Goal: Task Accomplishment & Management: Manage account settings

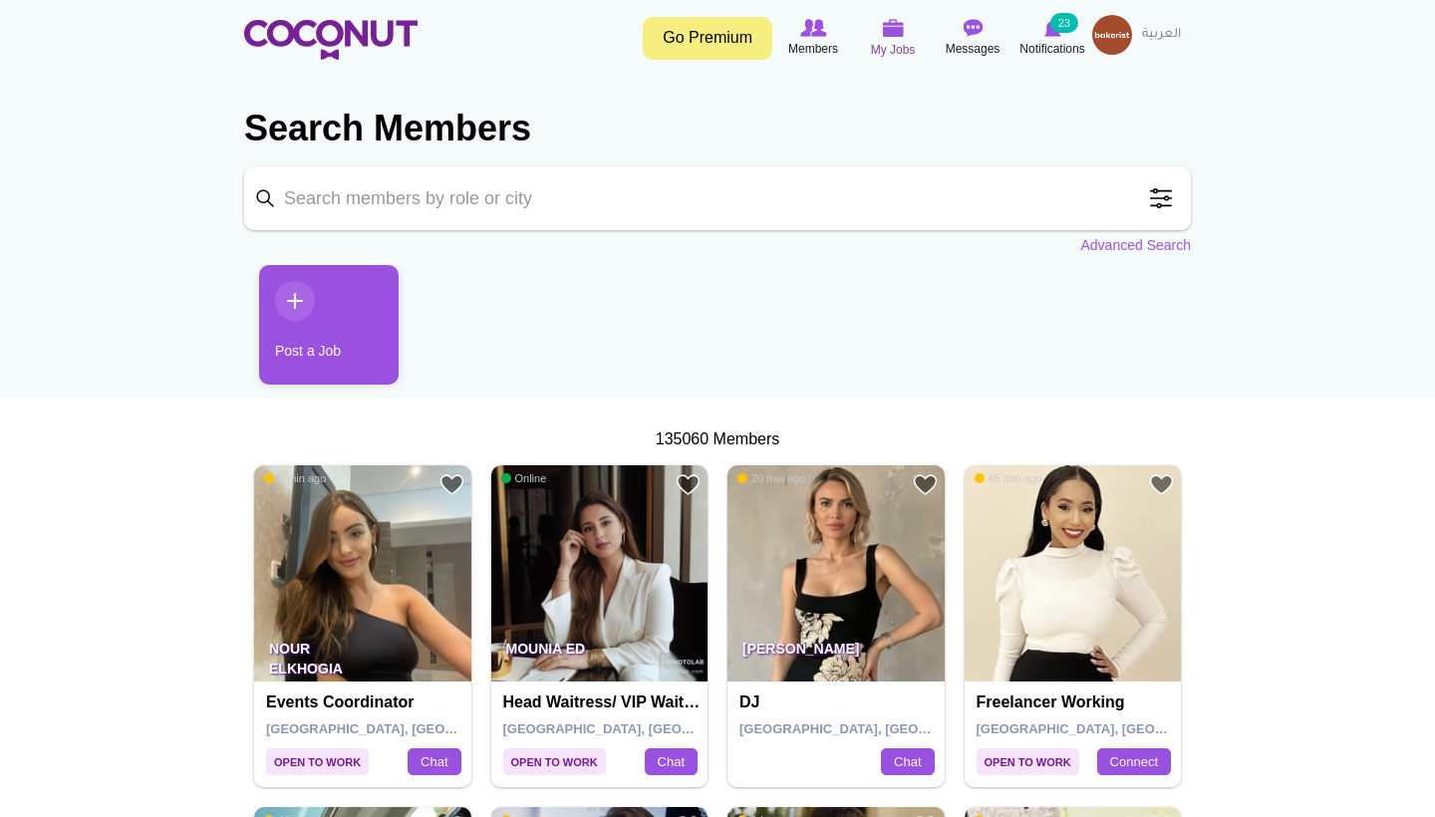
click at [906, 40] on span "My Jobs" at bounding box center [893, 50] width 45 height 20
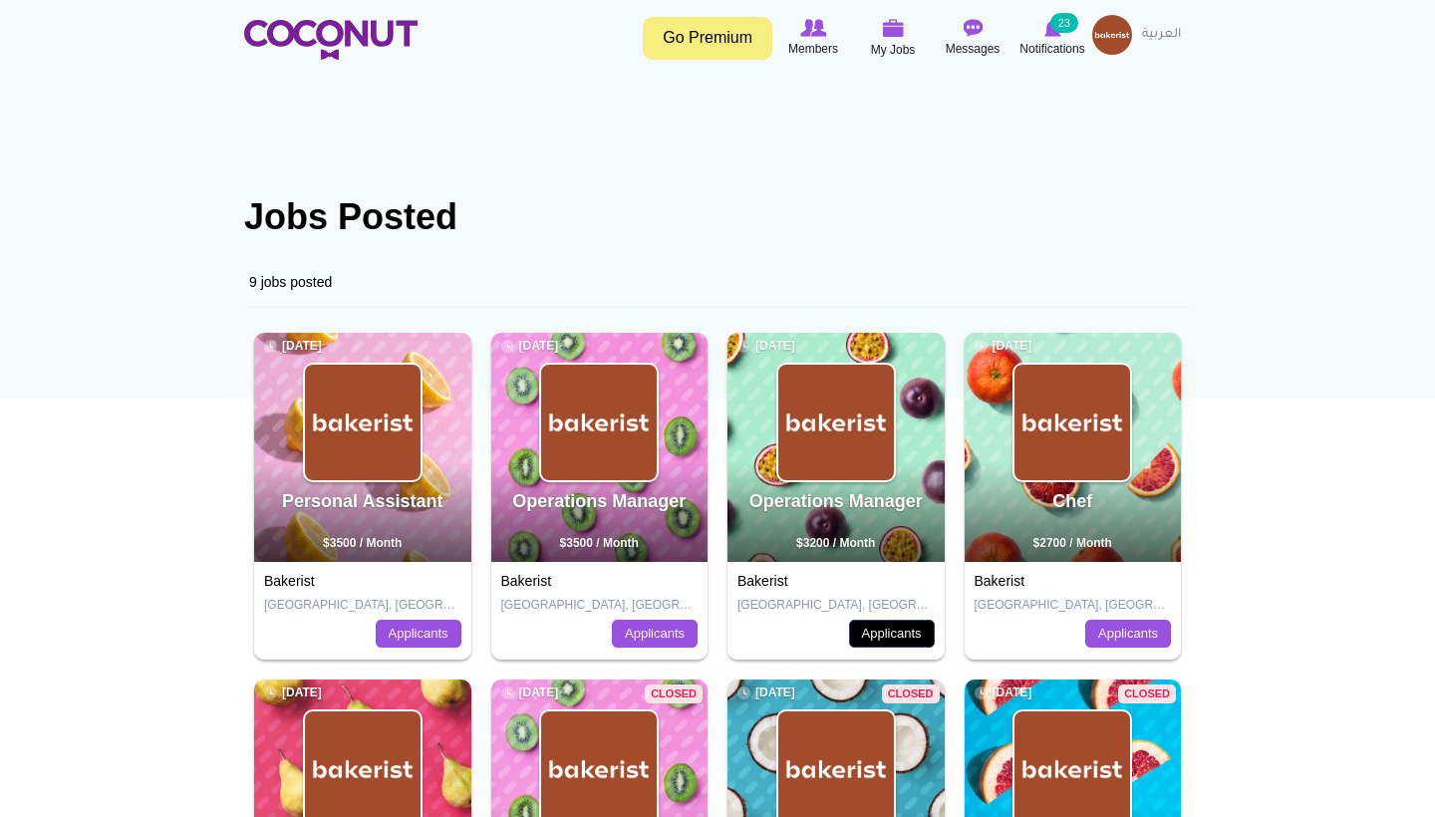
click at [904, 625] on link "Applicants" at bounding box center [892, 634] width 86 height 28
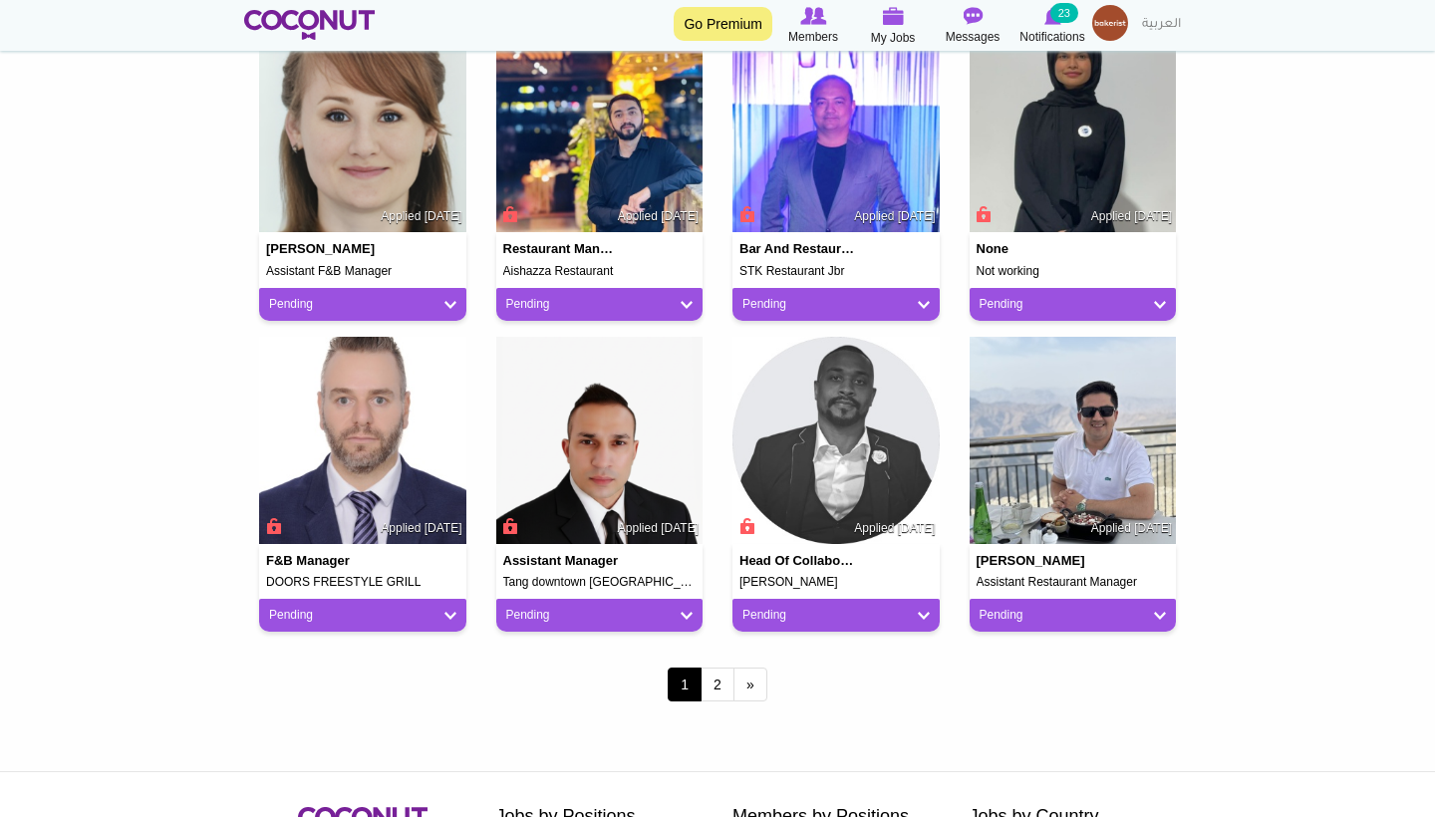
scroll to position [1495, 0]
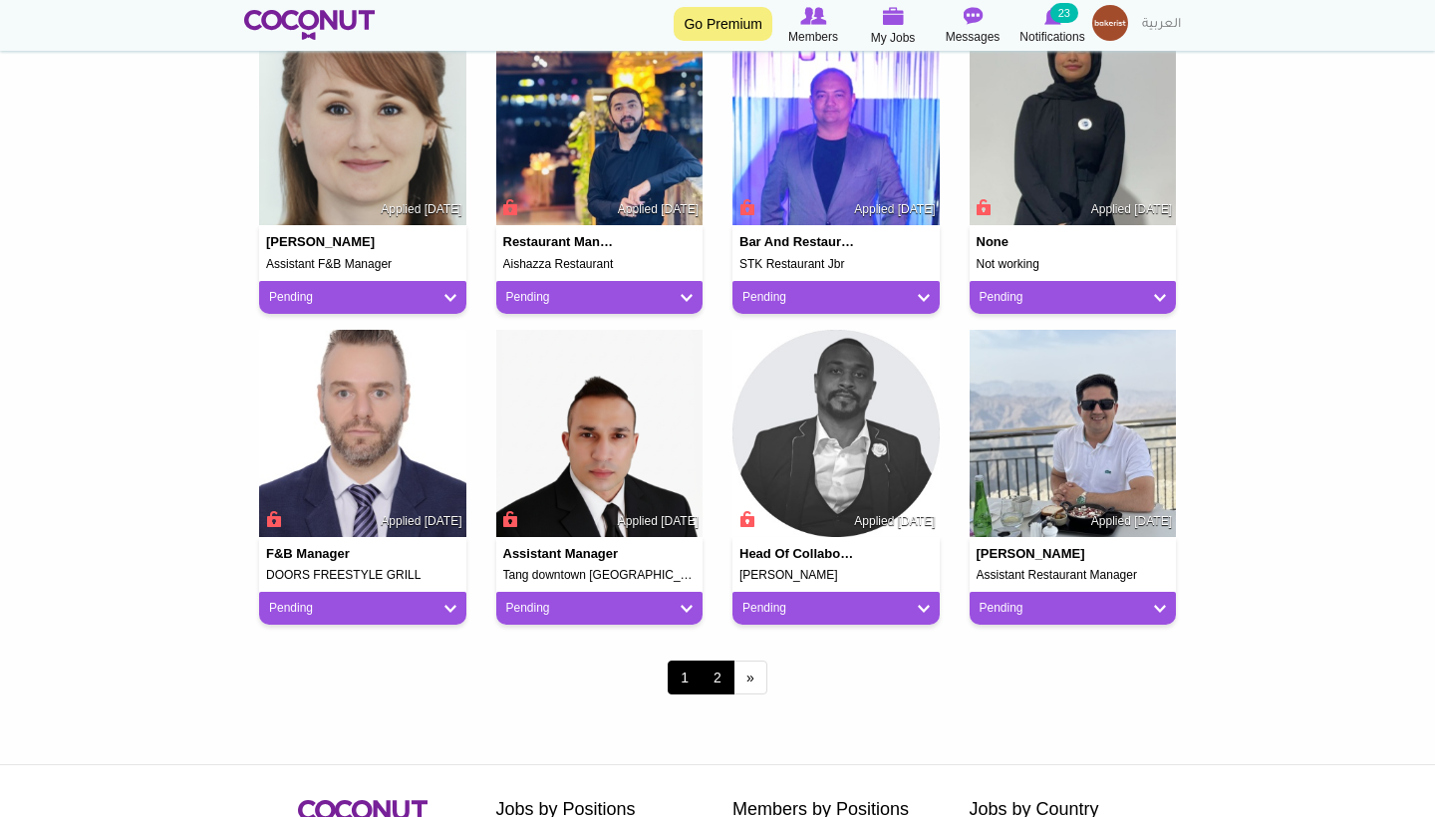
click at [724, 669] on link "2" at bounding box center [718, 678] width 34 height 34
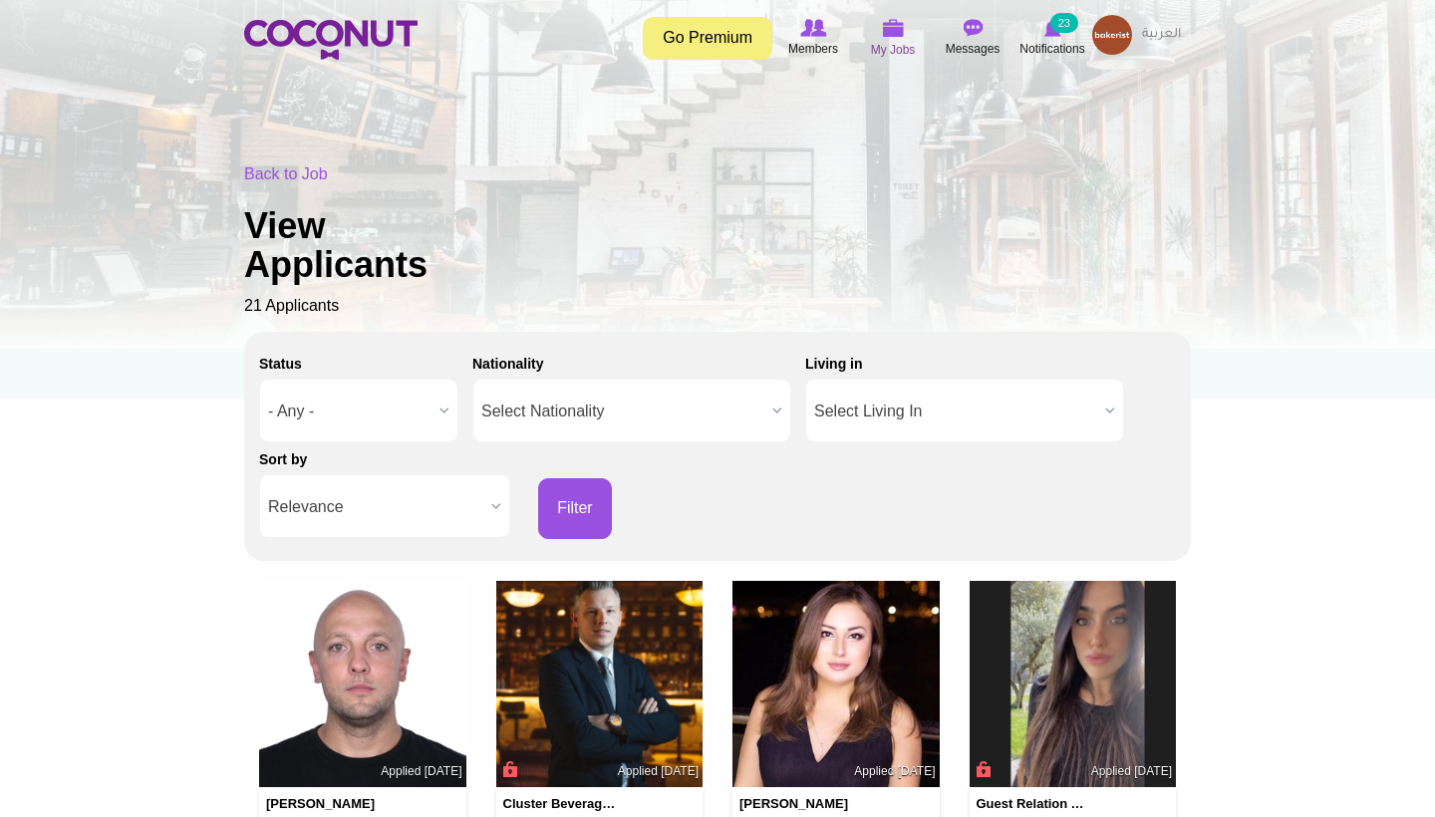
click at [899, 26] on img at bounding box center [893, 28] width 22 height 18
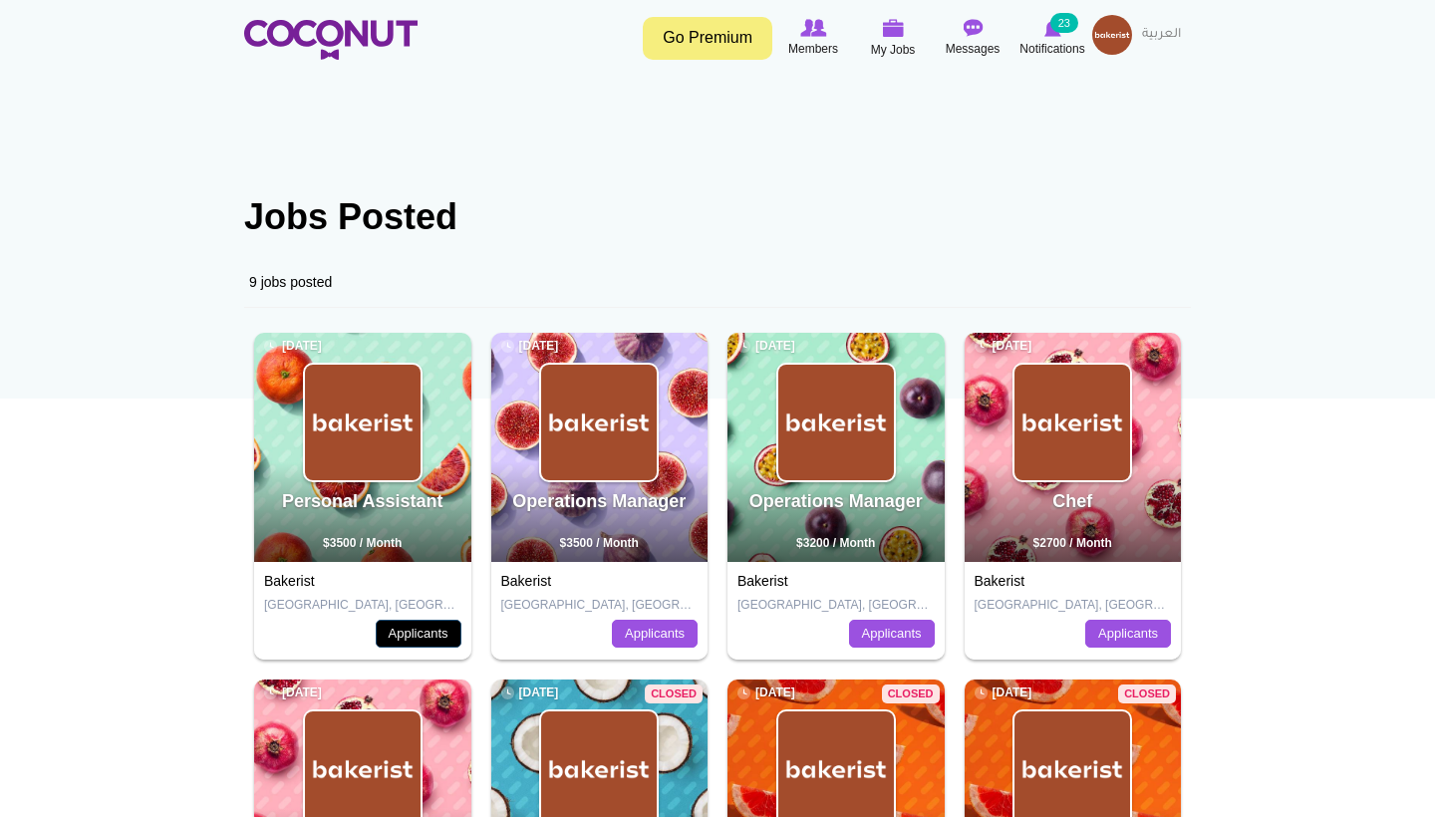
click at [428, 629] on link "Applicants" at bounding box center [419, 634] width 86 height 28
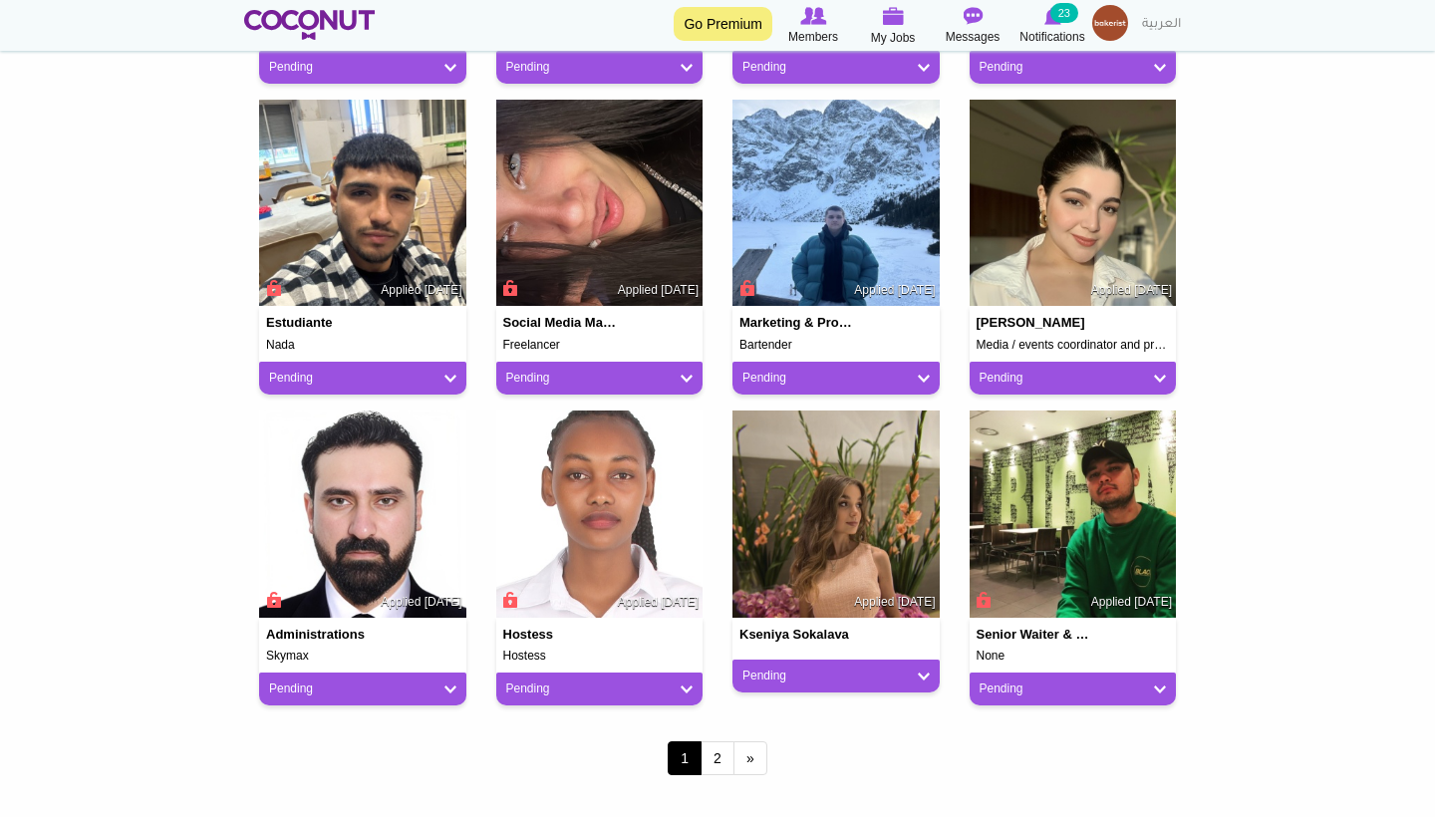
scroll to position [1417, 0]
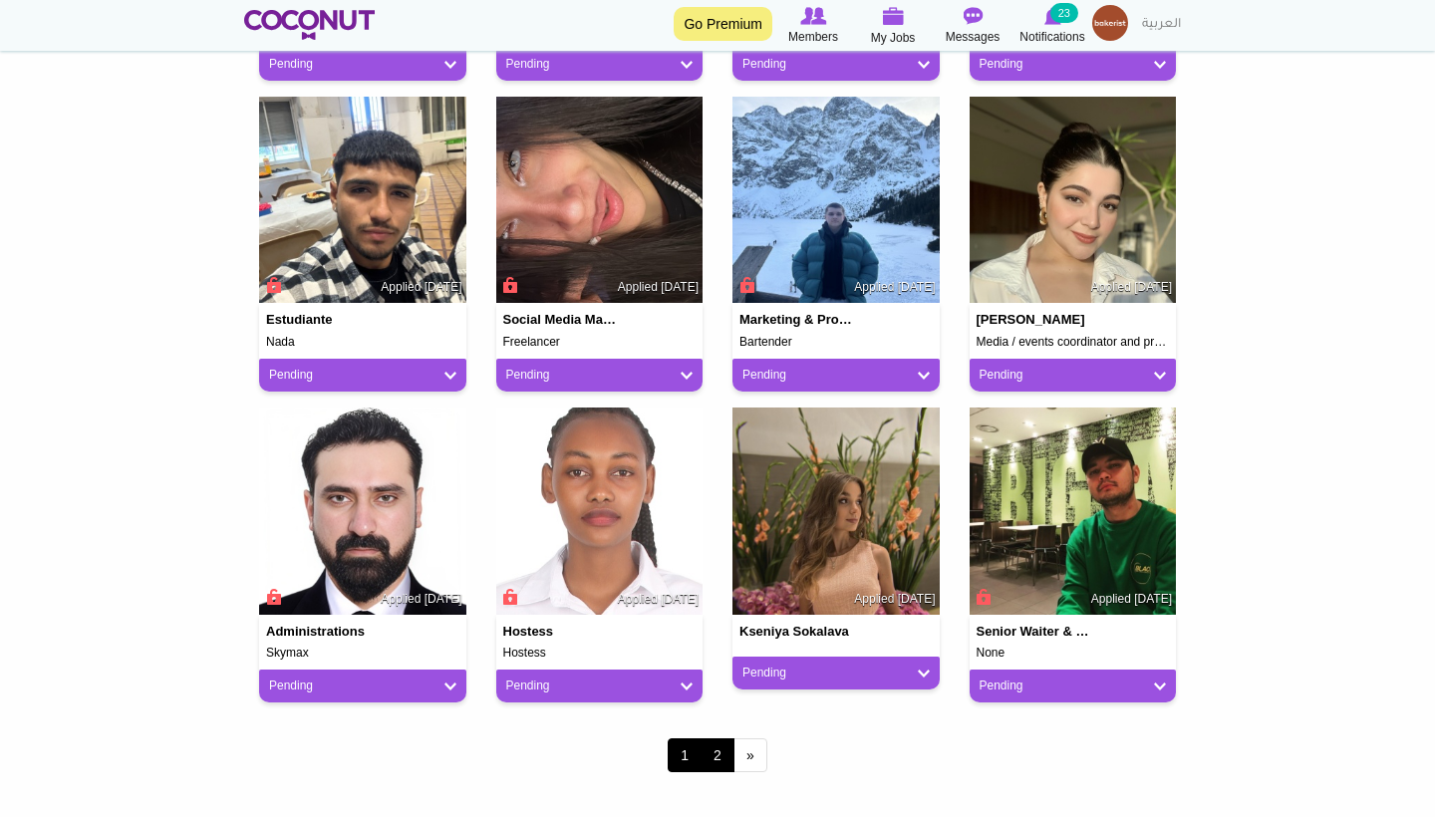
click at [710, 756] on link "2" at bounding box center [718, 755] width 34 height 34
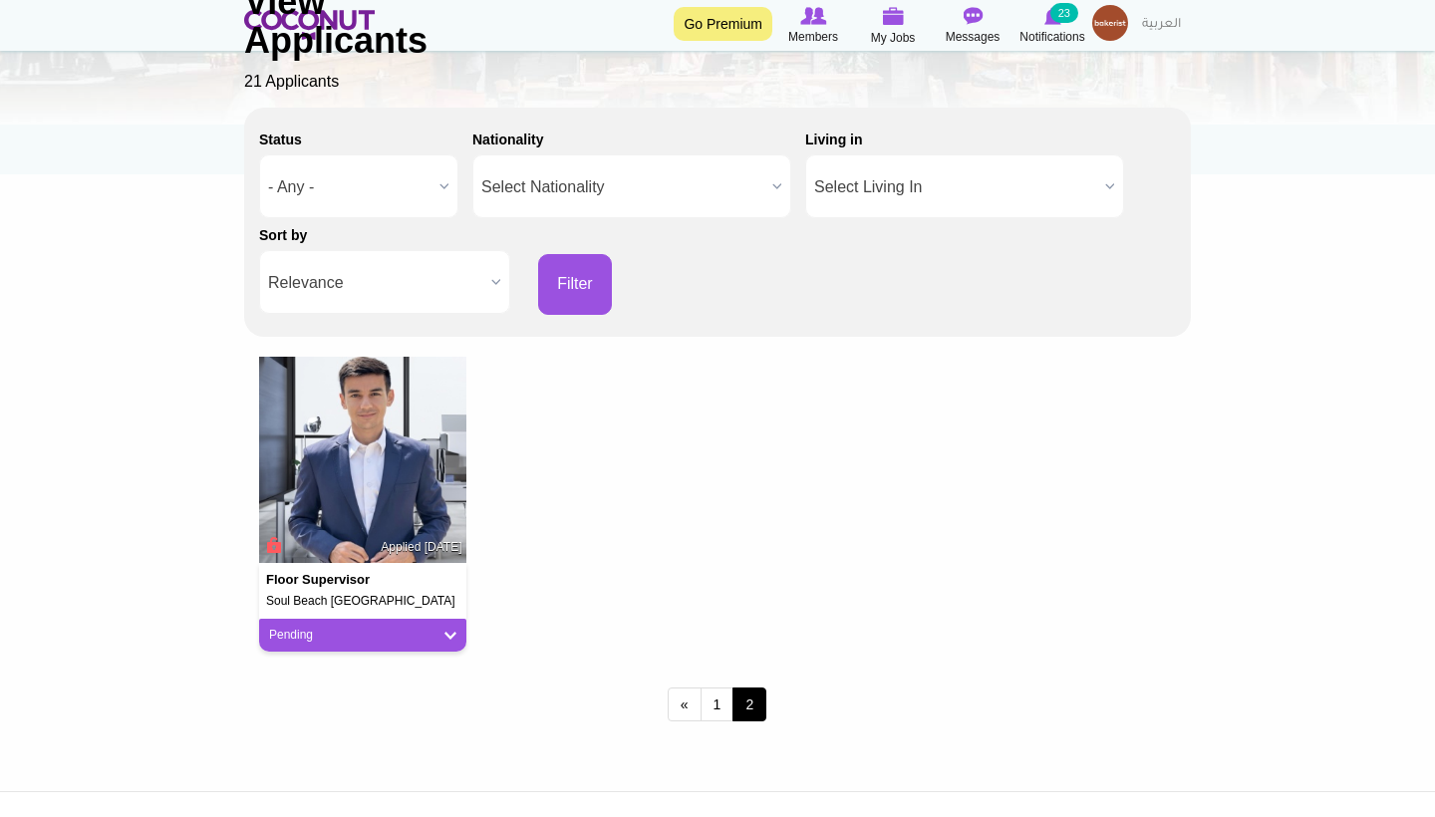
scroll to position [250, 0]
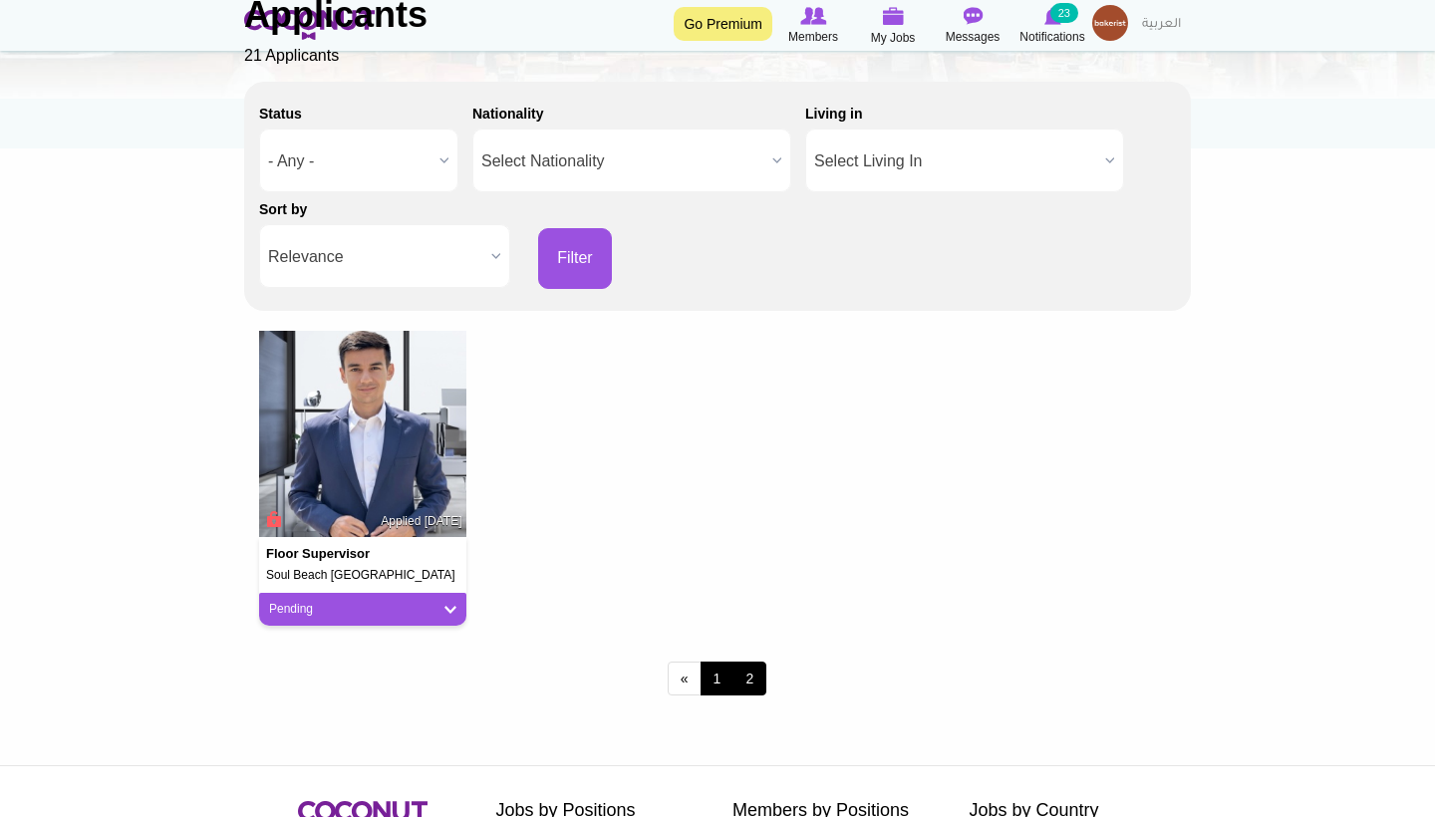
click at [715, 668] on link "1" at bounding box center [718, 679] width 34 height 34
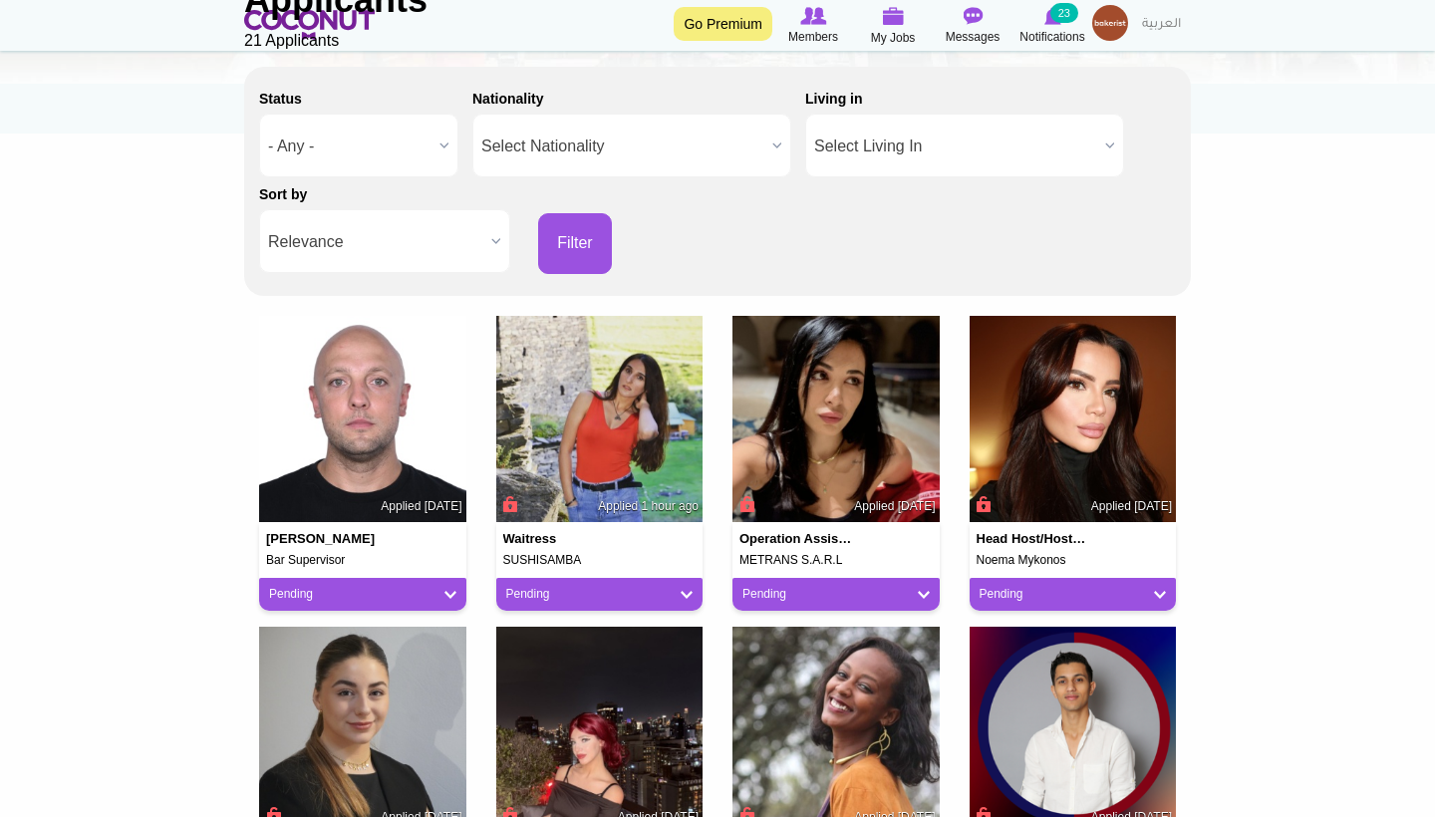
scroll to position [267, 0]
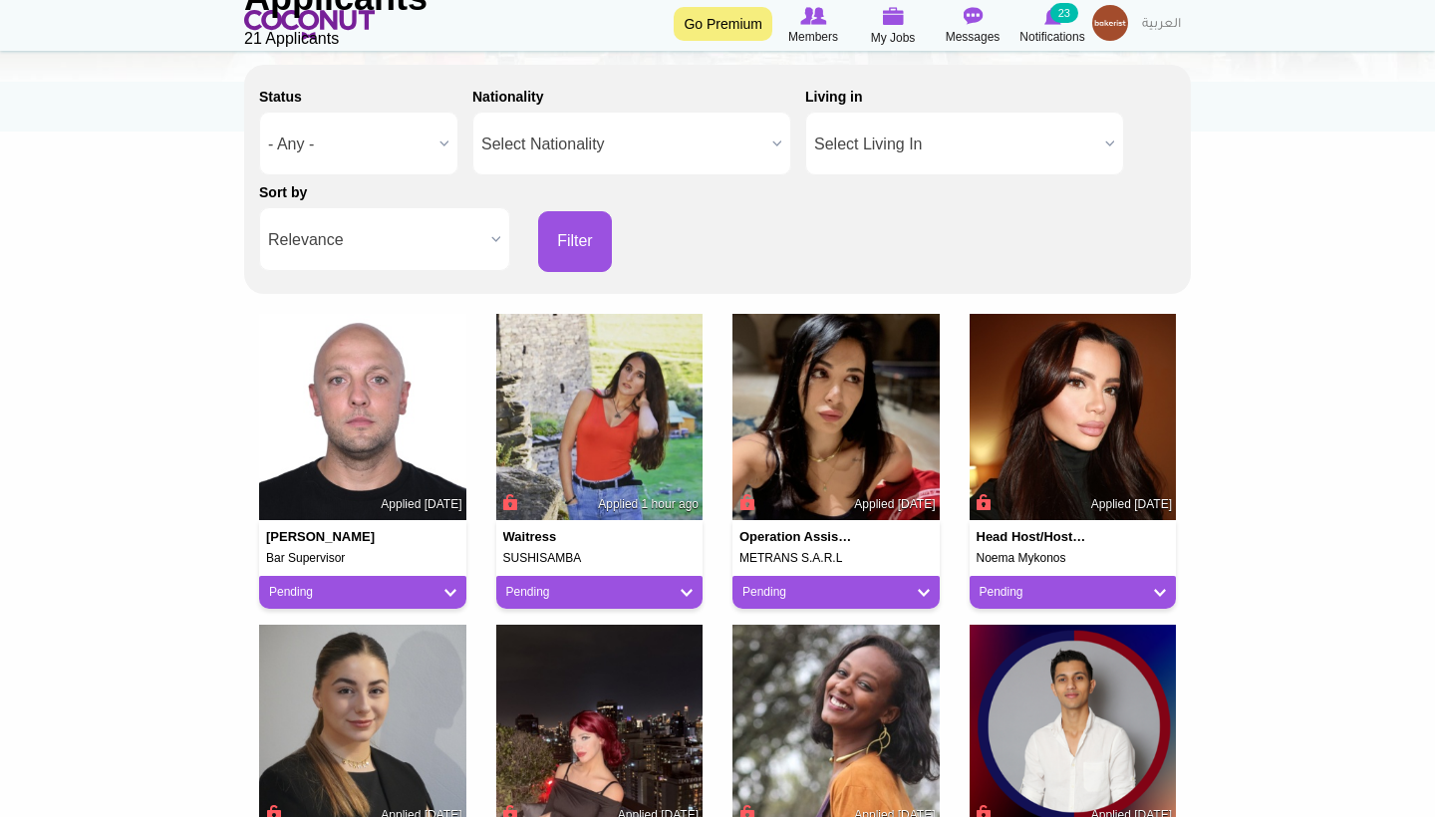
click at [683, 455] on img at bounding box center [599, 417] width 207 height 207
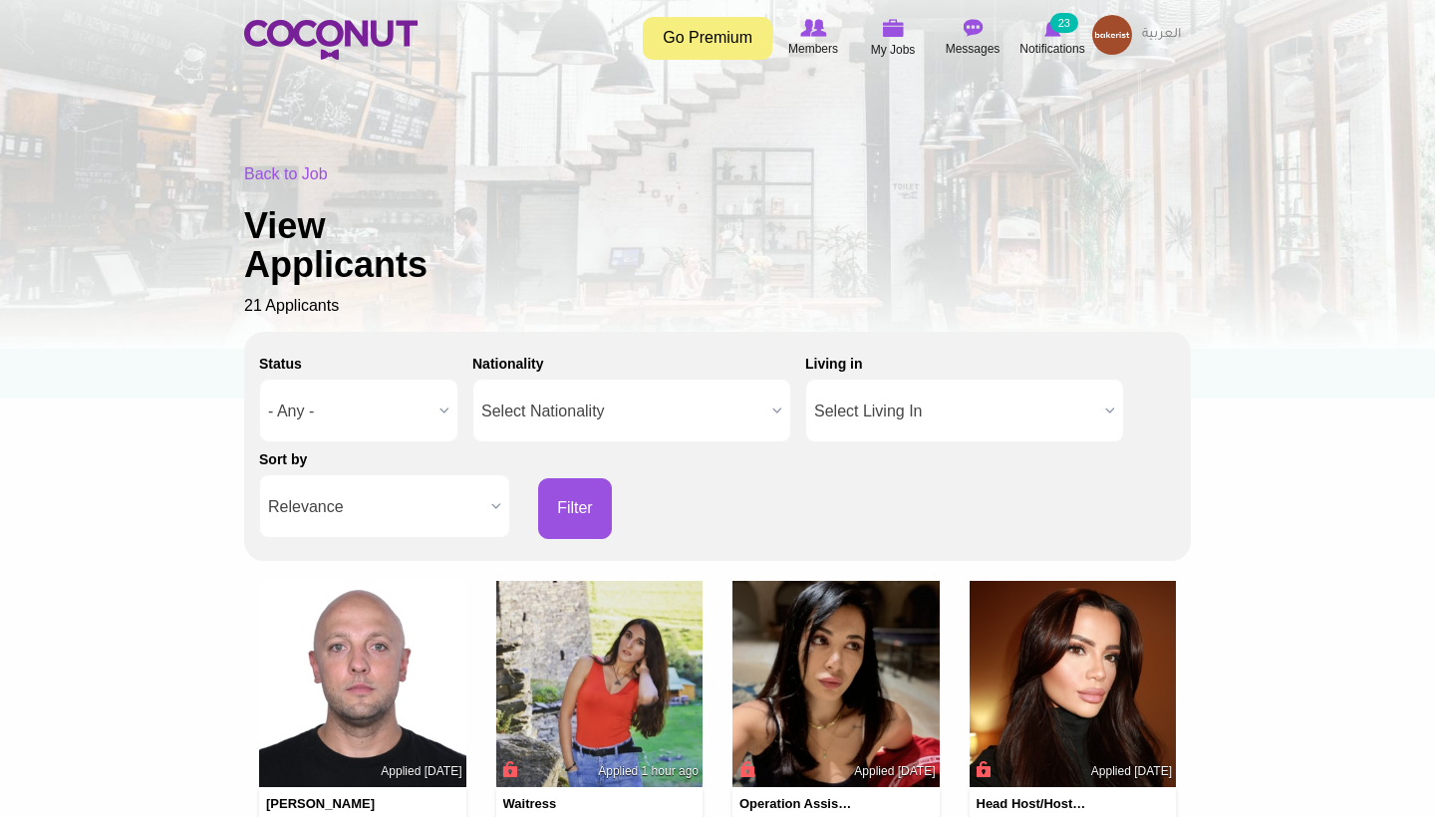
click at [1034, 389] on span "Select Living In" at bounding box center [955, 412] width 283 height 64
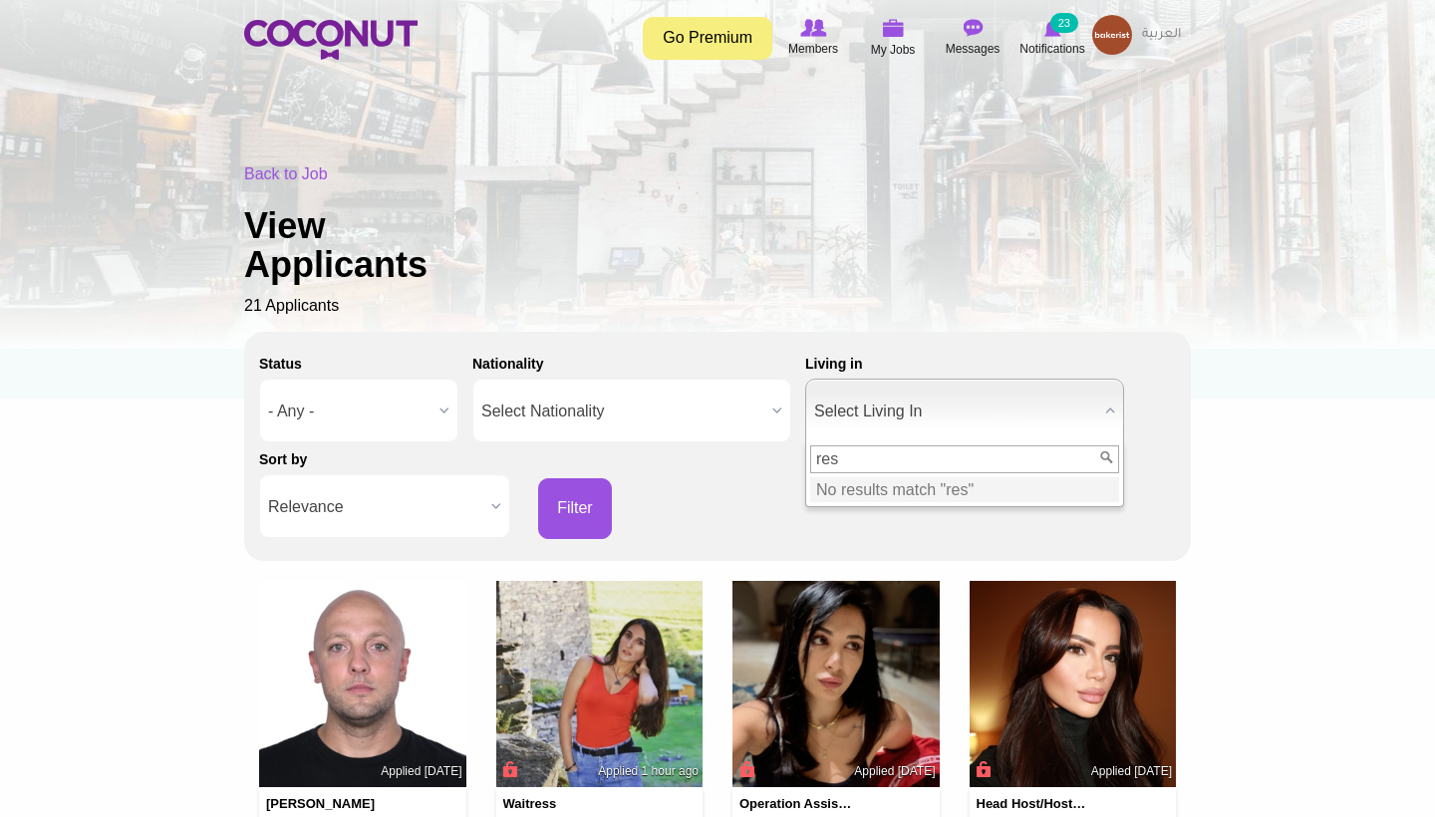
type input "res"
click at [969, 294] on div "Back to Job View Applicants 21 Applicants" at bounding box center [717, 240] width 947 height 154
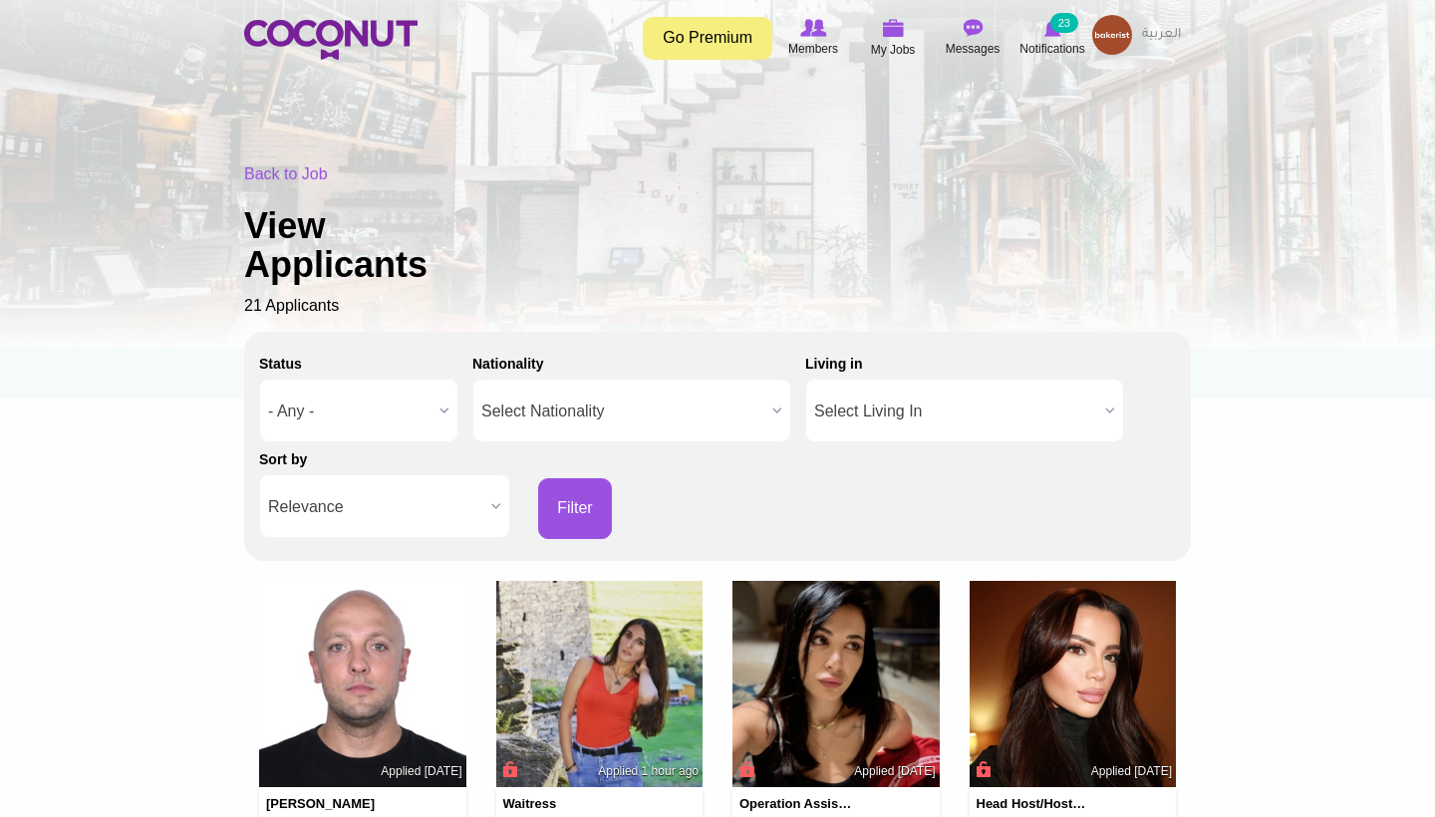
click at [656, 426] on span "Select Nationality" at bounding box center [622, 412] width 283 height 64
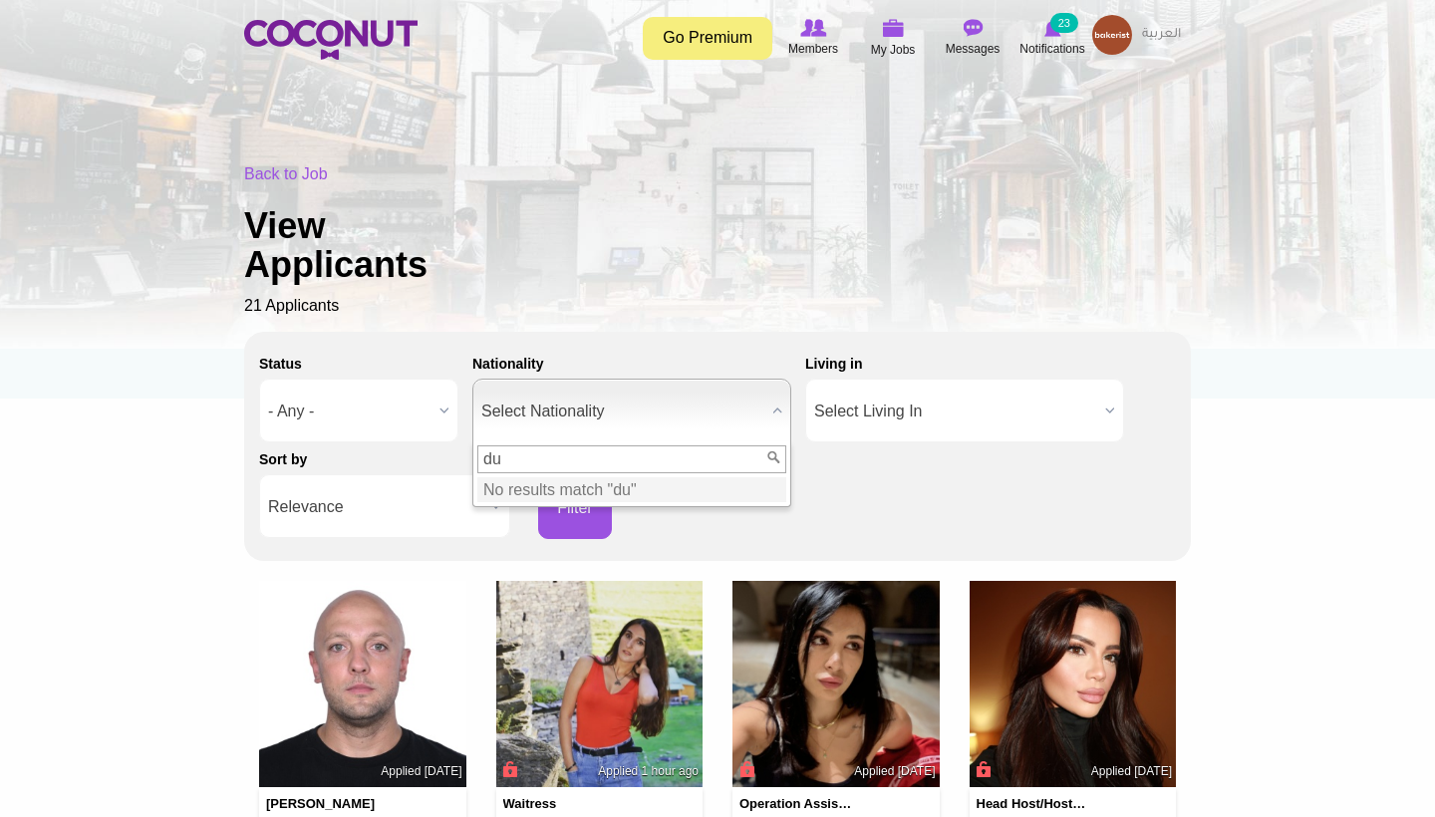
type input "d"
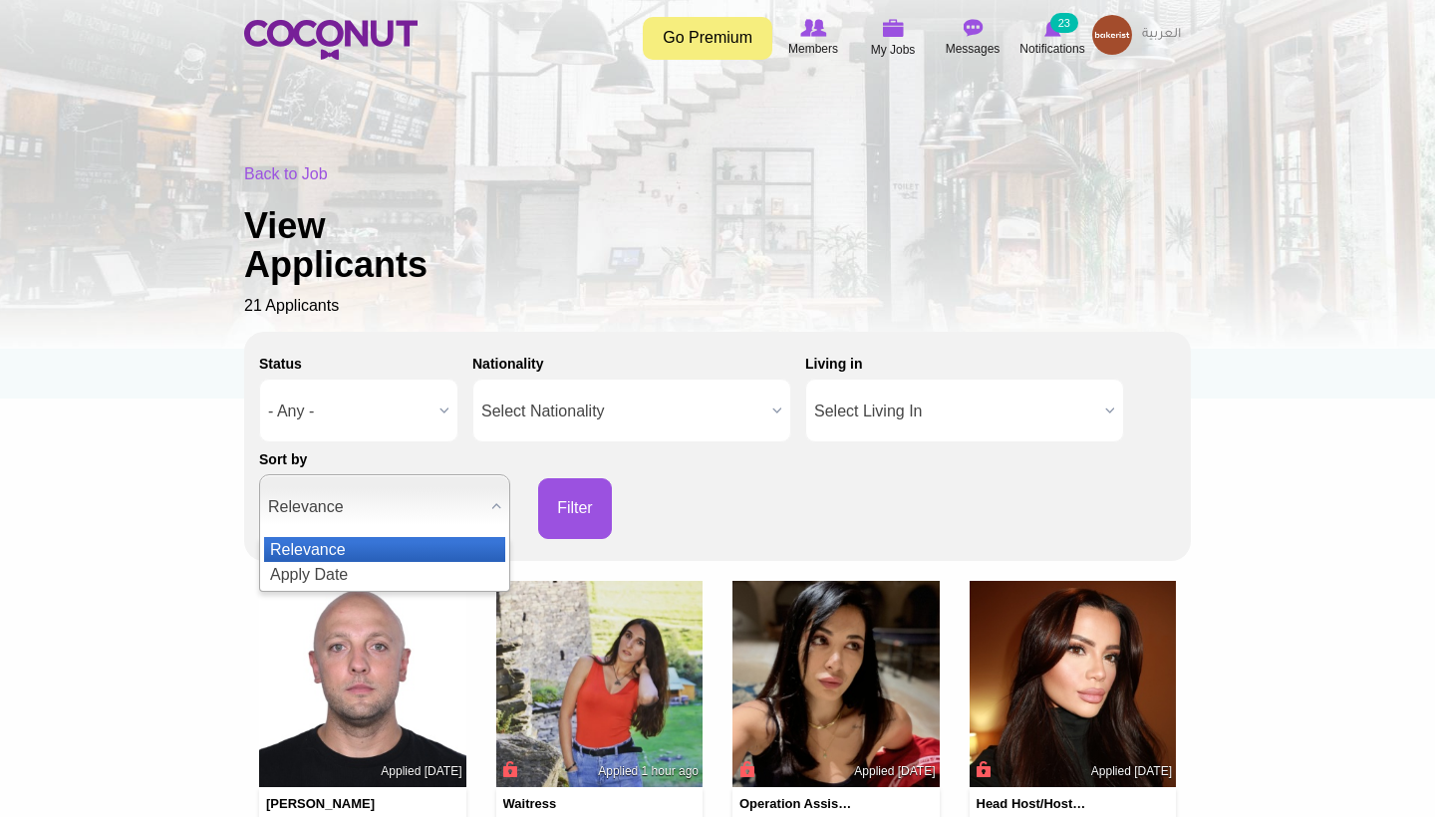
click at [436, 513] on span "Relevance" at bounding box center [375, 507] width 215 height 64
click at [703, 490] on div "Status - Any - Good Fit Maybe Not a Fit - Any - Nationality Select Nationality …" at bounding box center [717, 443] width 917 height 192
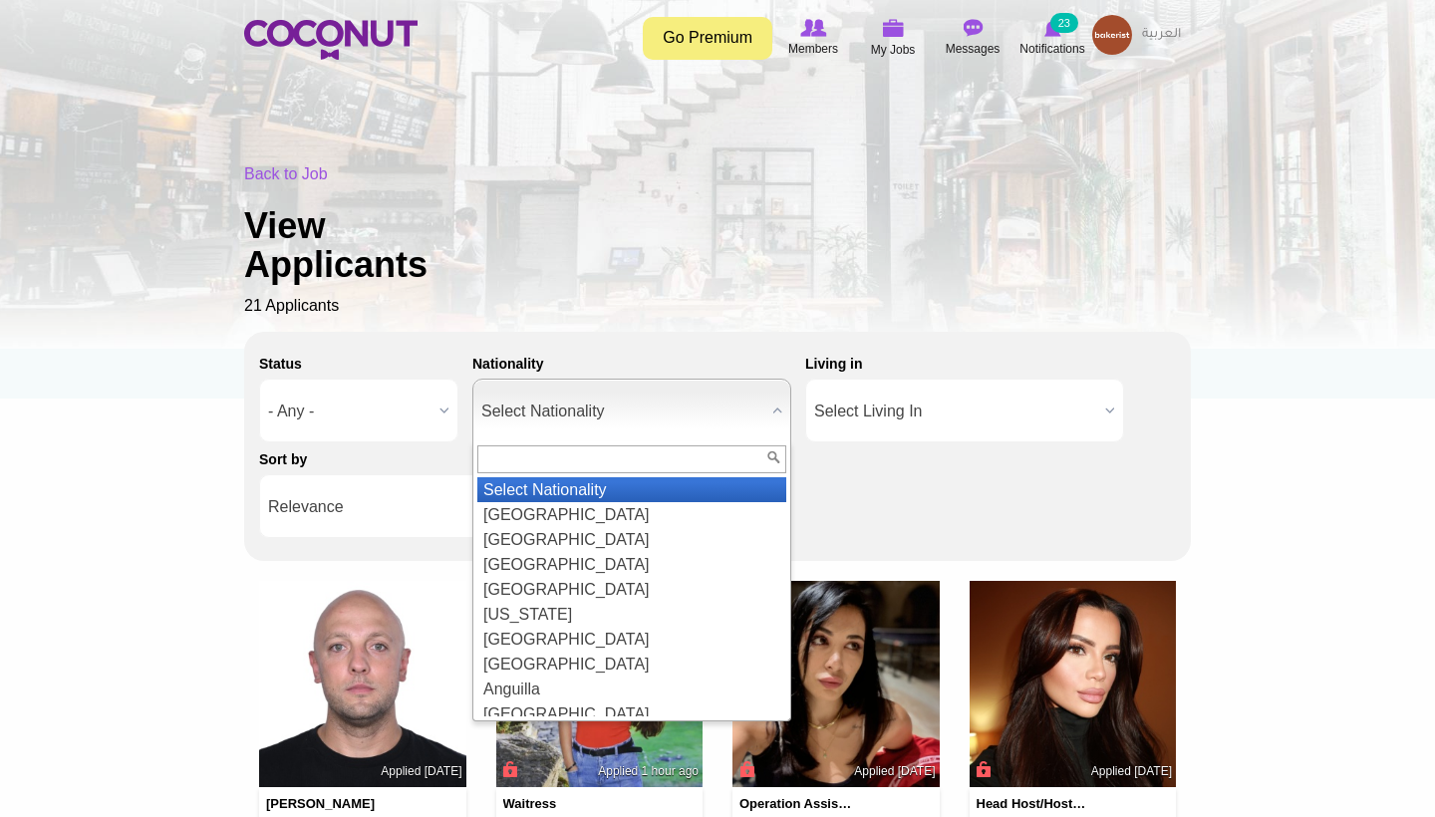
click at [690, 411] on span "Select Nationality" at bounding box center [622, 412] width 283 height 64
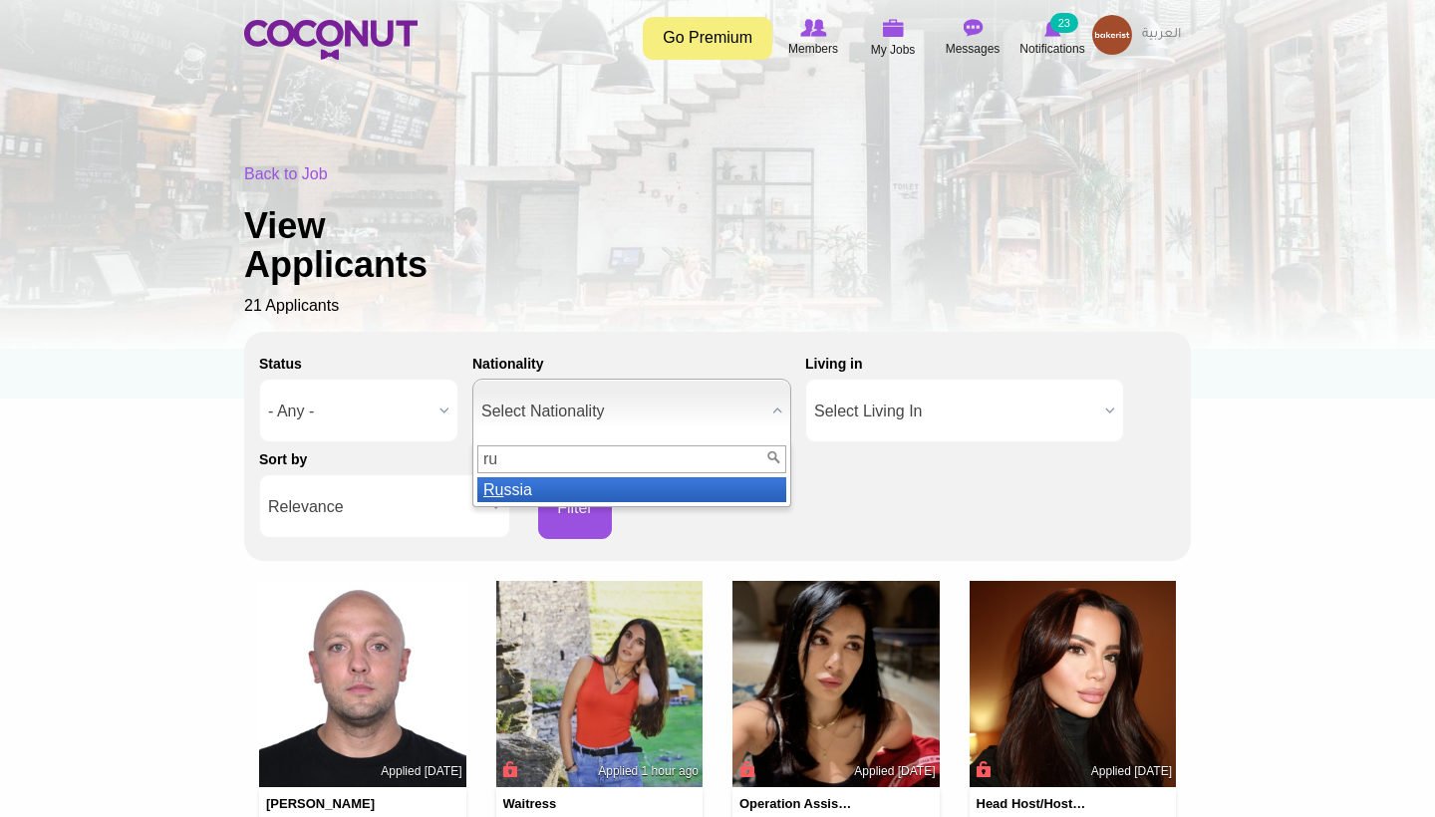
type input "ru"
click at [731, 488] on li "Ru ssia" at bounding box center [631, 489] width 309 height 25
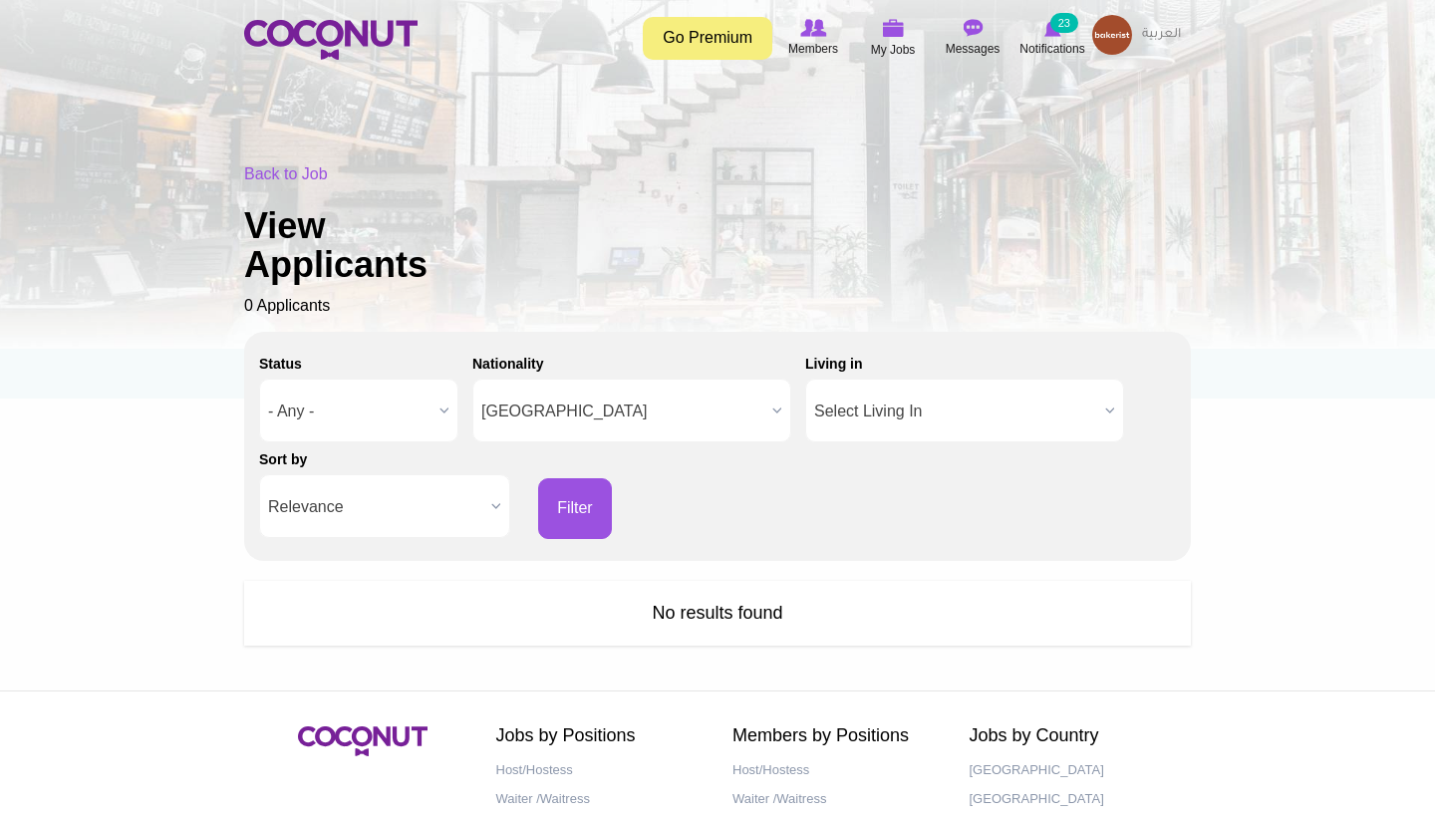
click at [782, 398] on b at bounding box center [777, 411] width 26 height 62
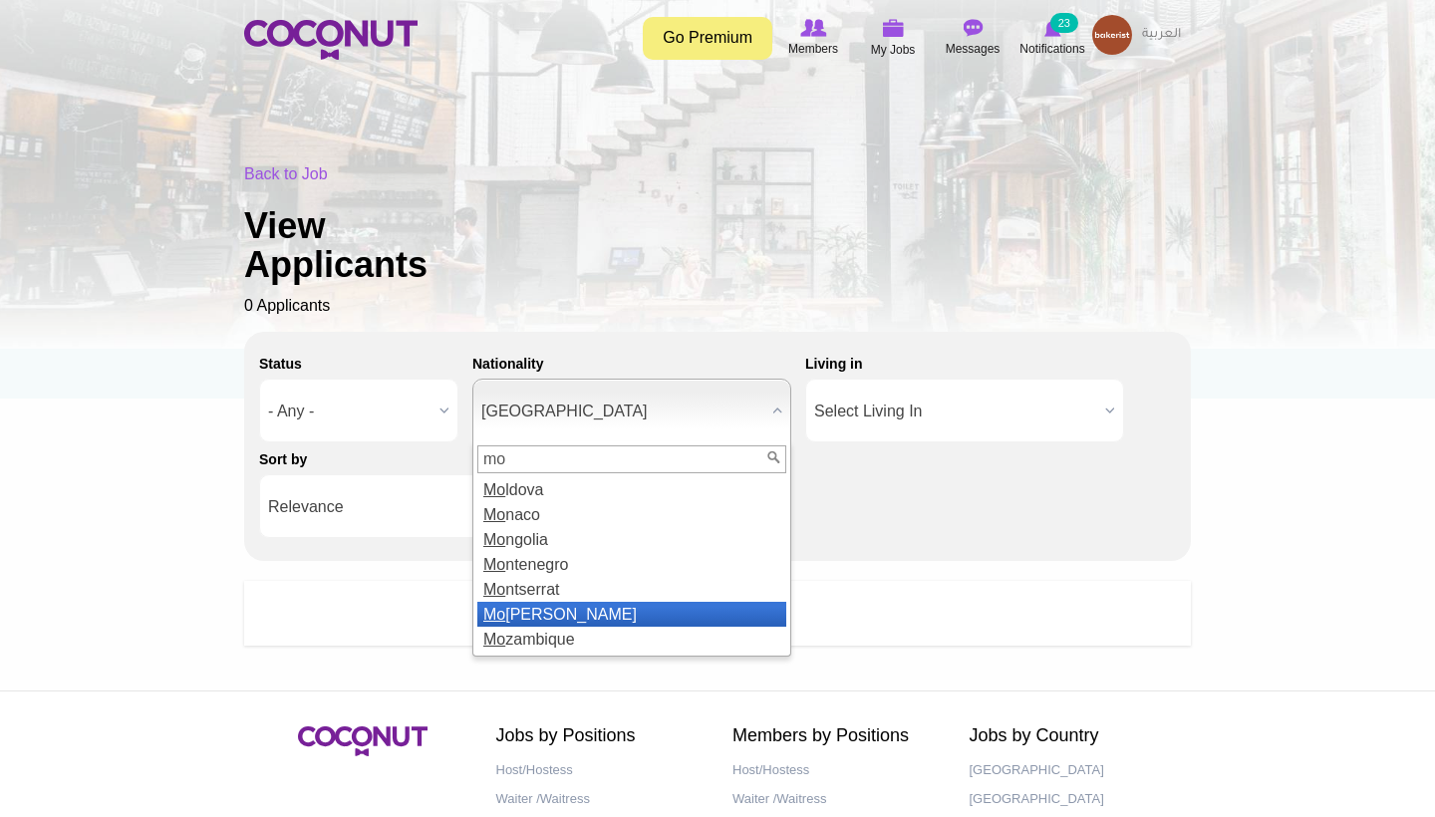
type input "mo"
click at [613, 609] on li "Mo rocco" at bounding box center [631, 614] width 309 height 25
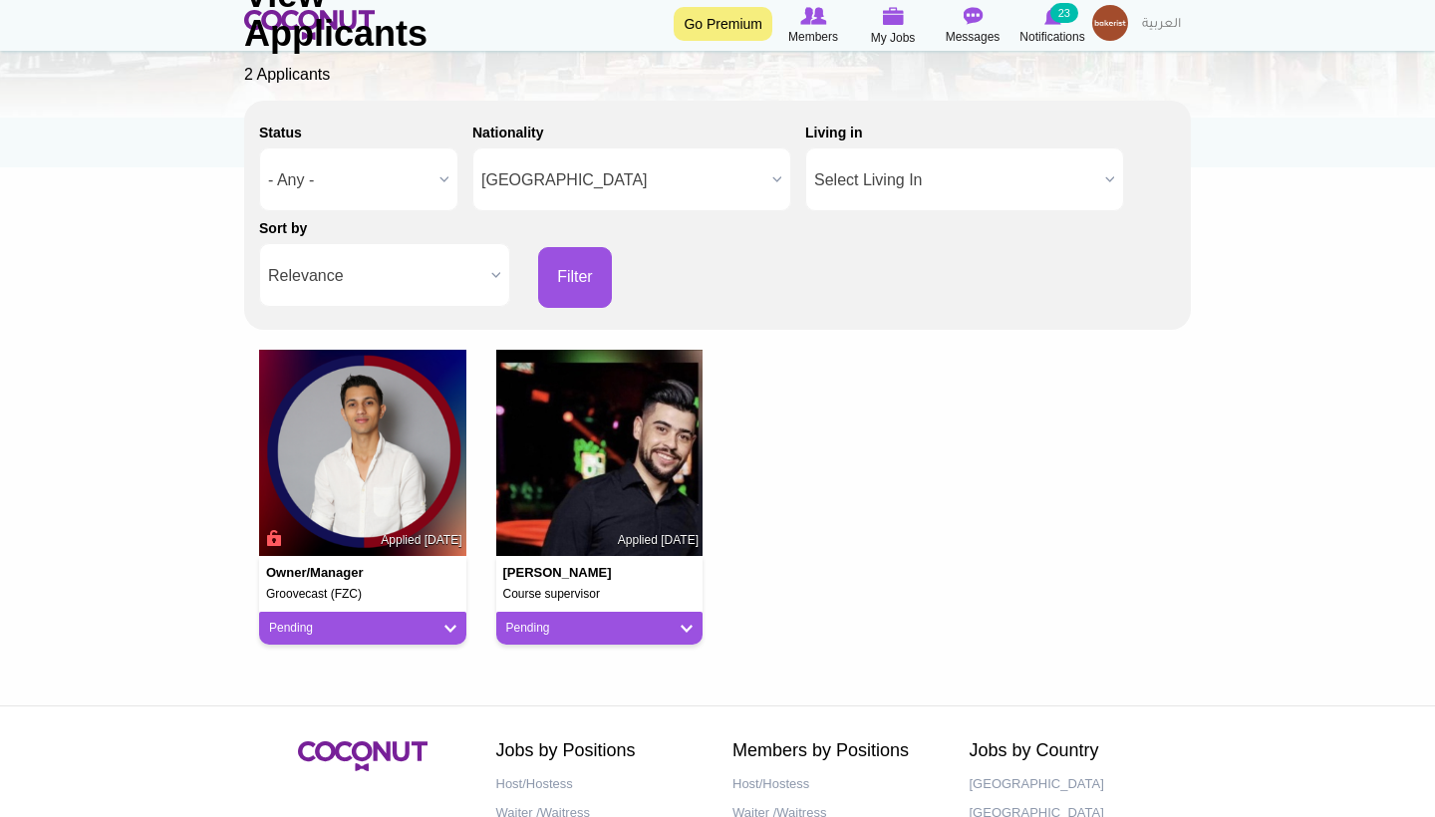
scroll to position [235, 0]
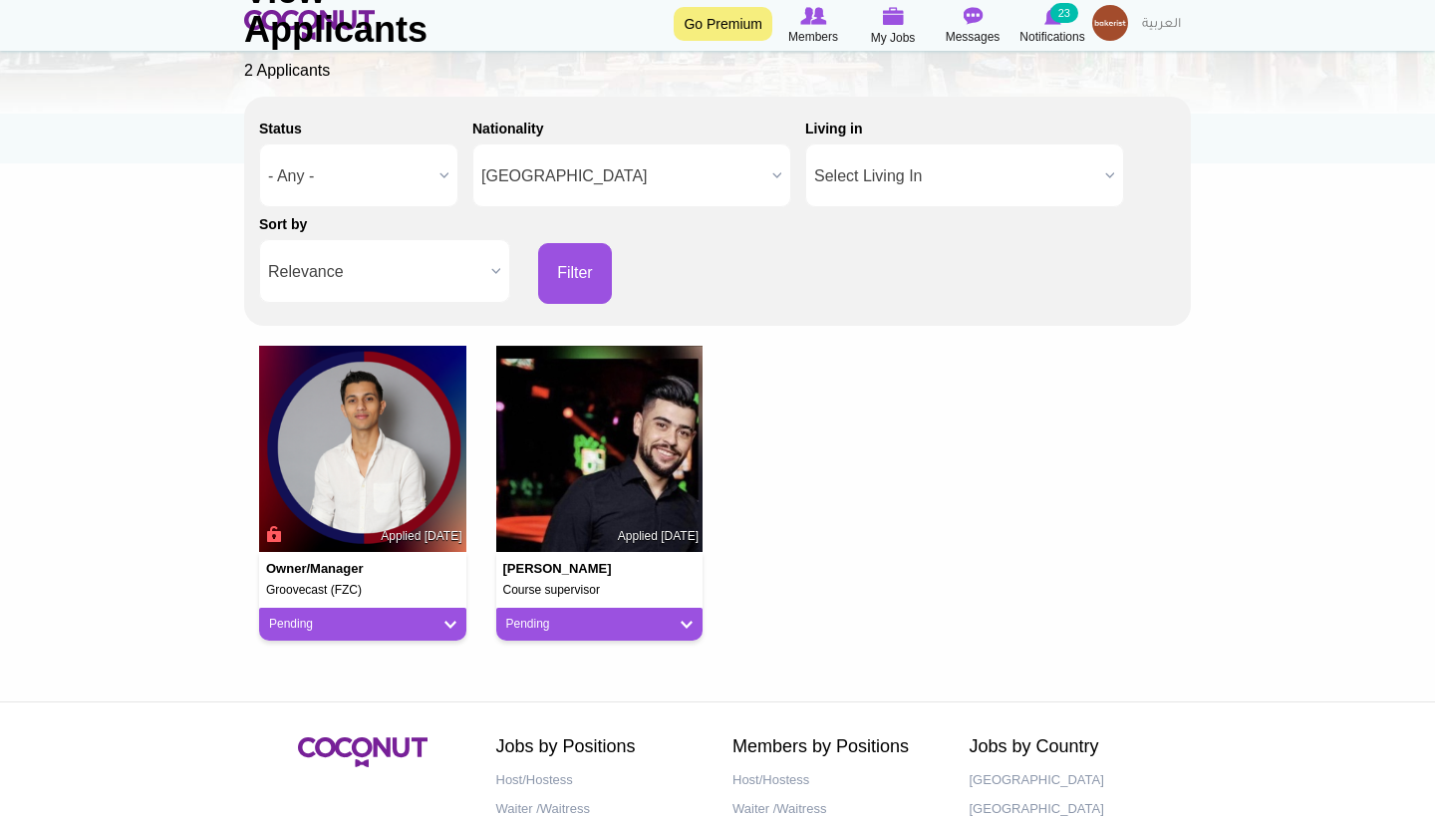
click at [1105, 23] on div "Back to Job View Applicants 2 Applicants" at bounding box center [717, 5] width 947 height 154
click at [681, 158] on span "[GEOGRAPHIC_DATA]" at bounding box center [622, 176] width 283 height 64
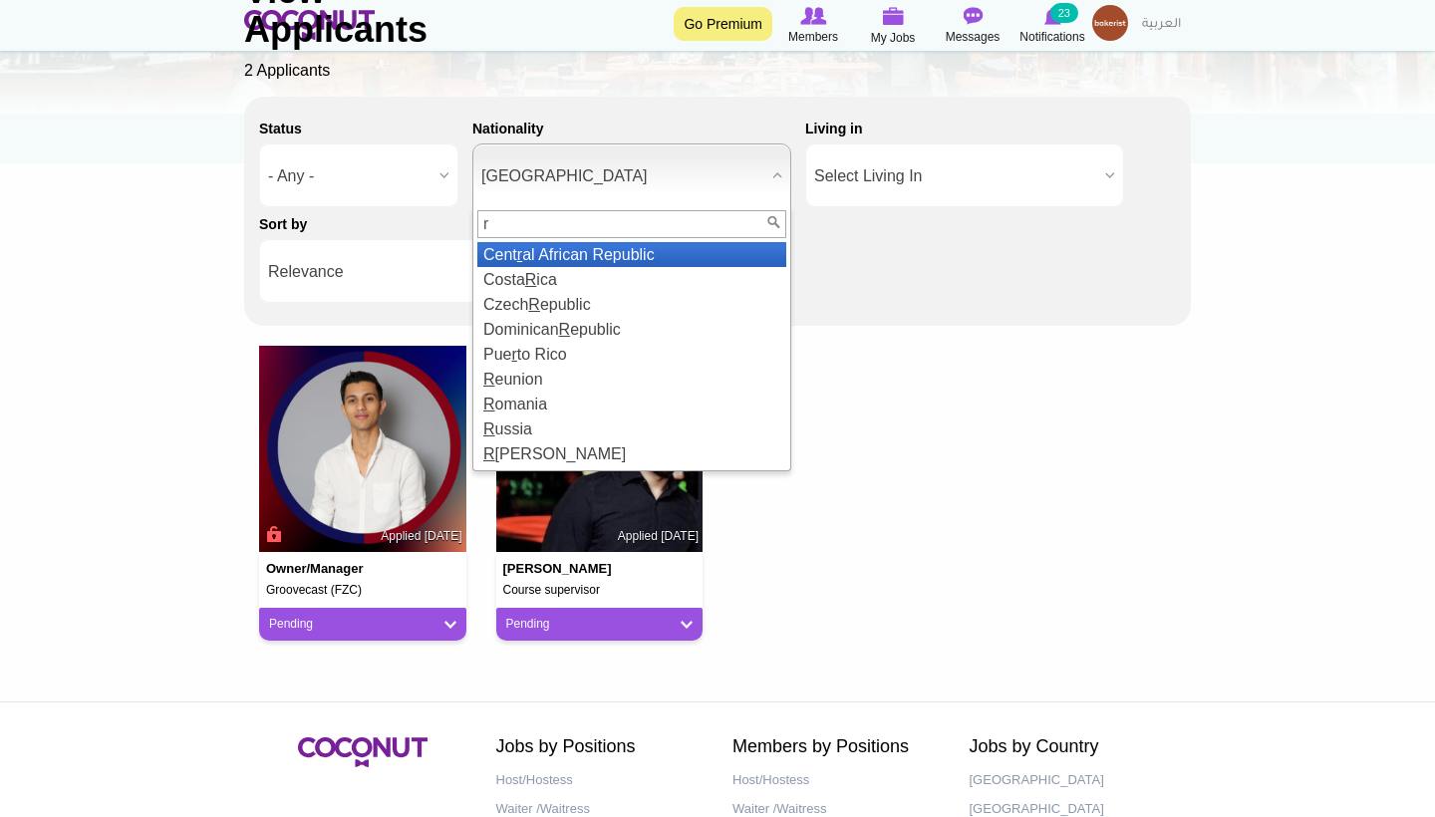
scroll to position [0, 0]
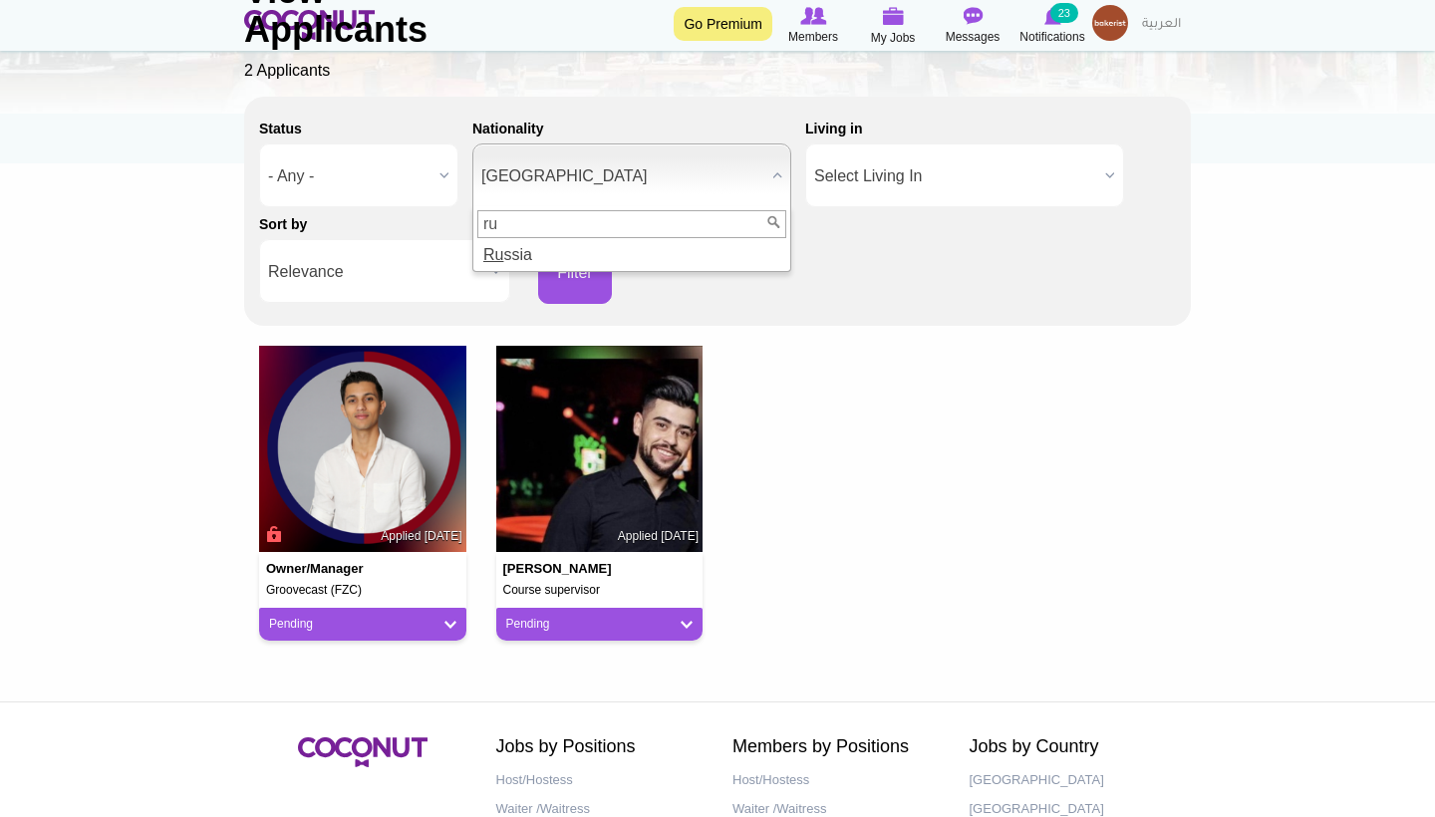
type input "ru"
click at [667, 238] on div "ru" at bounding box center [631, 224] width 317 height 36
click at [599, 242] on li "Ru ssia" at bounding box center [631, 254] width 309 height 25
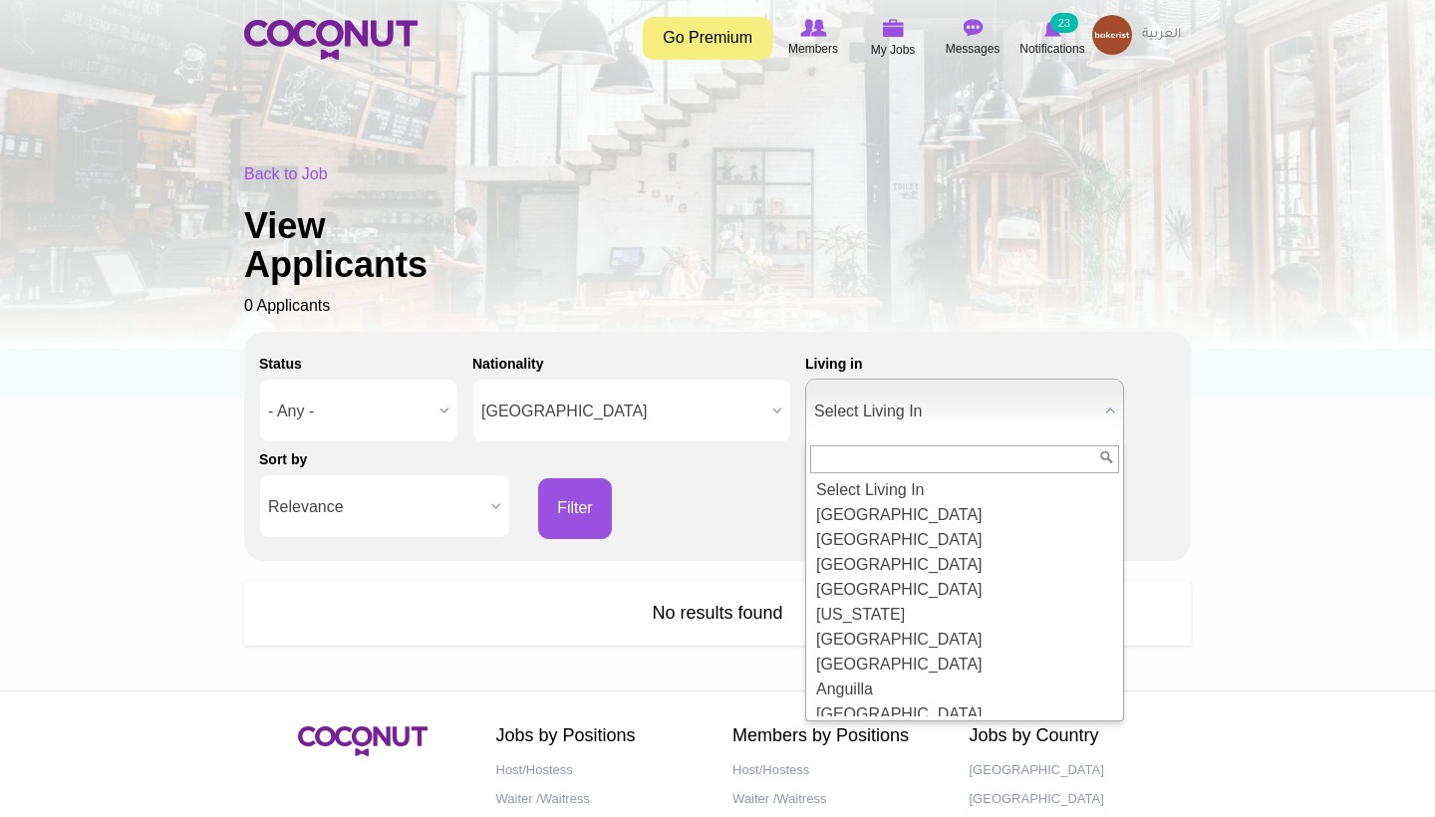
click at [994, 452] on input "text" at bounding box center [964, 459] width 309 height 28
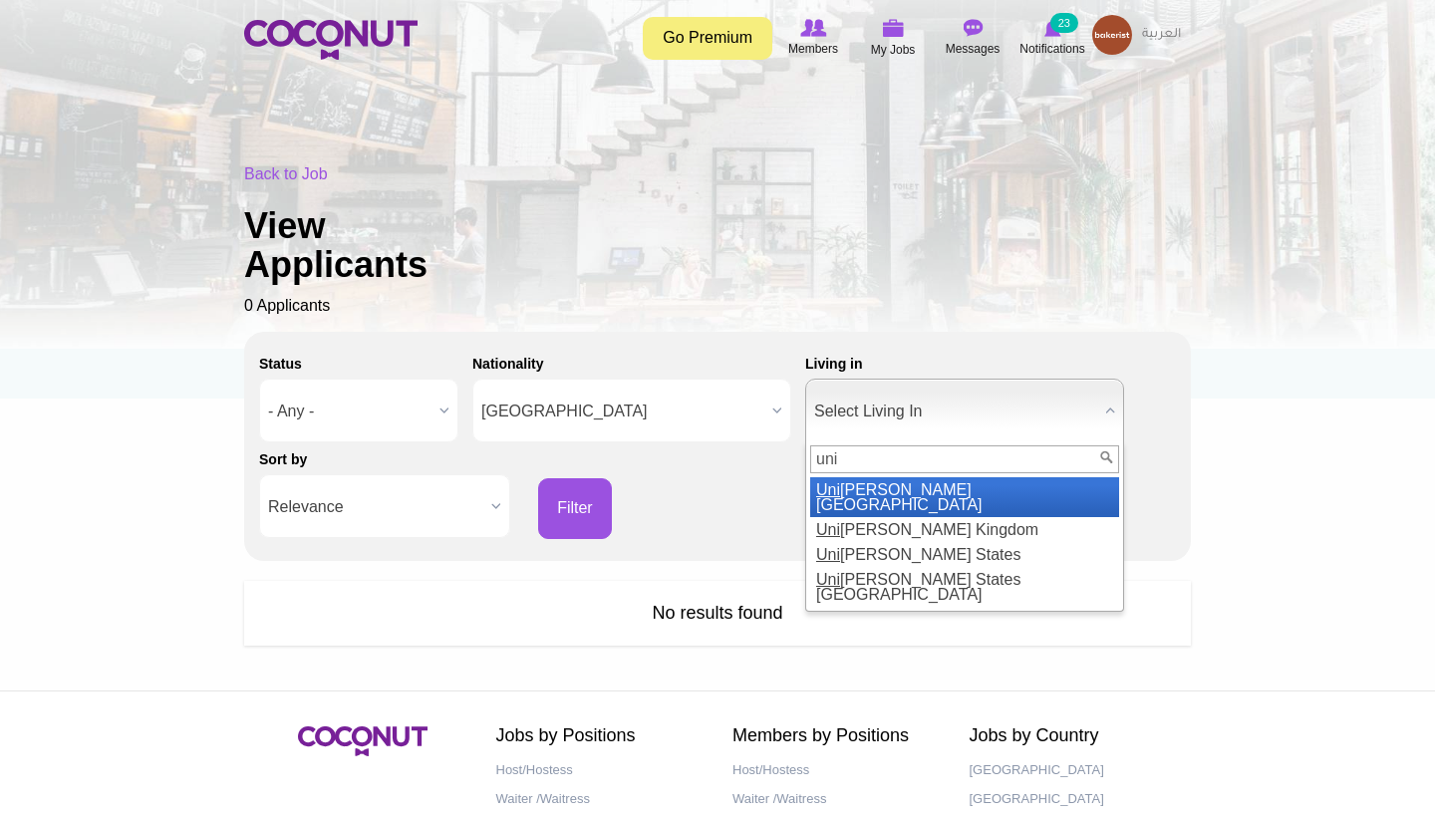
type input "uni"
click at [971, 489] on li "[GEOGRAPHIC_DATA][PERSON_NAME]" at bounding box center [964, 497] width 309 height 40
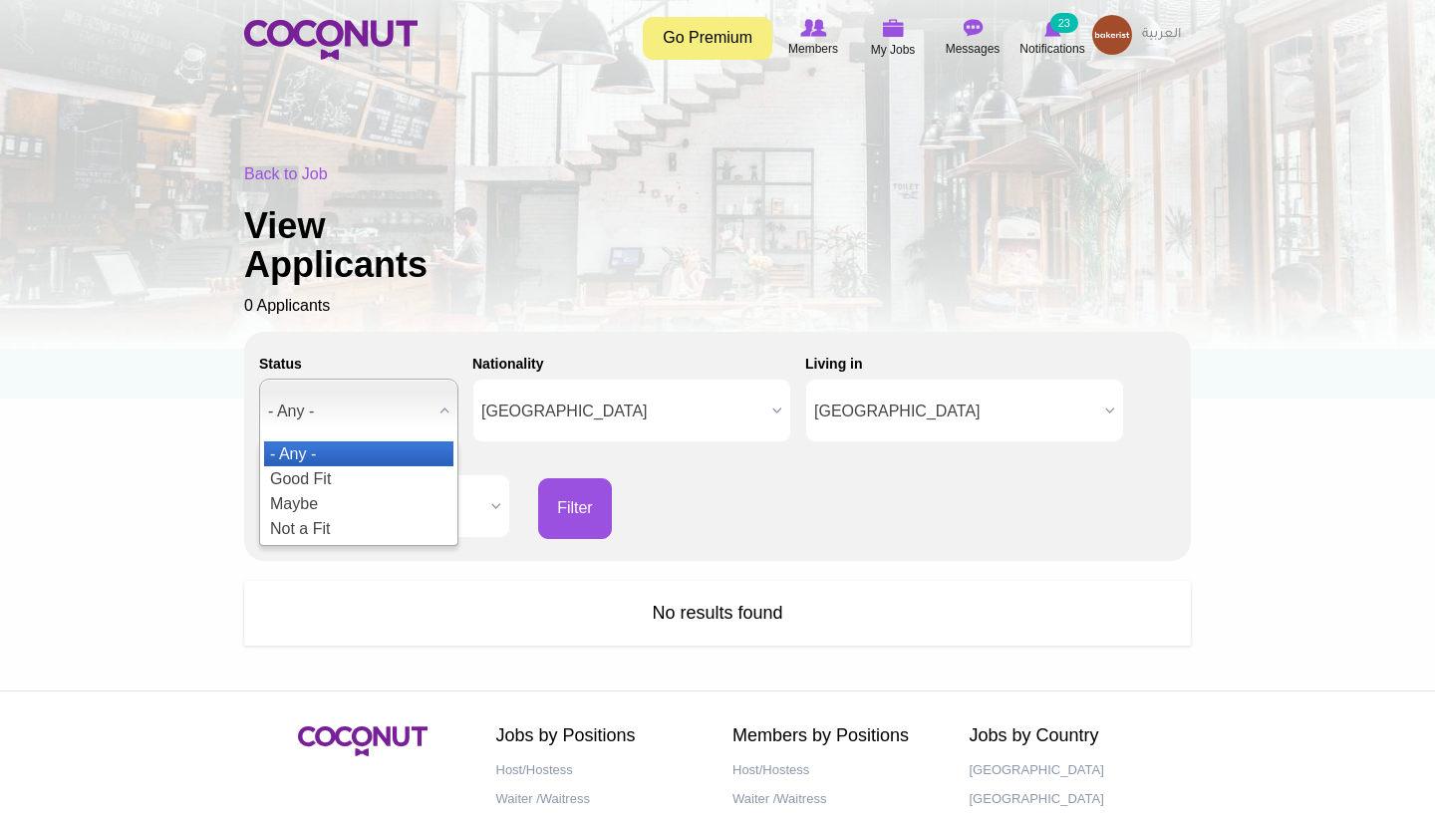
click at [373, 408] on span "- Any -" at bounding box center [349, 412] width 163 height 64
click at [594, 501] on button "Filter" at bounding box center [575, 508] width 74 height 61
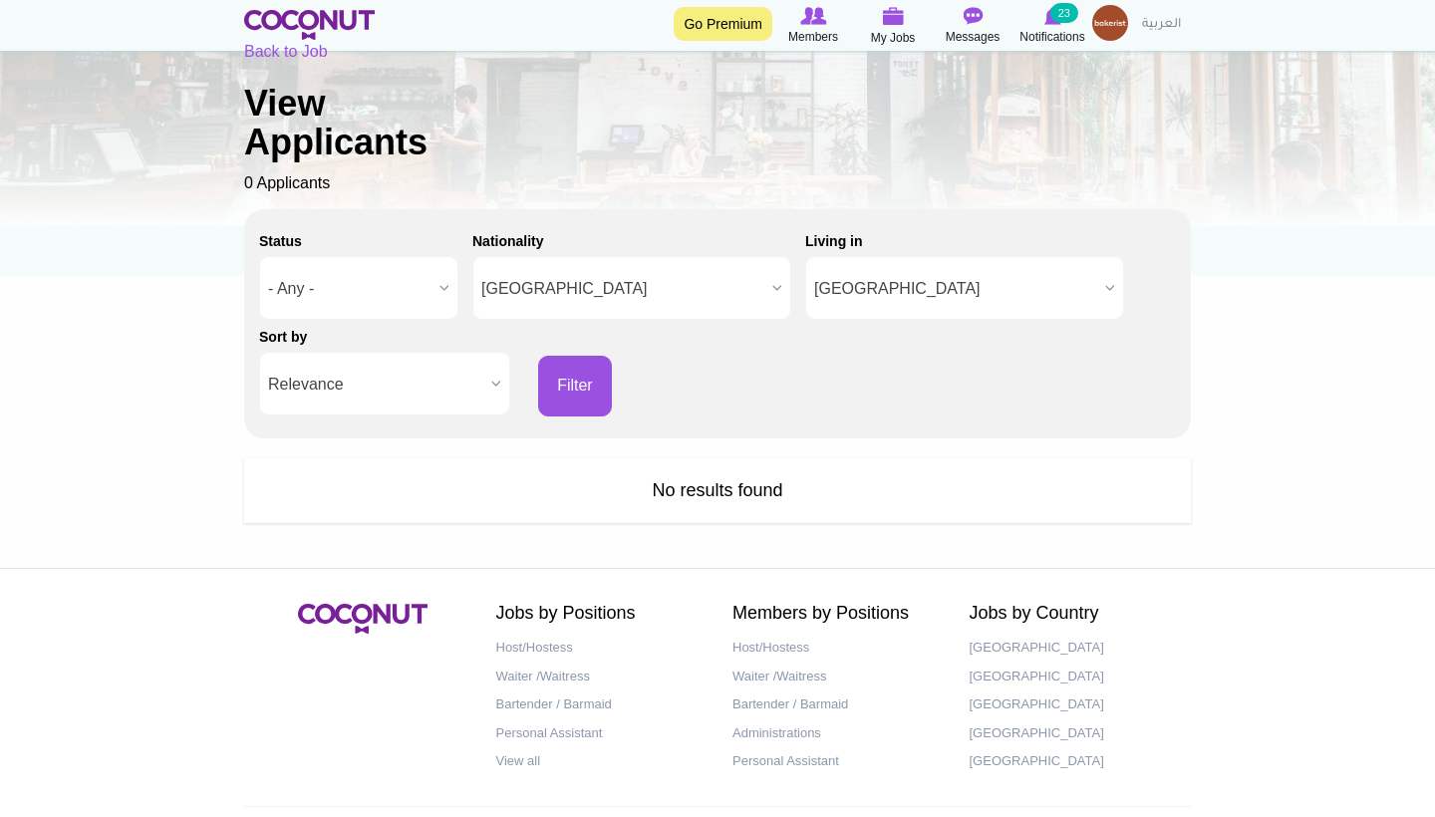
scroll to position [127, 0]
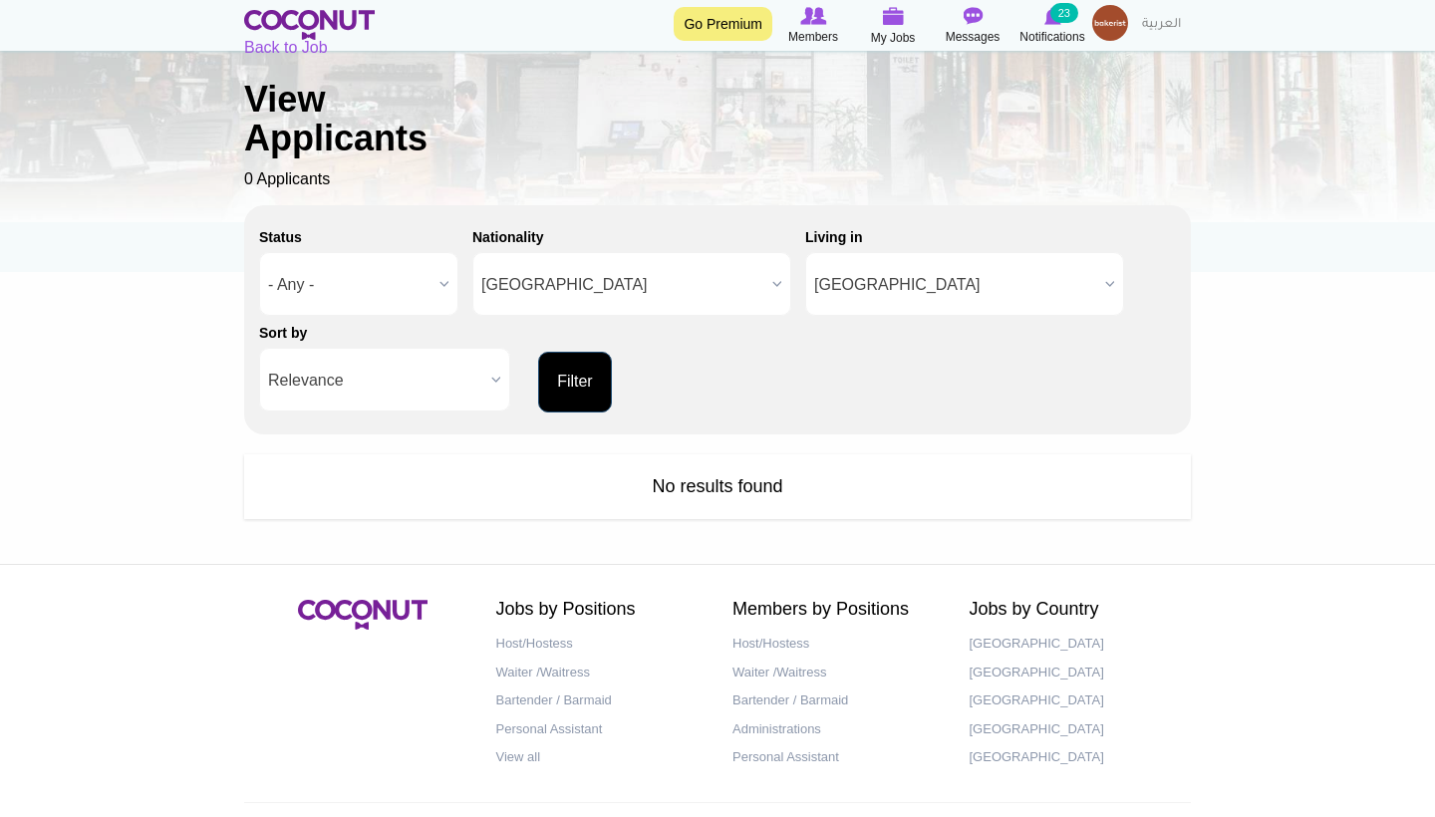
click at [573, 393] on button "Filter" at bounding box center [575, 382] width 74 height 61
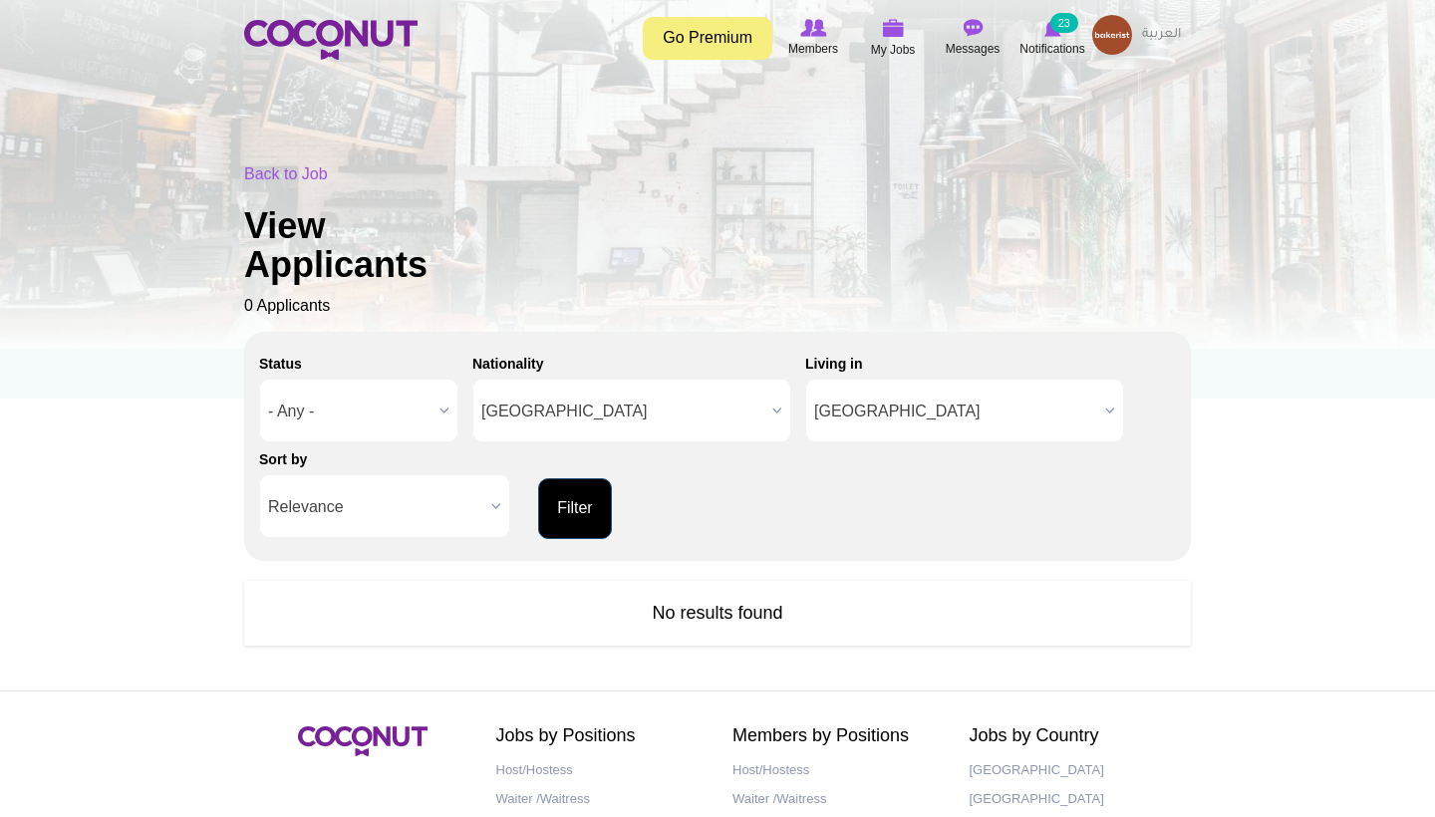
click at [586, 509] on button "Filter" at bounding box center [575, 508] width 74 height 61
click at [807, 38] on icon at bounding box center [813, 28] width 76 height 22
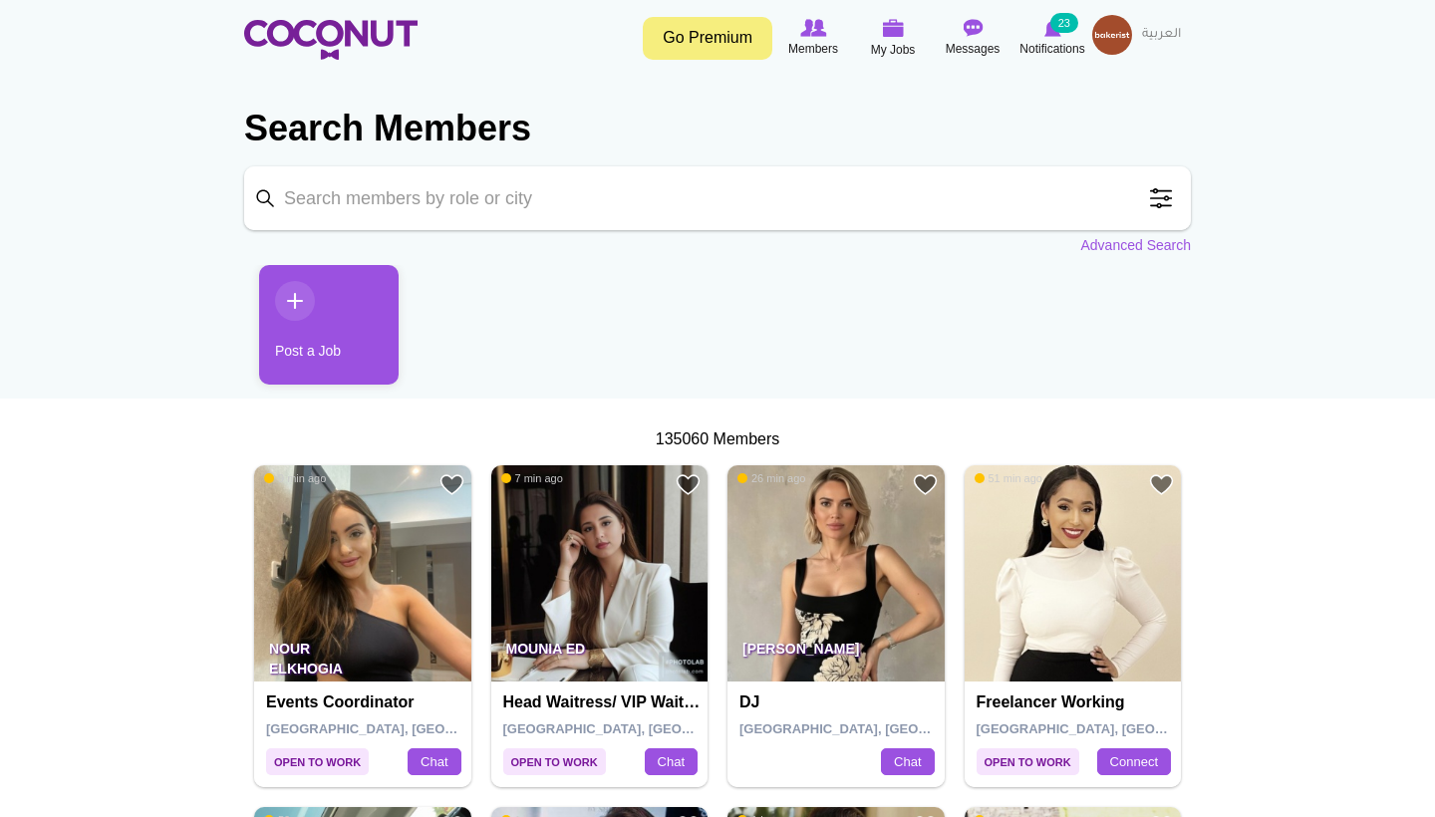
click at [1170, 199] on span at bounding box center [1161, 198] width 40 height 40
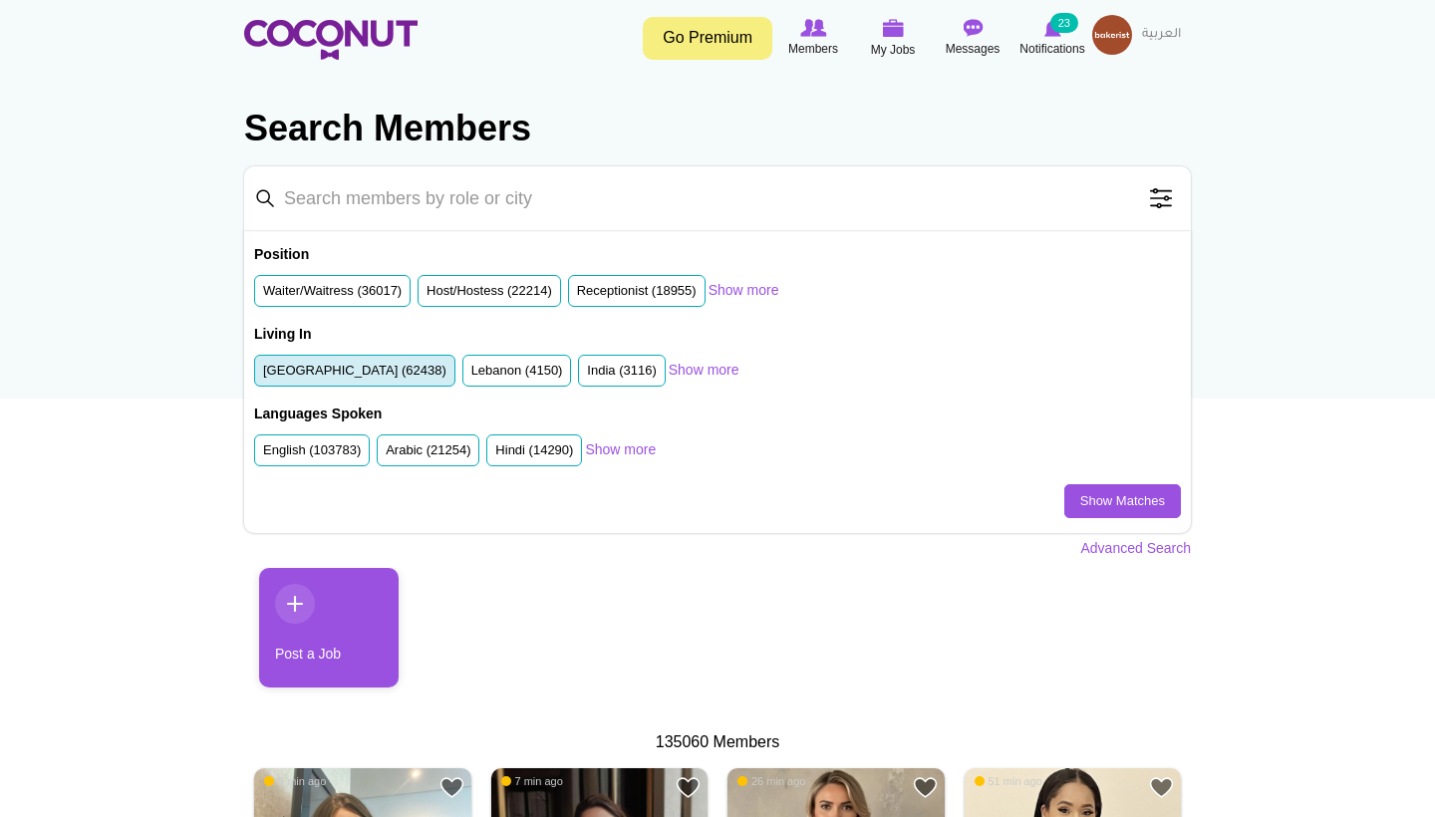
click at [429, 370] on label "United Arab Emirates (62438)" at bounding box center [354, 371] width 183 height 19
click at [263, 375] on input "United Arab Emirates (62438)" at bounding box center [263, 375] width 0 height 0
click at [645, 442] on link "Show more" at bounding box center [620, 449] width 71 height 20
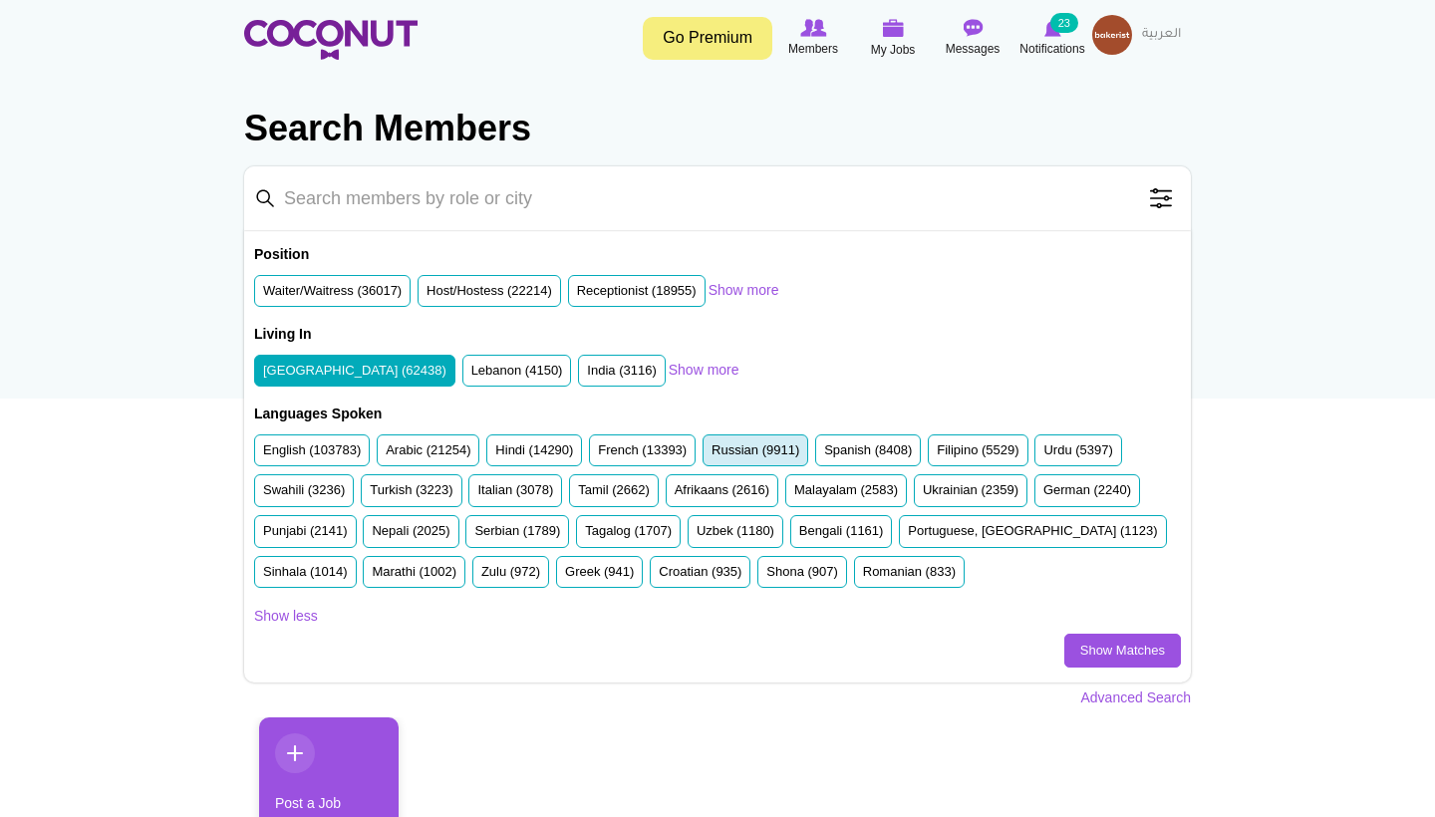
click at [787, 448] on label "Russian (9911)" at bounding box center [755, 450] width 88 height 19
click at [711, 454] on input "Russian (9911)" at bounding box center [711, 454] width 0 height 0
click at [958, 481] on label "Ukrainian (2359)" at bounding box center [971, 490] width 96 height 19
click at [923, 494] on input "Ukrainian (2359)" at bounding box center [923, 494] width 0 height 0
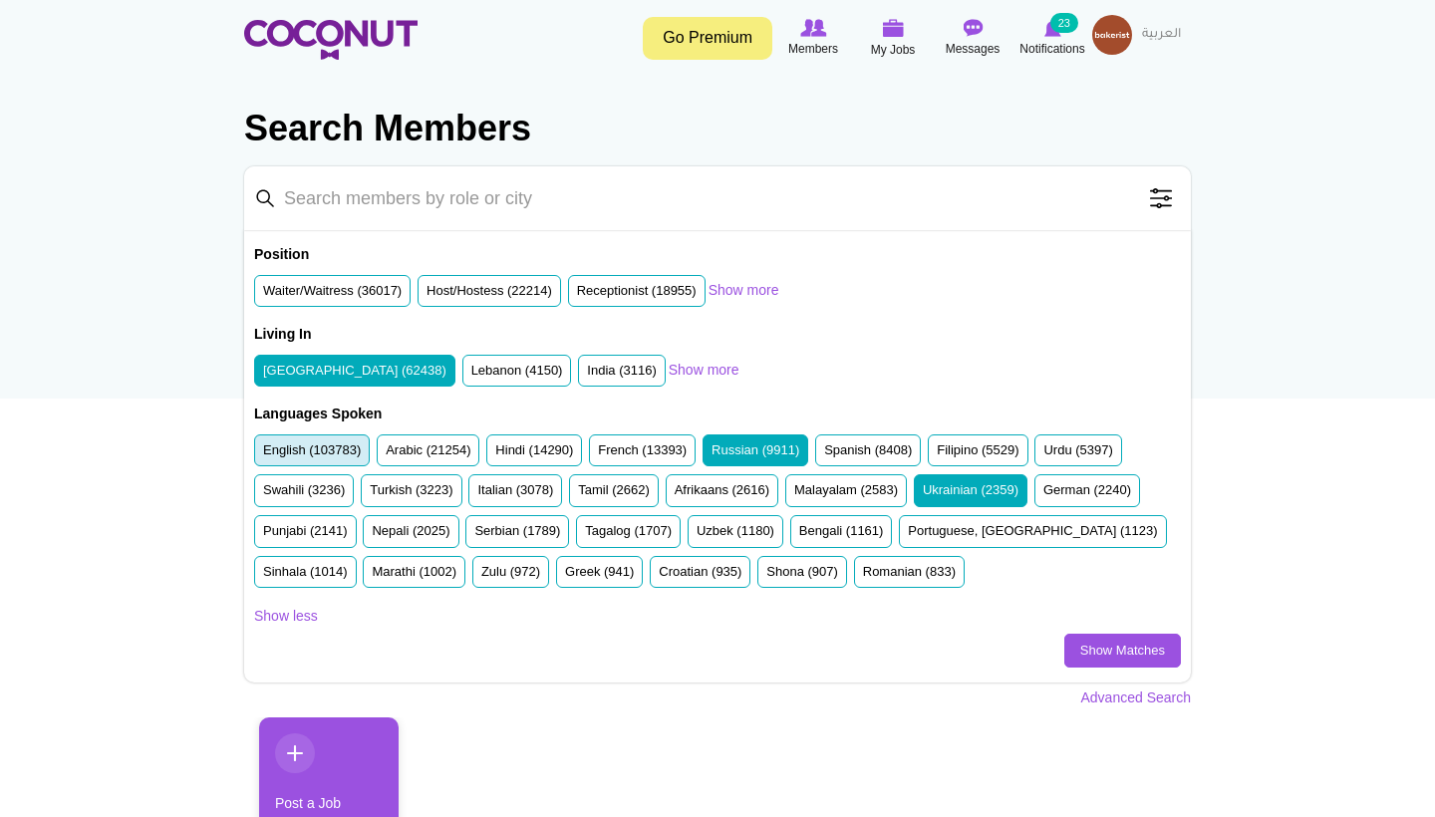
click at [321, 450] on label "English (103783)" at bounding box center [312, 450] width 98 height 19
click at [263, 454] on input "English (103783)" at bounding box center [263, 454] width 0 height 0
click at [766, 292] on link "Show more" at bounding box center [744, 290] width 71 height 20
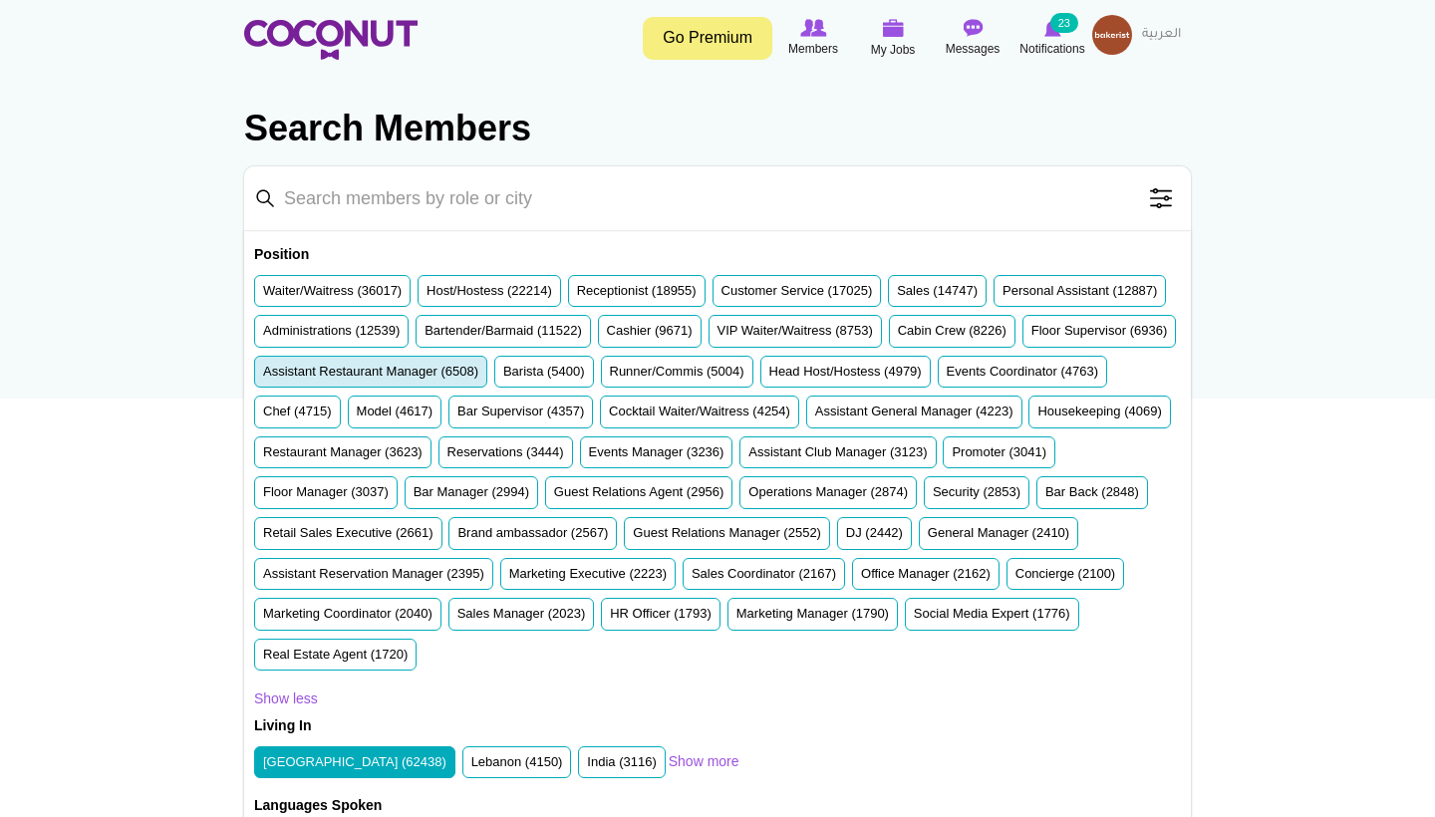
click at [487, 381] on li "Assistant Restaurant Manager (6508)" at bounding box center [370, 372] width 233 height 33
click at [478, 374] on label "Assistant Restaurant Manager (6508)" at bounding box center [370, 372] width 215 height 19
click at [263, 376] on input "Assistant Restaurant Manager (6508)" at bounding box center [263, 376] width 0 height 0
click at [472, 206] on input "Keyword" at bounding box center [717, 198] width 947 height 64
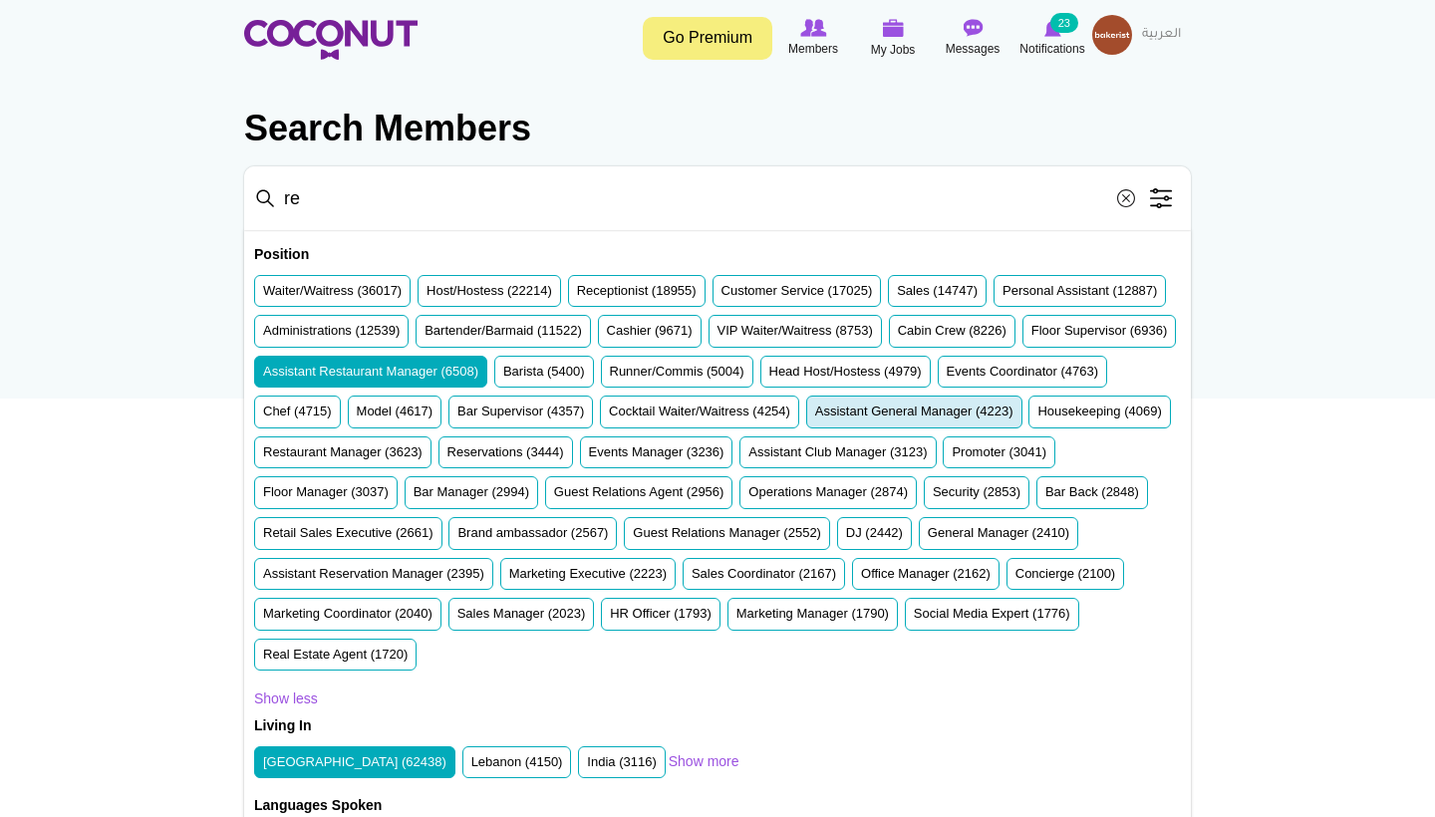
type input "re"
click at [815, 422] on label "Assistant General Manager (4223)" at bounding box center [914, 412] width 198 height 19
click at [815, 416] on input "Assistant General Manager (4223)" at bounding box center [815, 416] width 0 height 0
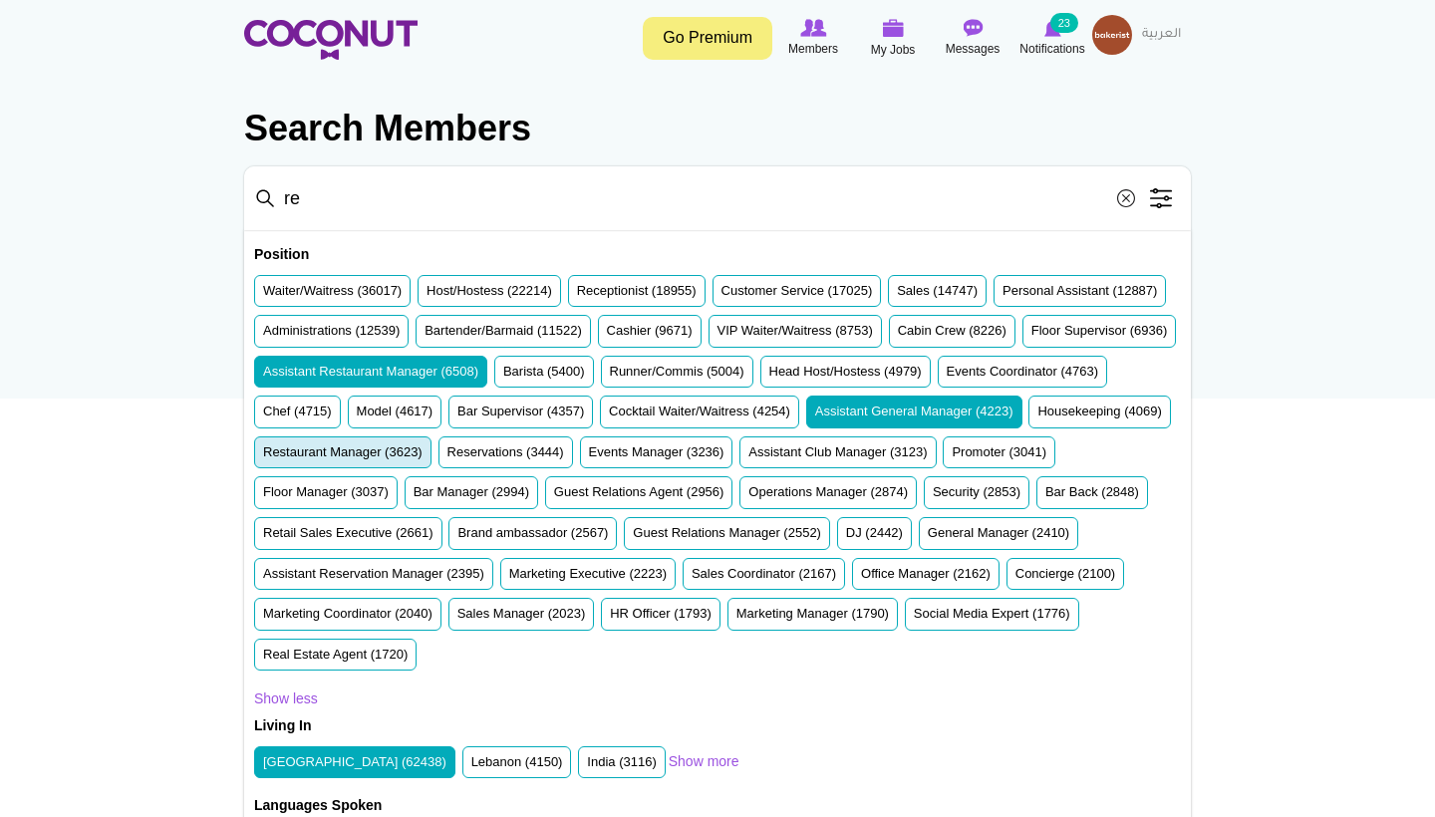
click at [423, 455] on label "Restaurant Manager (3623)" at bounding box center [342, 452] width 159 height 19
click at [263, 456] on input "Restaurant Manager (3623)" at bounding box center [263, 456] width 0 height 0
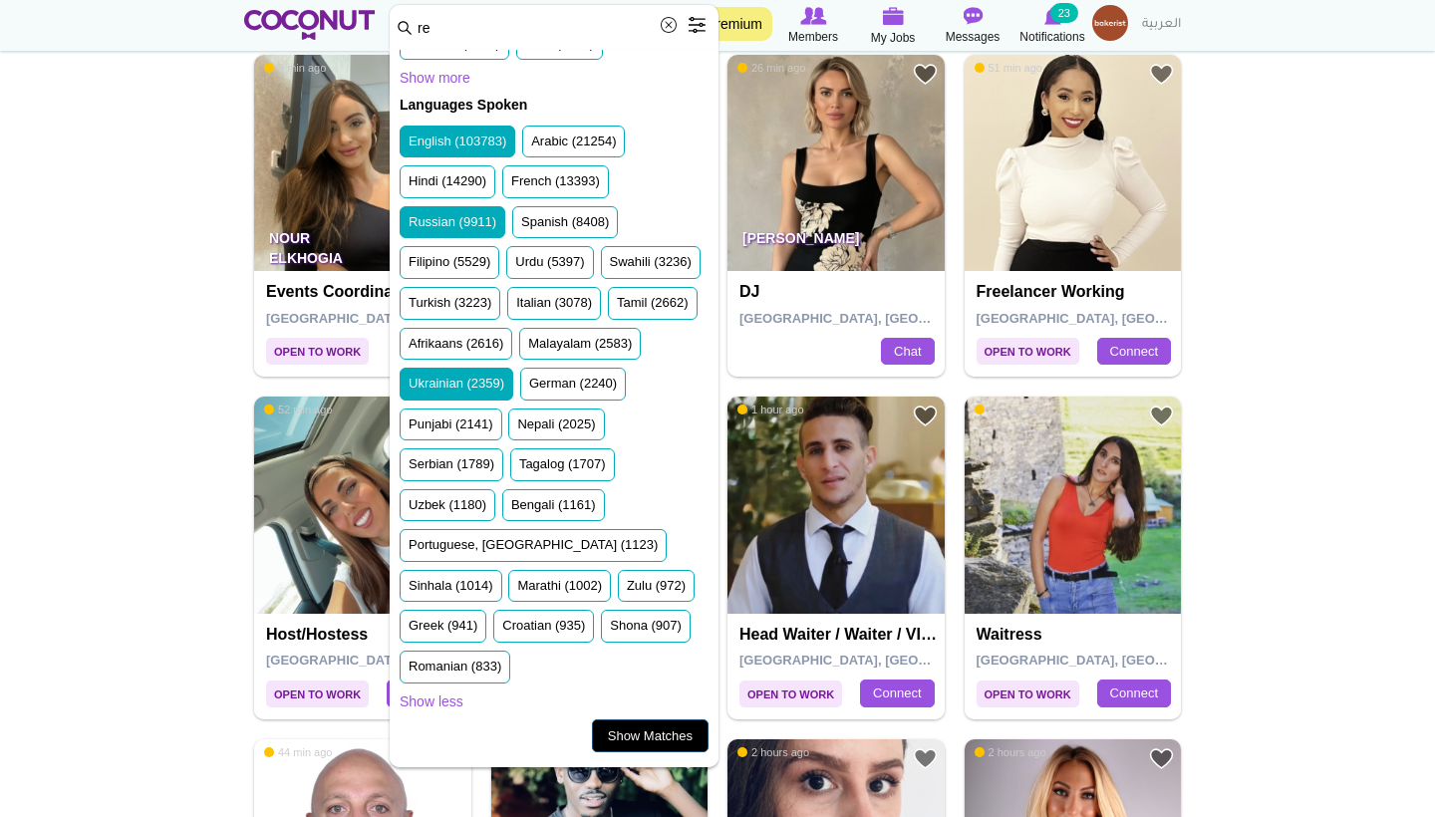
scroll to position [1668, 0]
click at [644, 734] on link "Show Matches" at bounding box center [650, 736] width 117 height 34
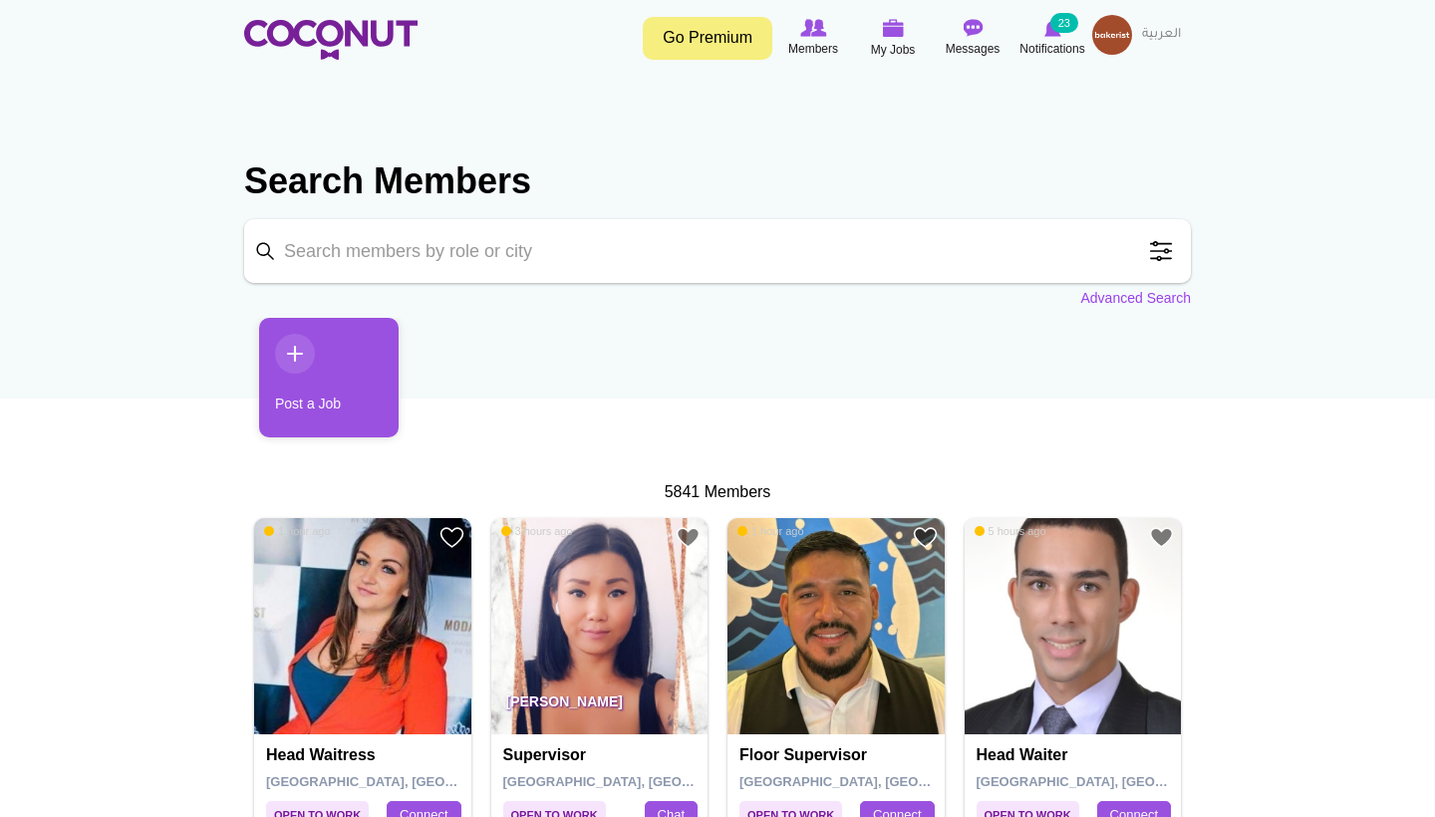
click at [1154, 304] on link "Advanced Search" at bounding box center [1135, 298] width 111 height 20
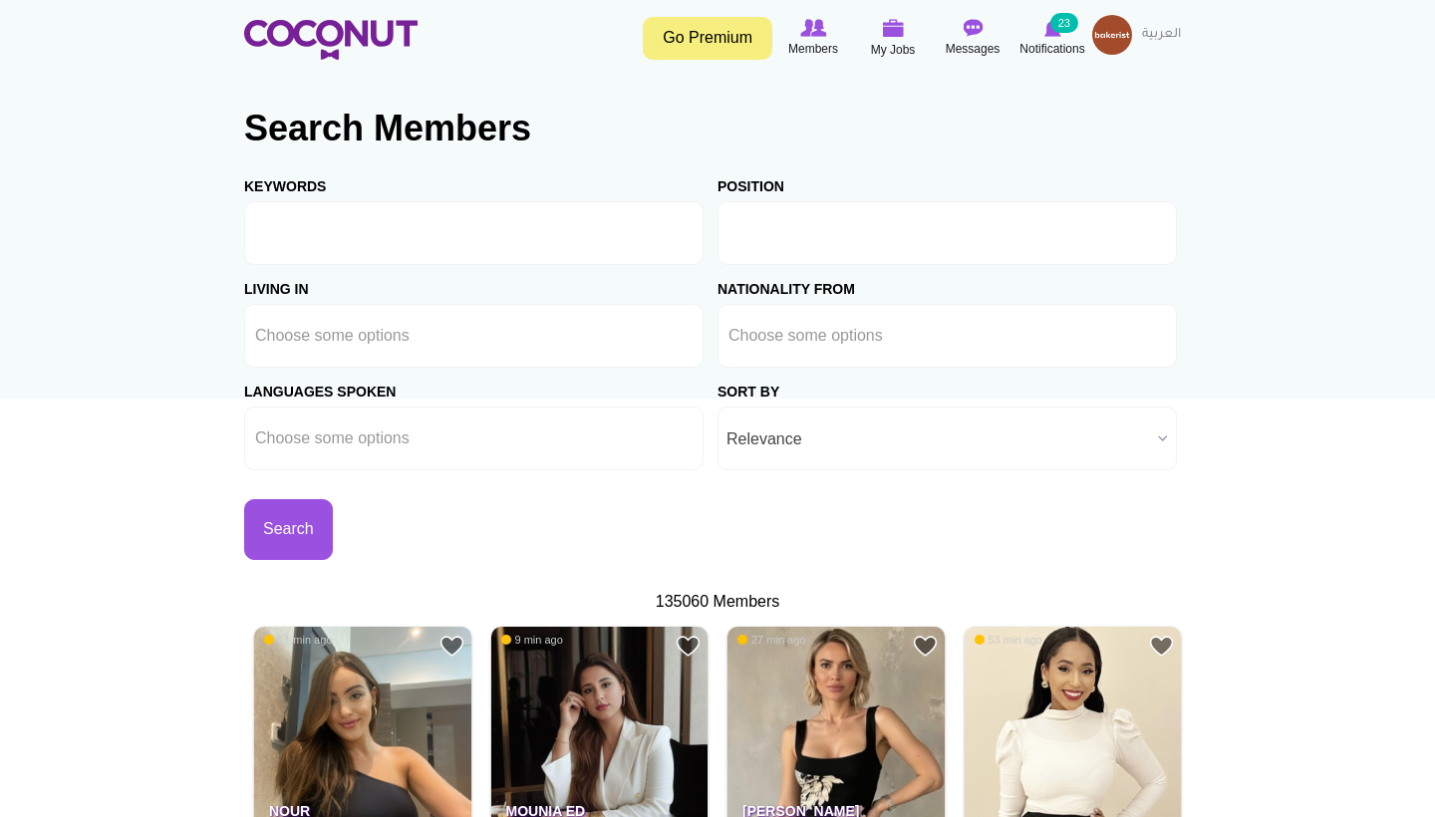
click at [769, 242] on input "text" at bounding box center [818, 233] width 180 height 18
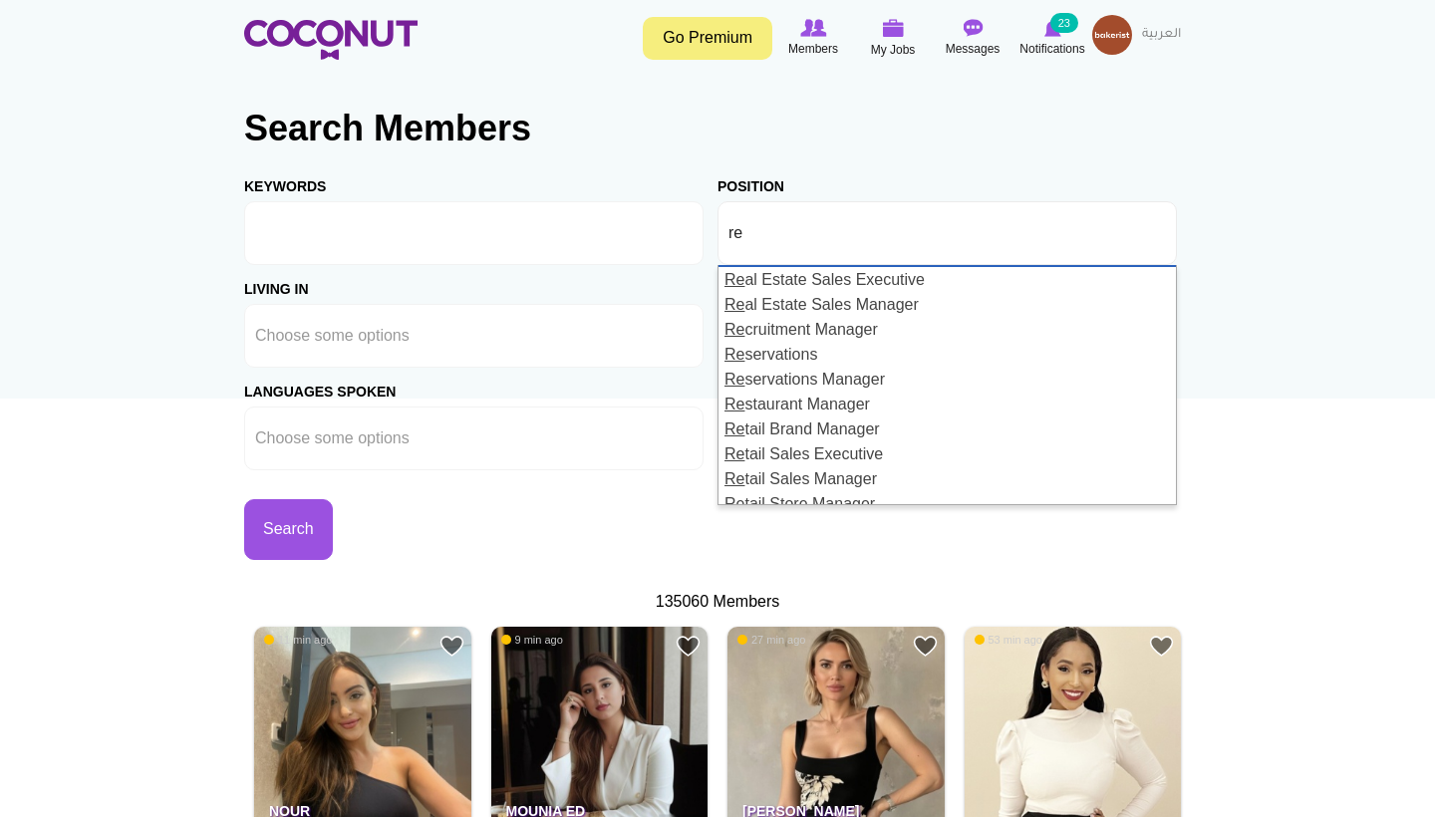
scroll to position [209, 0]
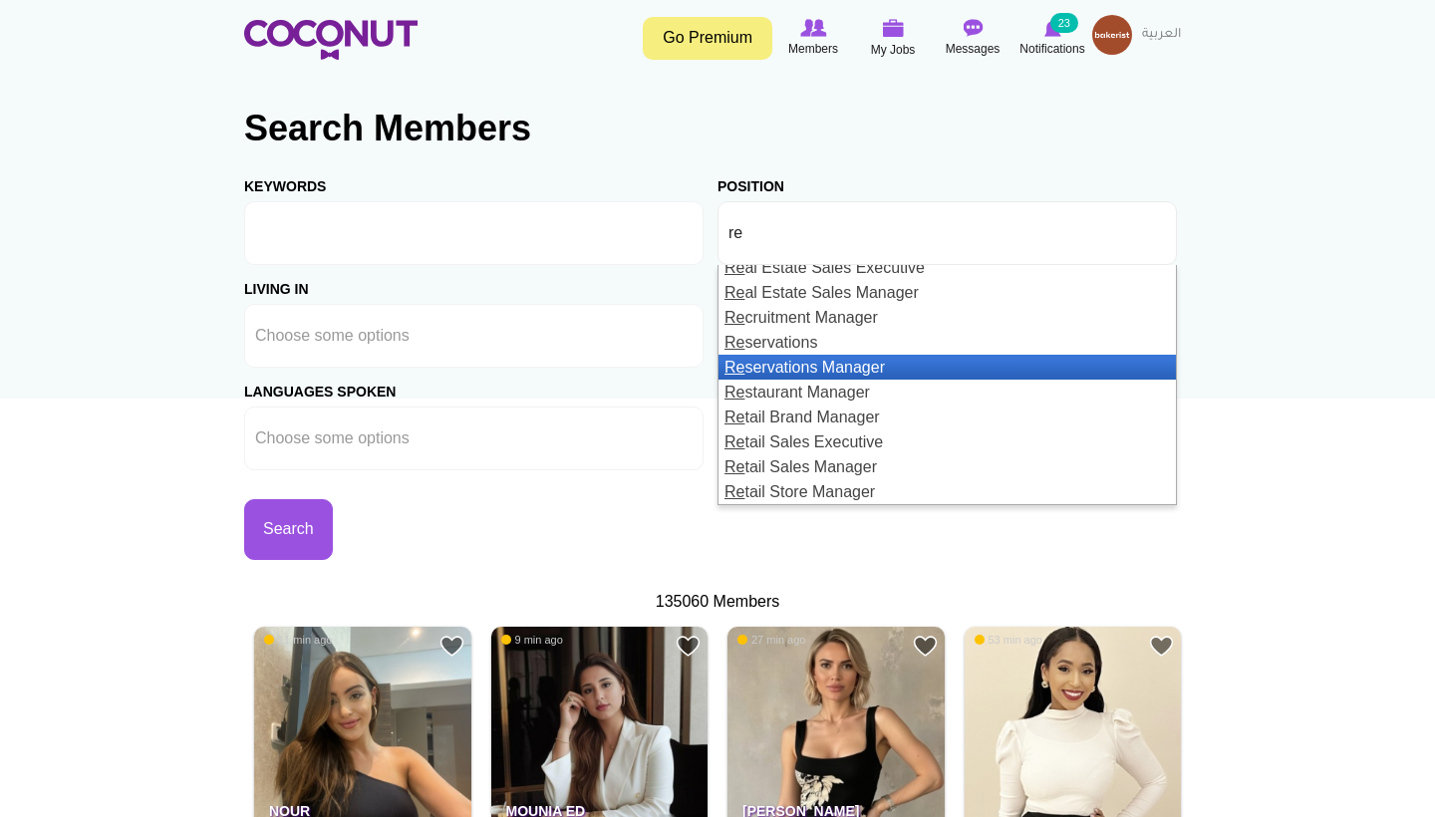
type input "re"
click at [859, 368] on li "Re servations Manager" at bounding box center [946, 367] width 457 height 25
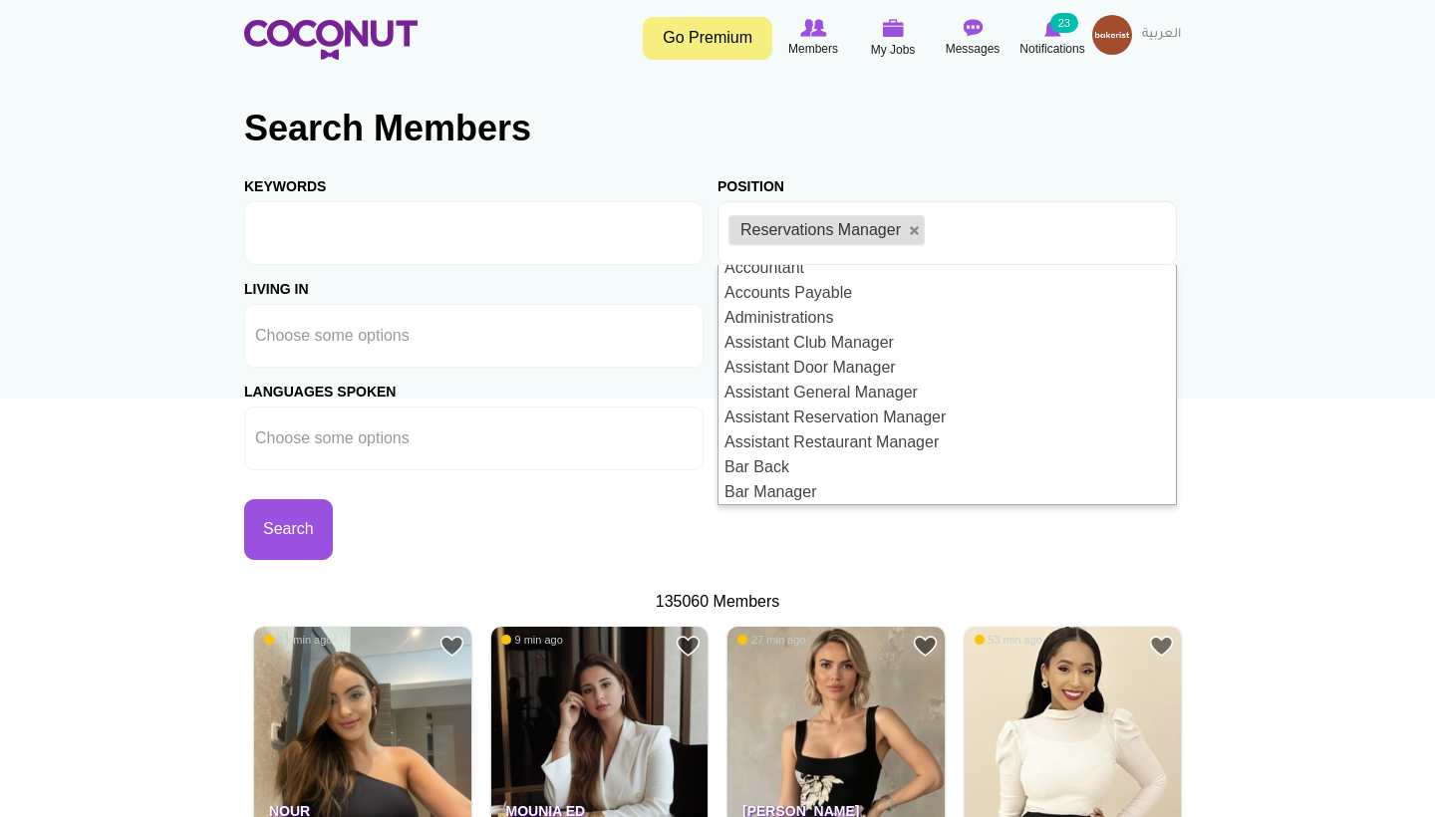
scroll to position [0, 0]
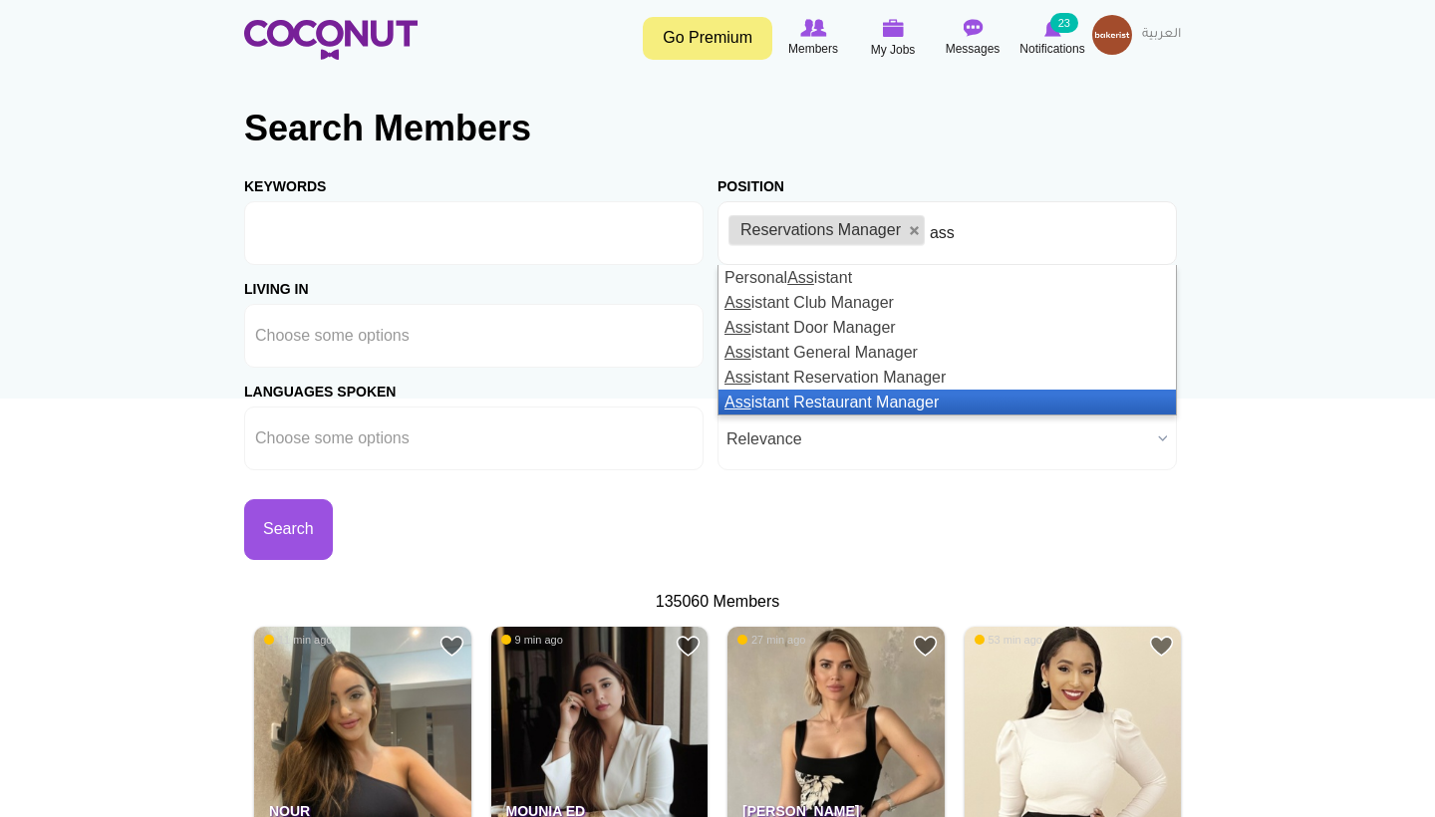
type input "ass"
click at [961, 398] on li "Ass istant Restaurant Manager" at bounding box center [946, 402] width 457 height 25
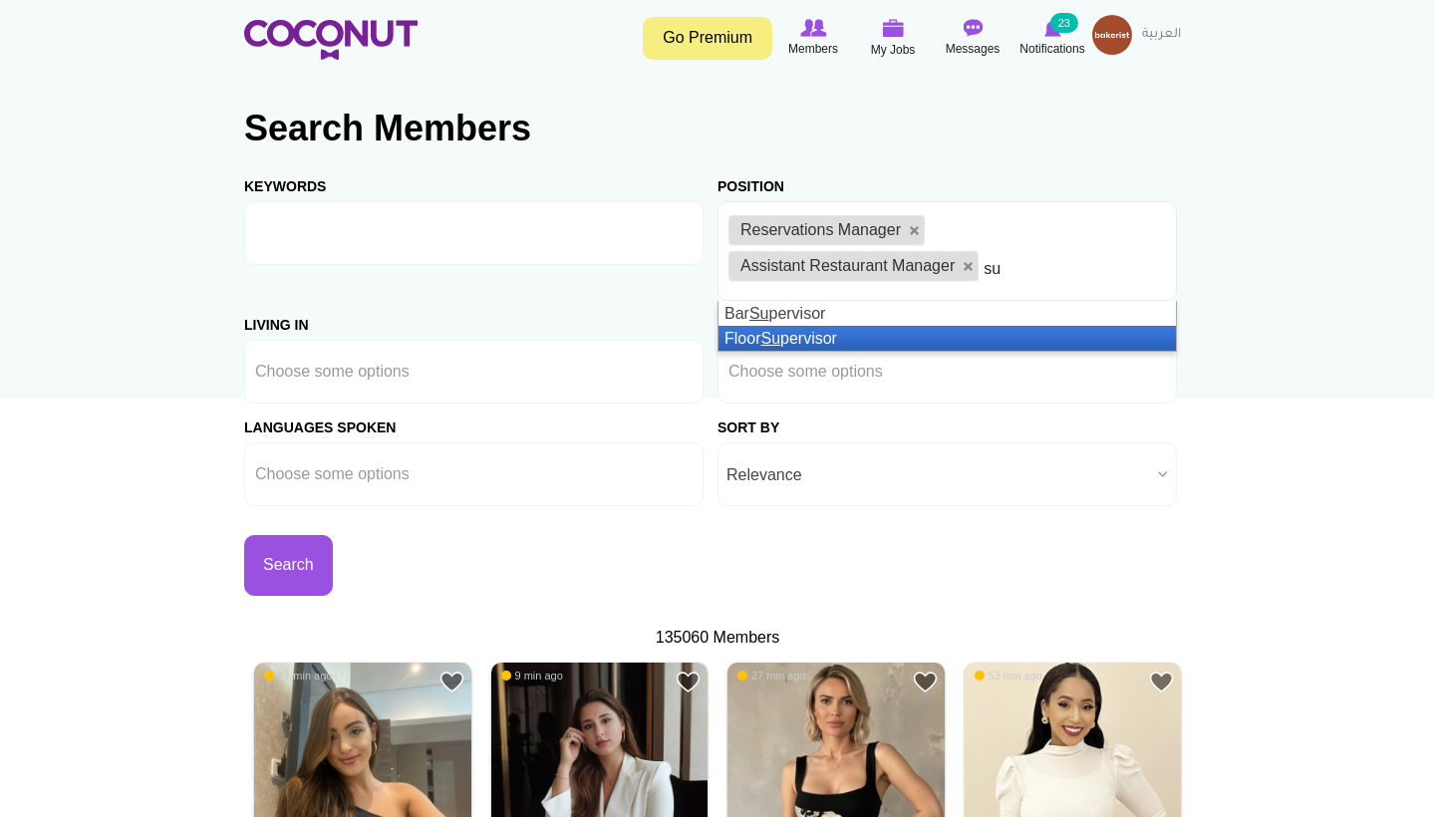
type input "su"
click at [999, 340] on li "Floor Su pervisor" at bounding box center [946, 338] width 457 height 25
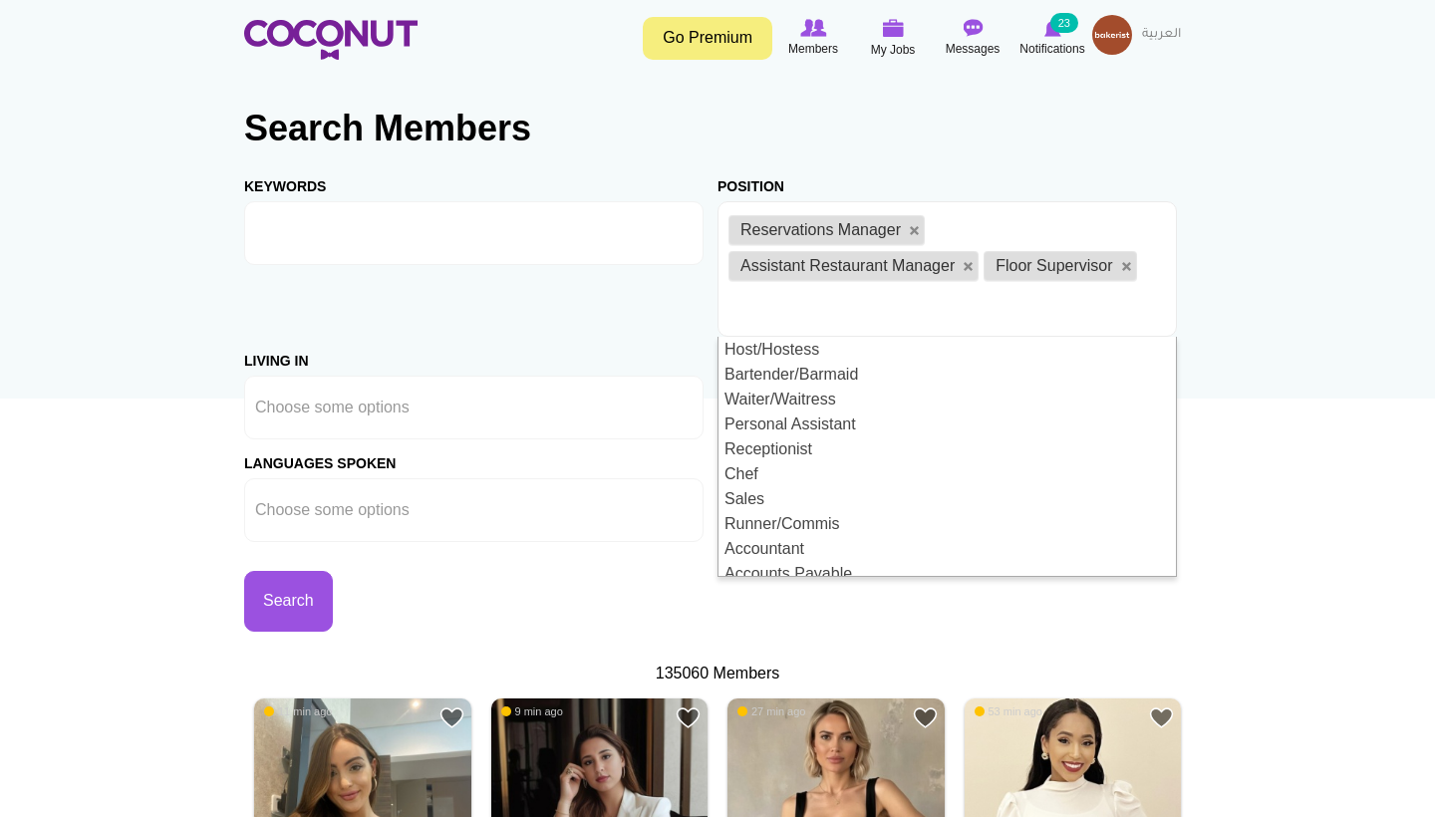
click at [652, 297] on div "Keywords Position Host/Hostess Bartender/Barmaid Waiter/Waitress Personal Assis…" at bounding box center [717, 396] width 947 height 469
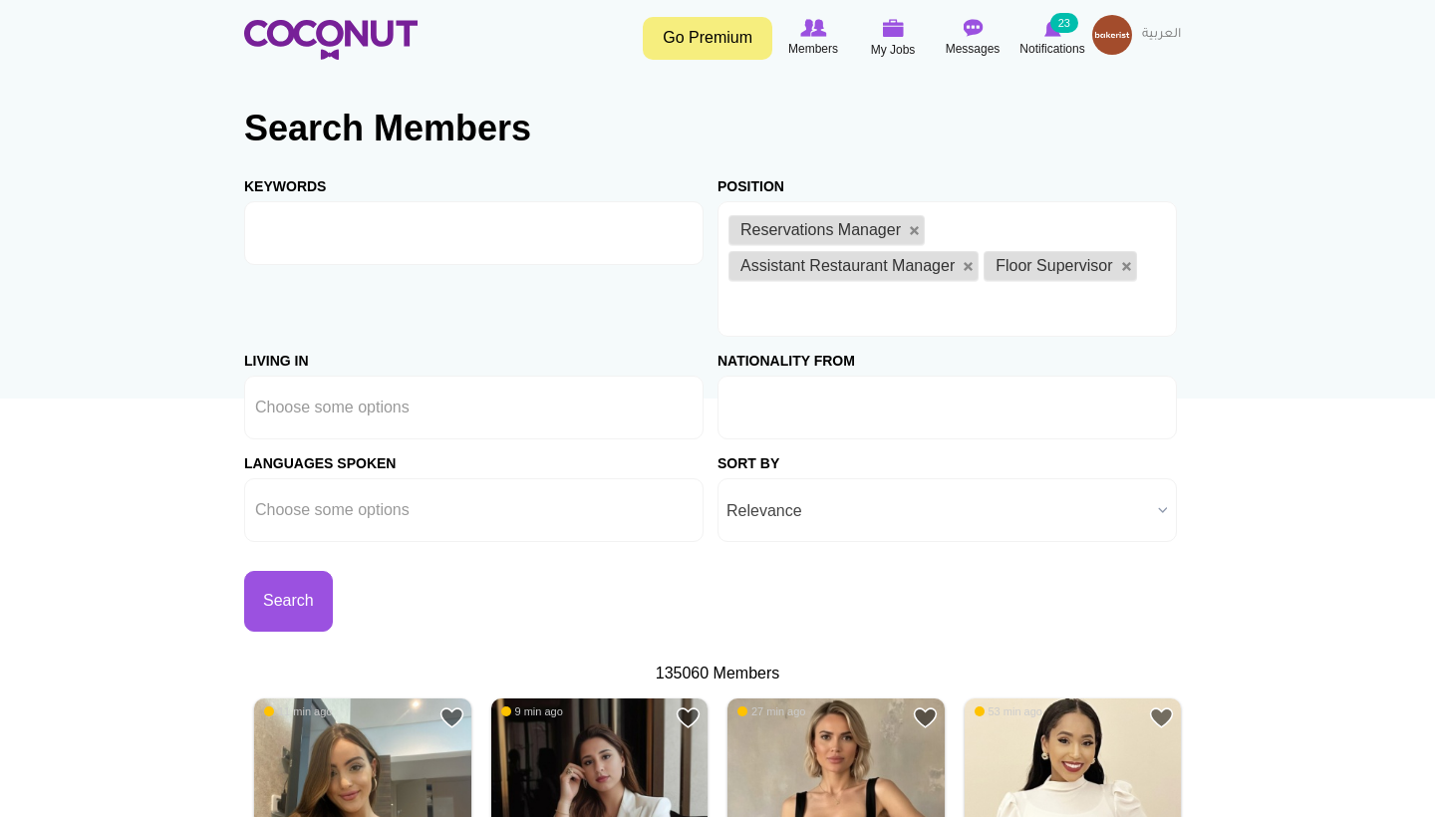
click at [825, 400] on input "text" at bounding box center [818, 408] width 180 height 18
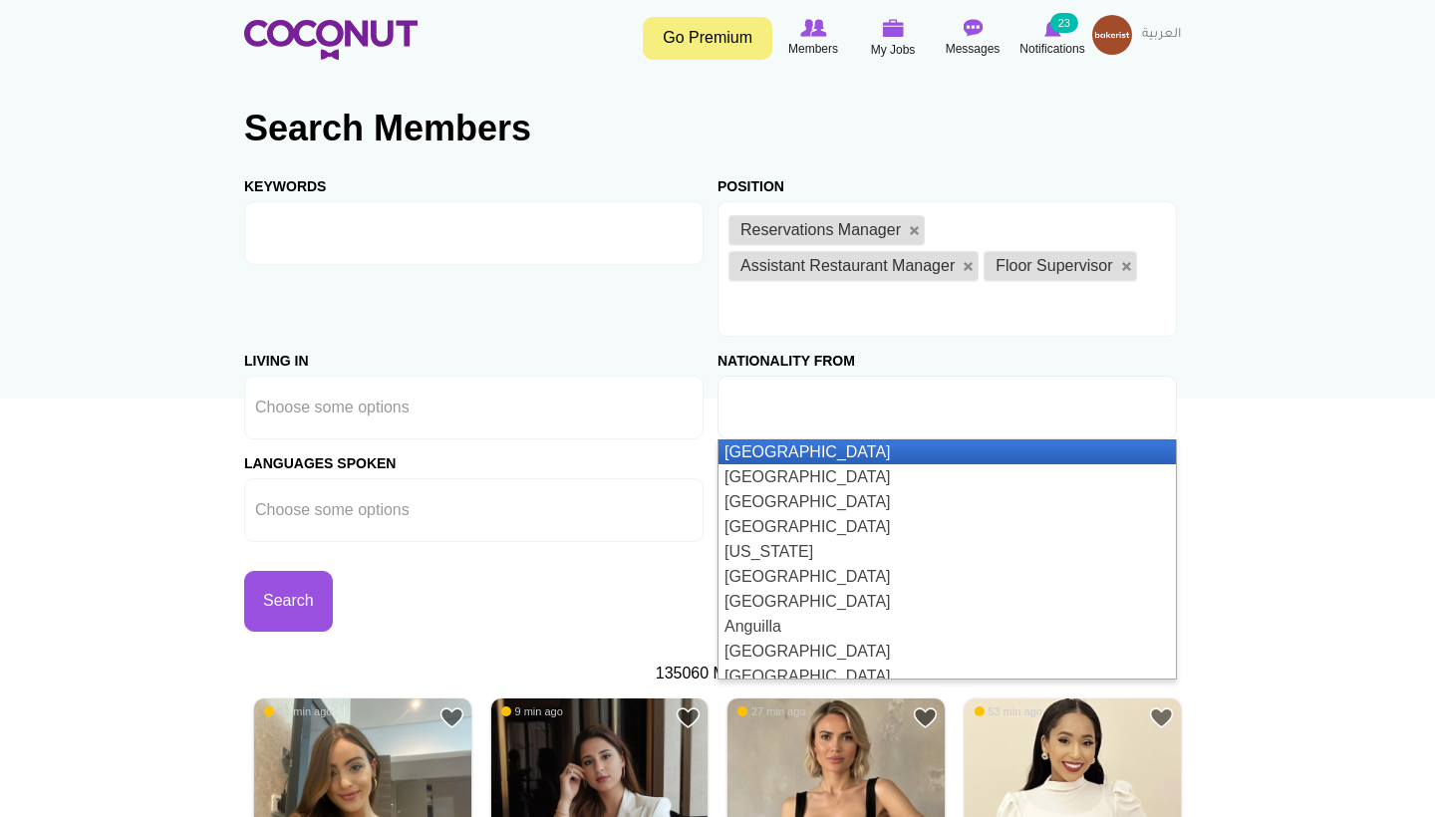
type input "k"
type input "j"
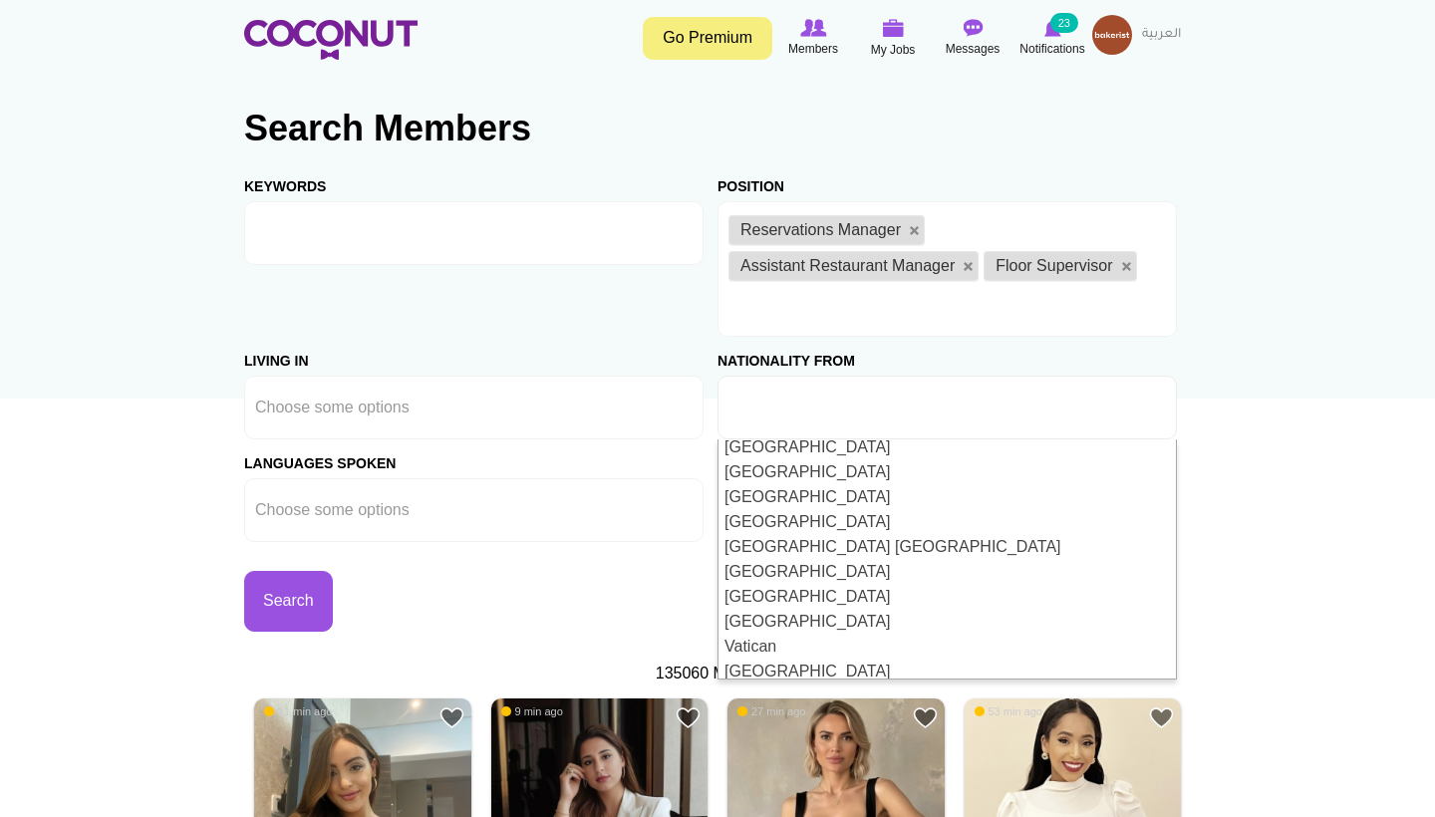
scroll to position [5848, 0]
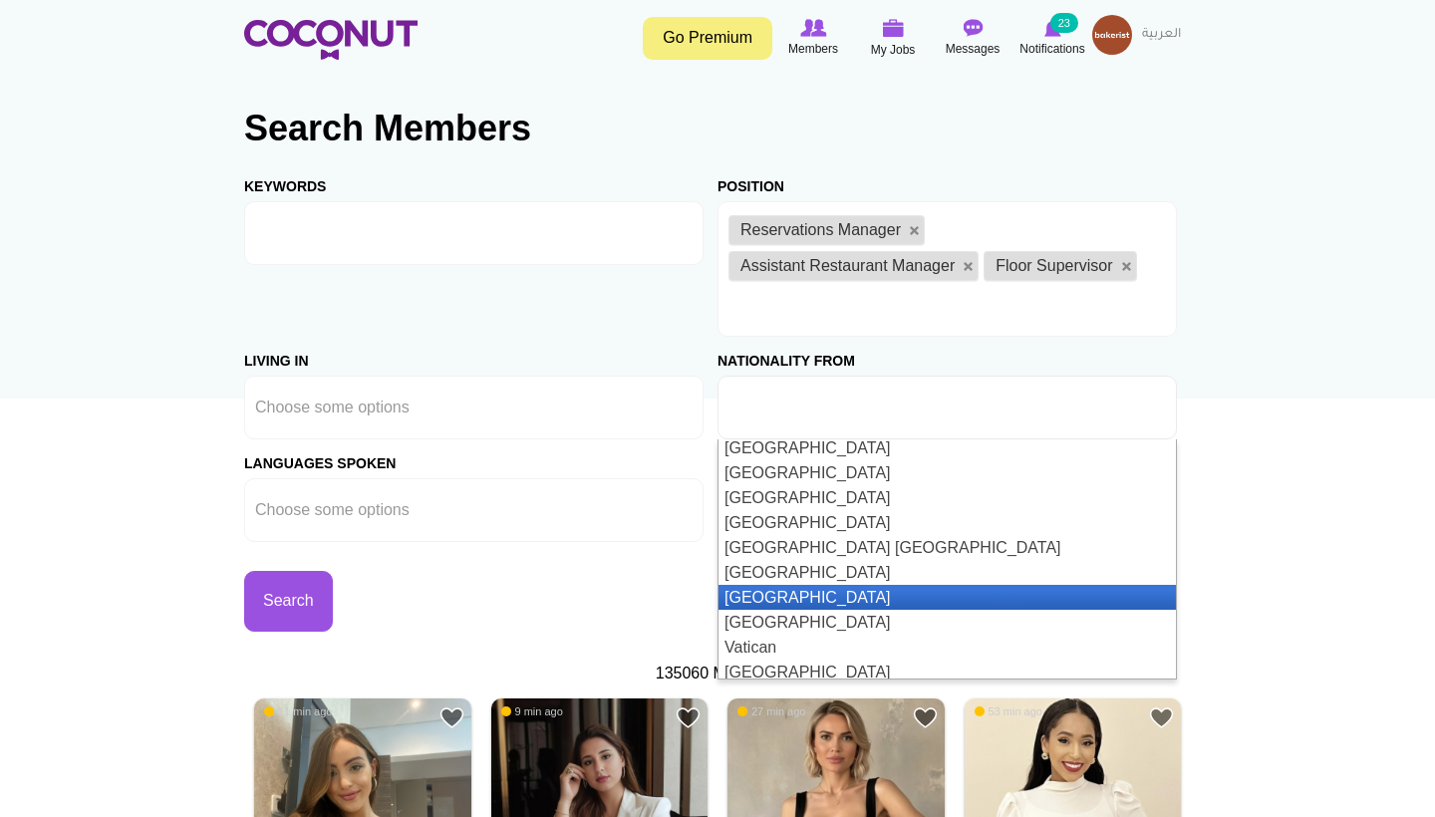
click at [812, 588] on li "[GEOGRAPHIC_DATA]" at bounding box center [946, 597] width 457 height 25
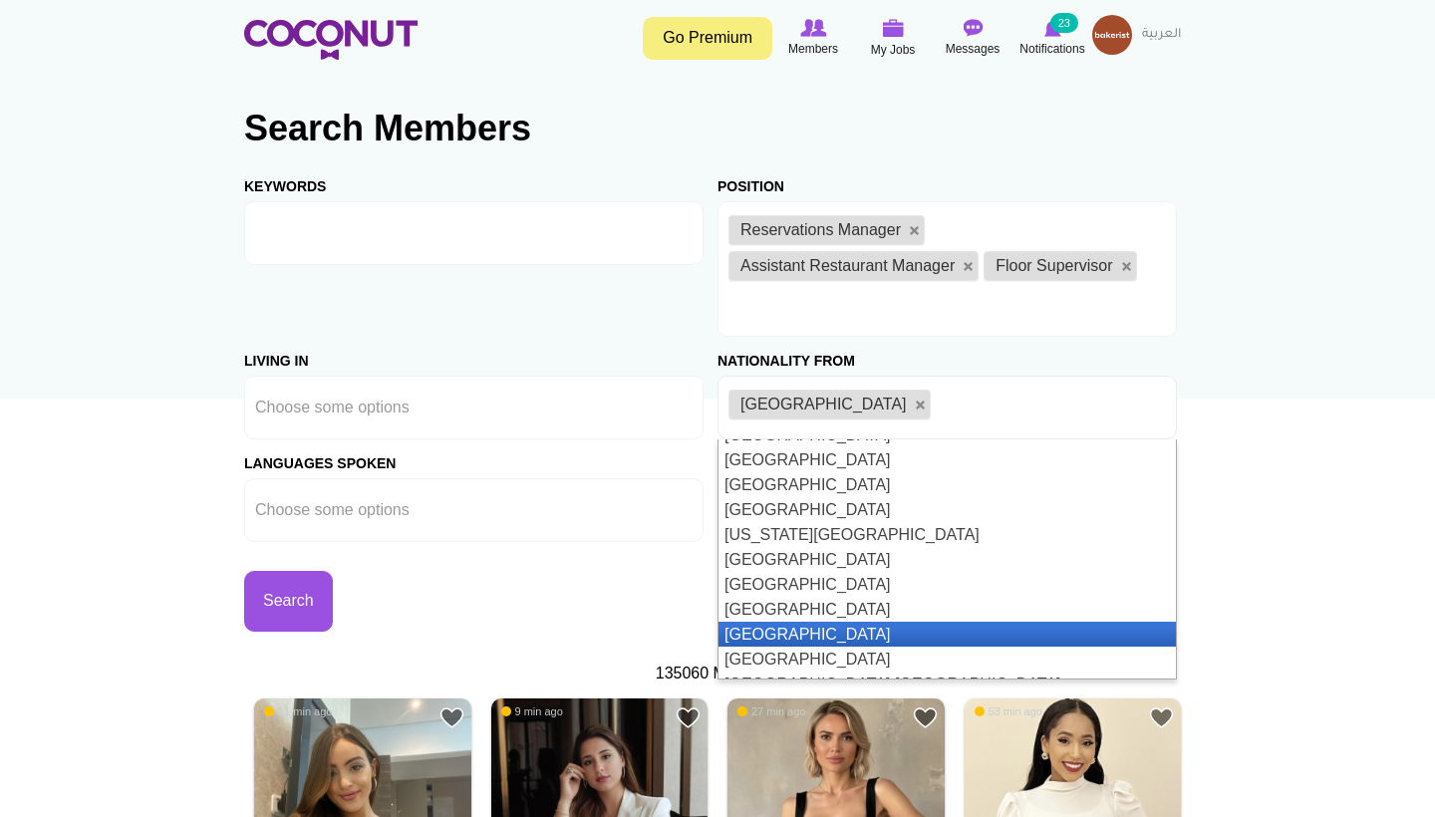
scroll to position [5709, 0]
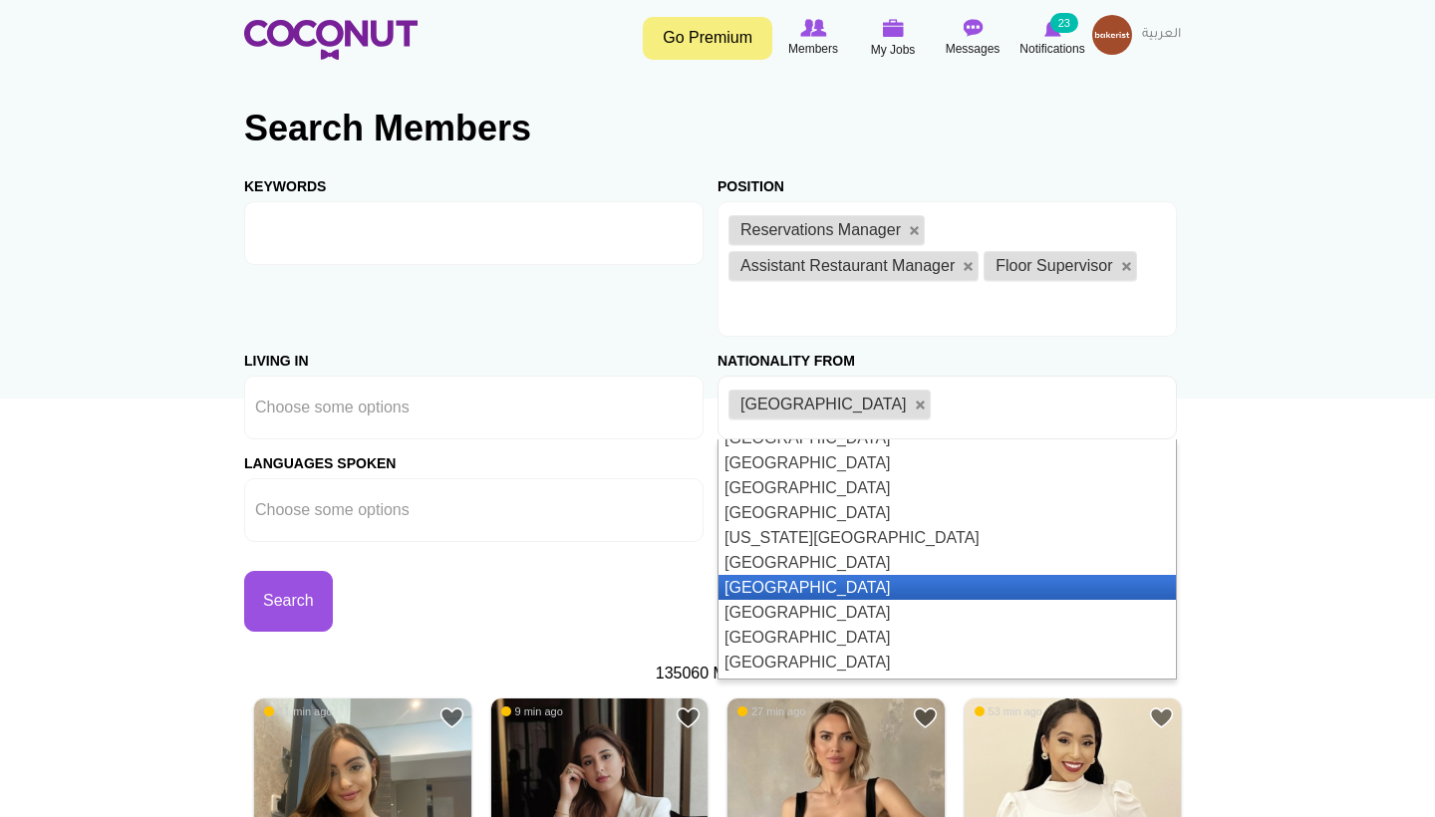
click at [845, 575] on li "[GEOGRAPHIC_DATA]" at bounding box center [946, 587] width 457 height 25
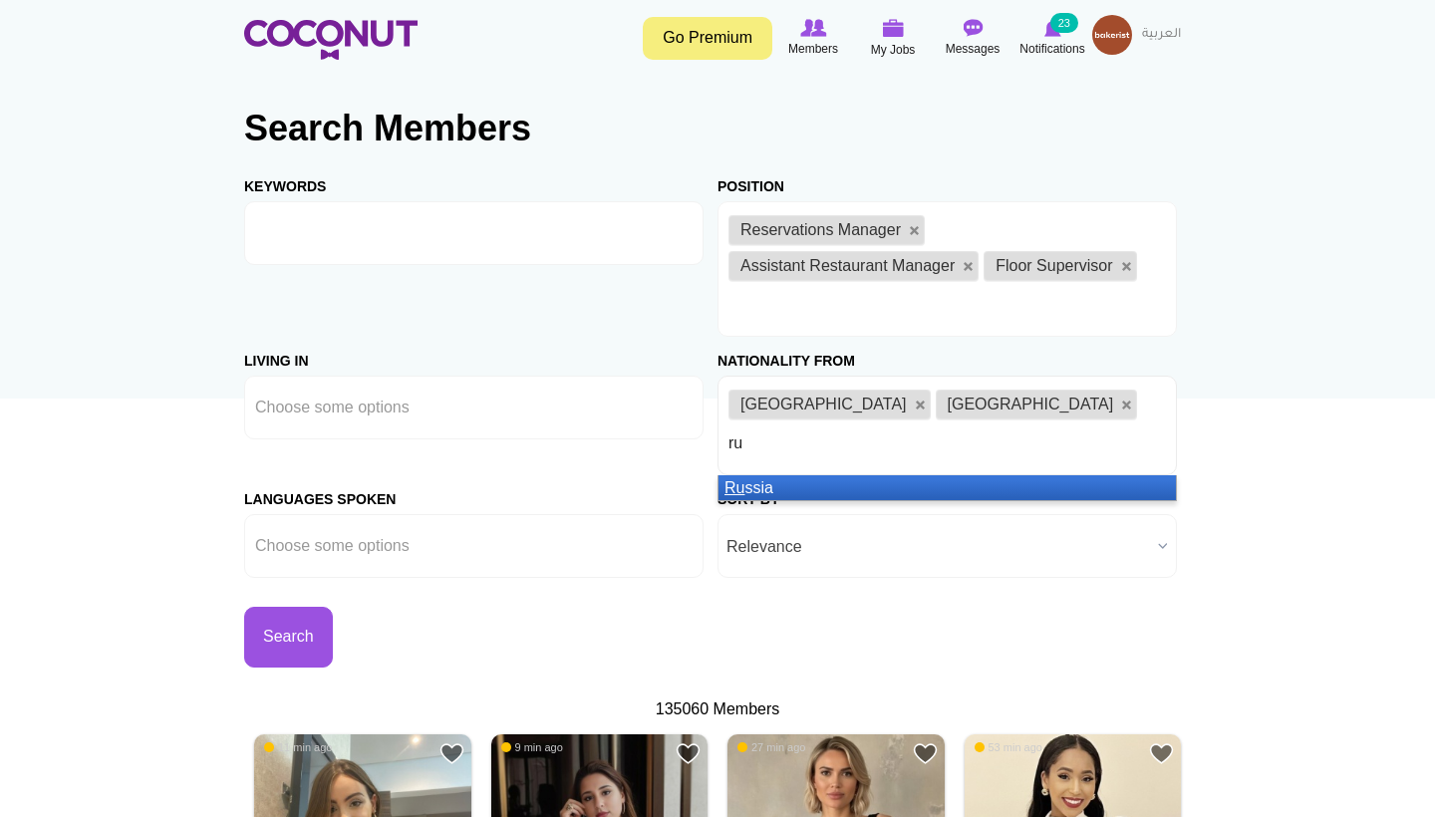
type input "ru"
click at [848, 475] on li "Ru ssia" at bounding box center [946, 487] width 457 height 25
type input "kaza"
click at [778, 475] on li "Kaza khstan" at bounding box center [946, 487] width 457 height 25
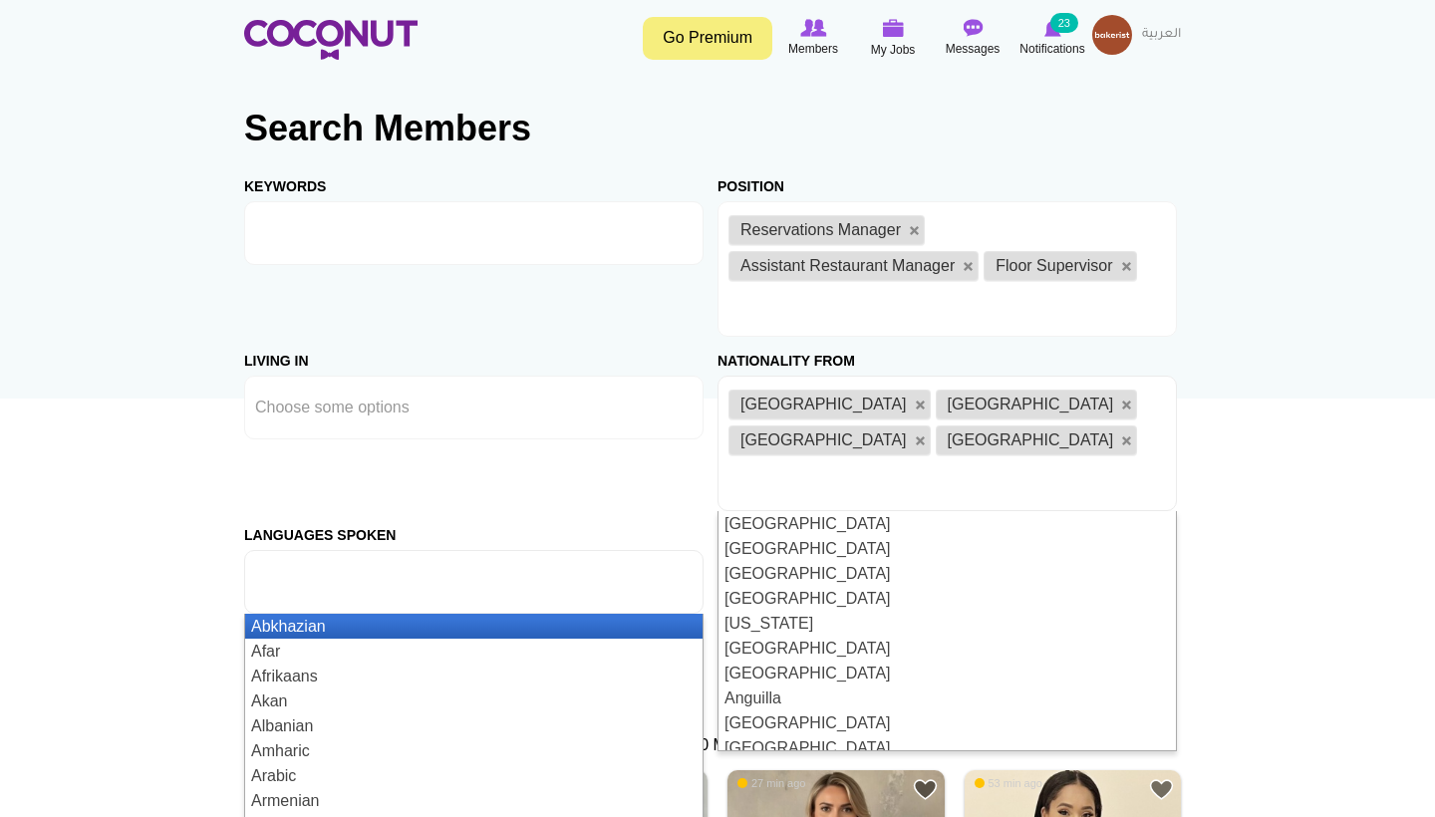
click at [353, 573] on input "text" at bounding box center [345, 582] width 180 height 18
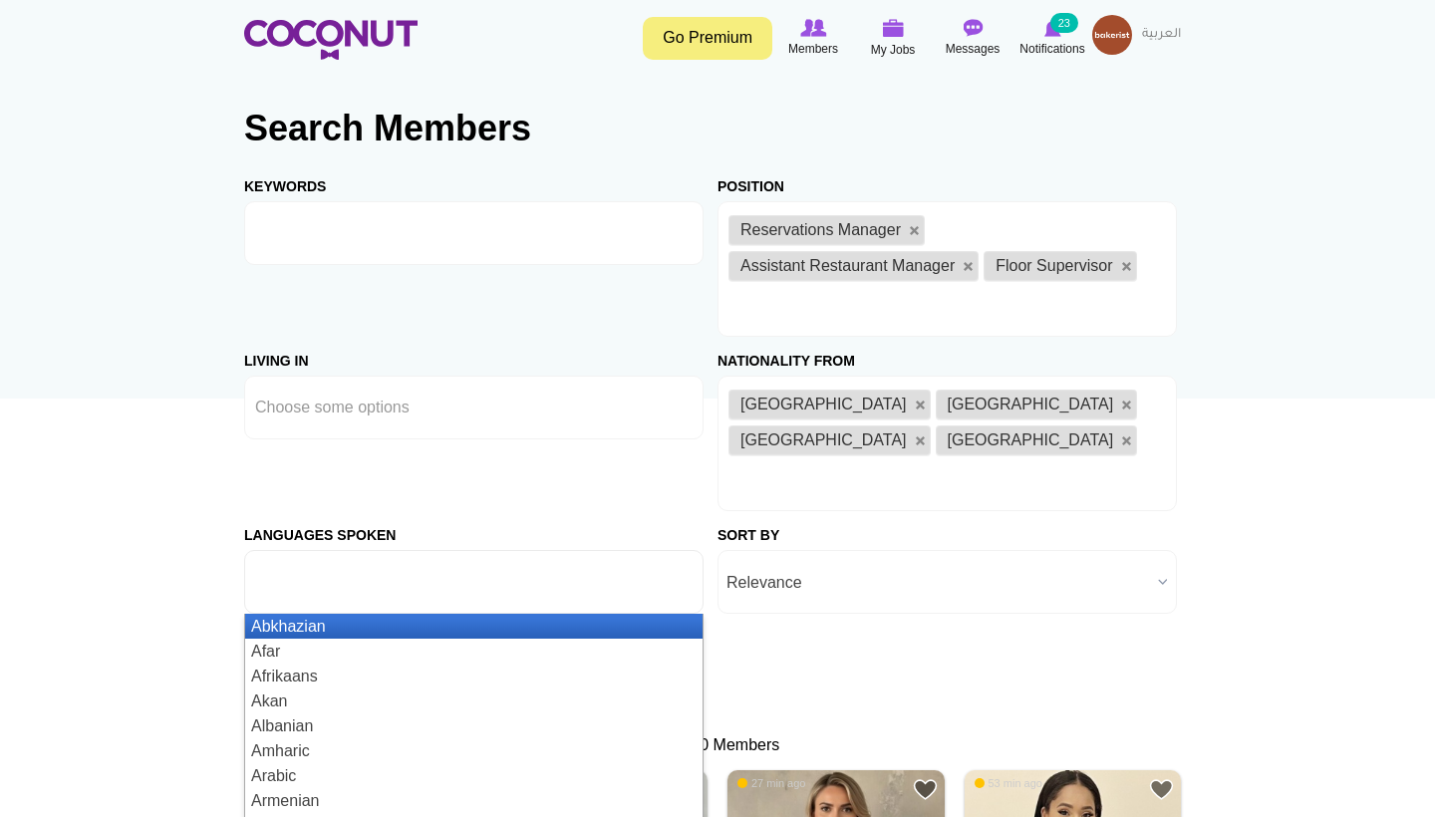
type input "Choose some options"
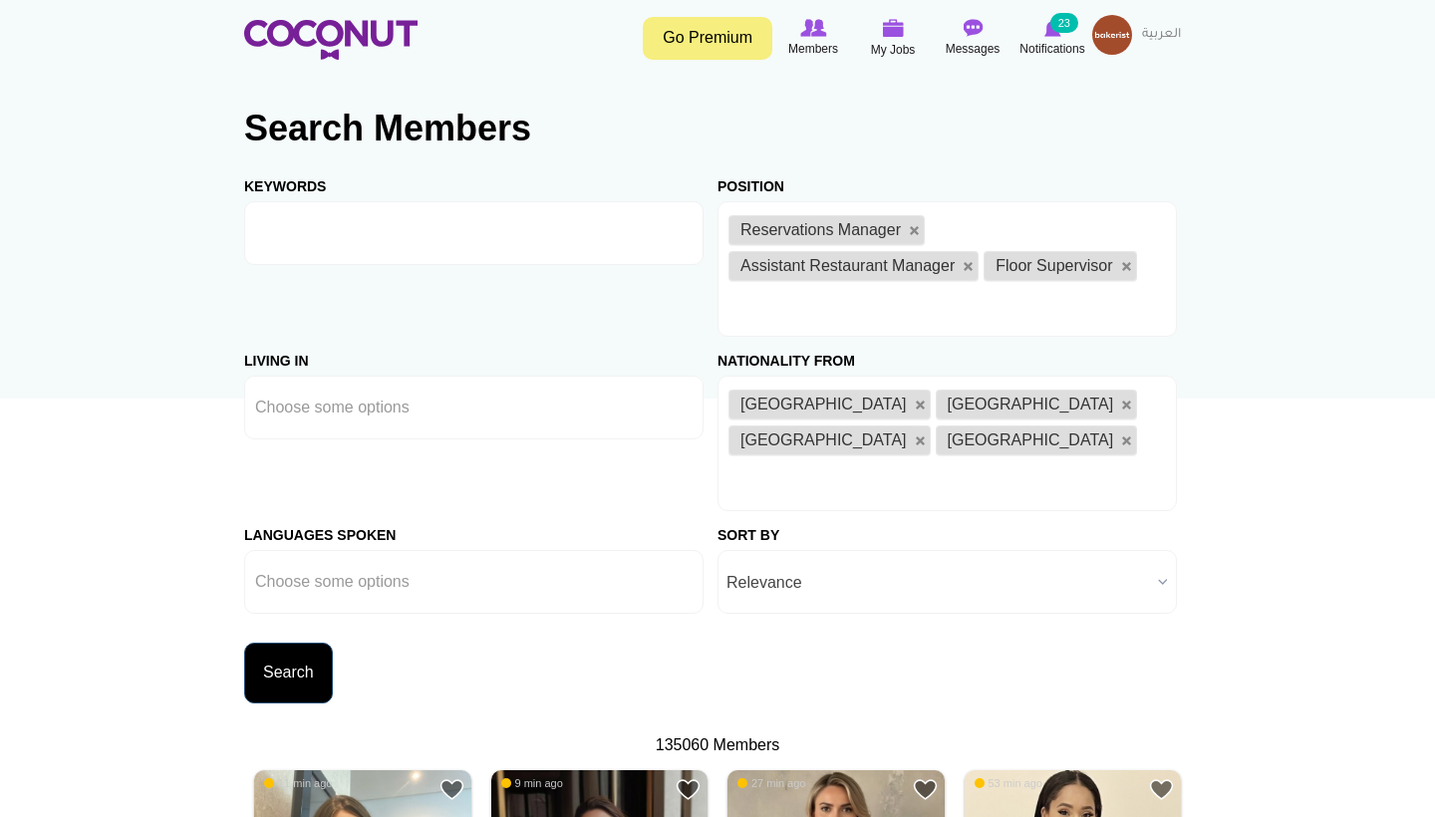
click at [301, 643] on button "Search" at bounding box center [288, 673] width 89 height 61
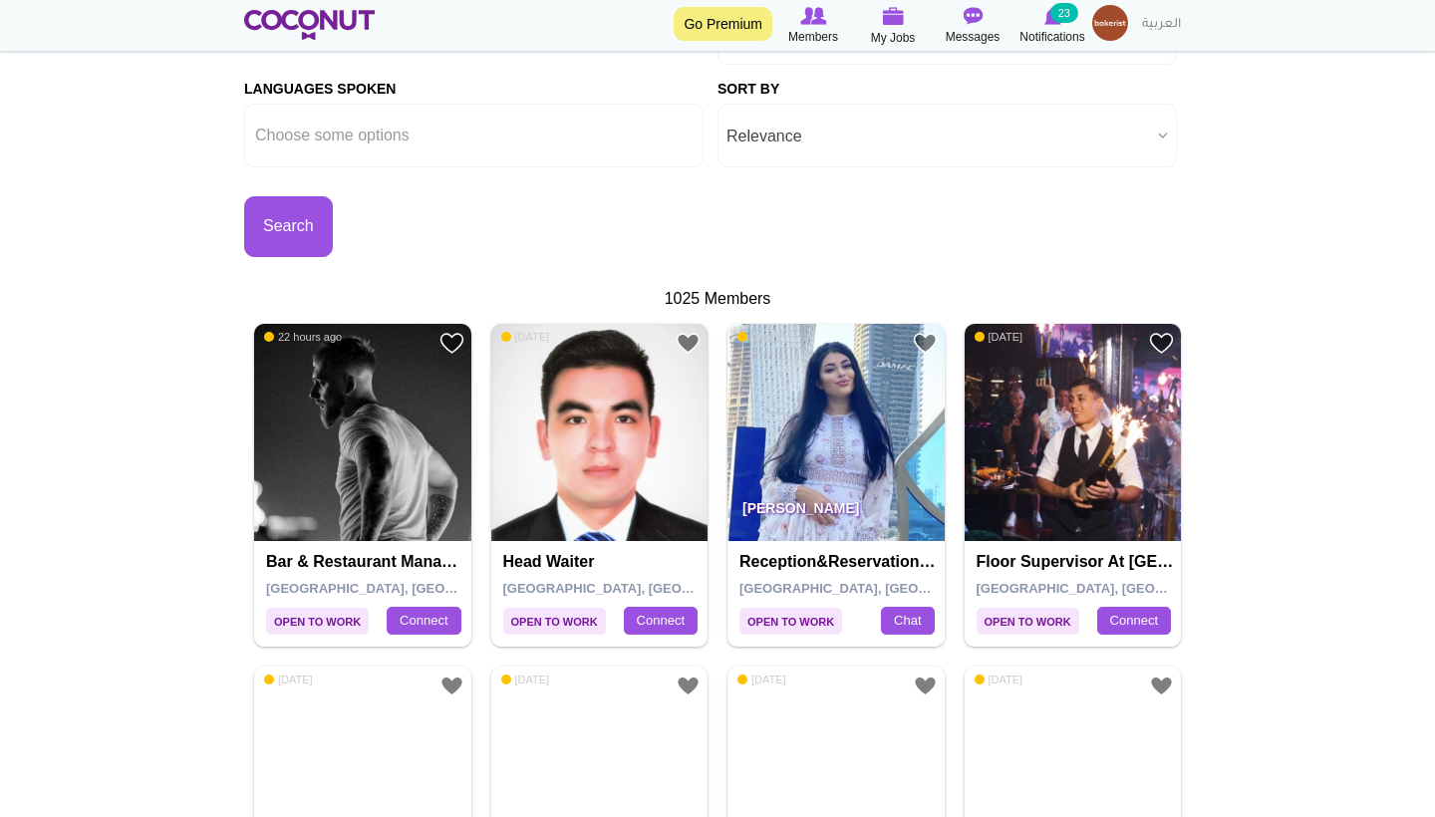
scroll to position [474, 0]
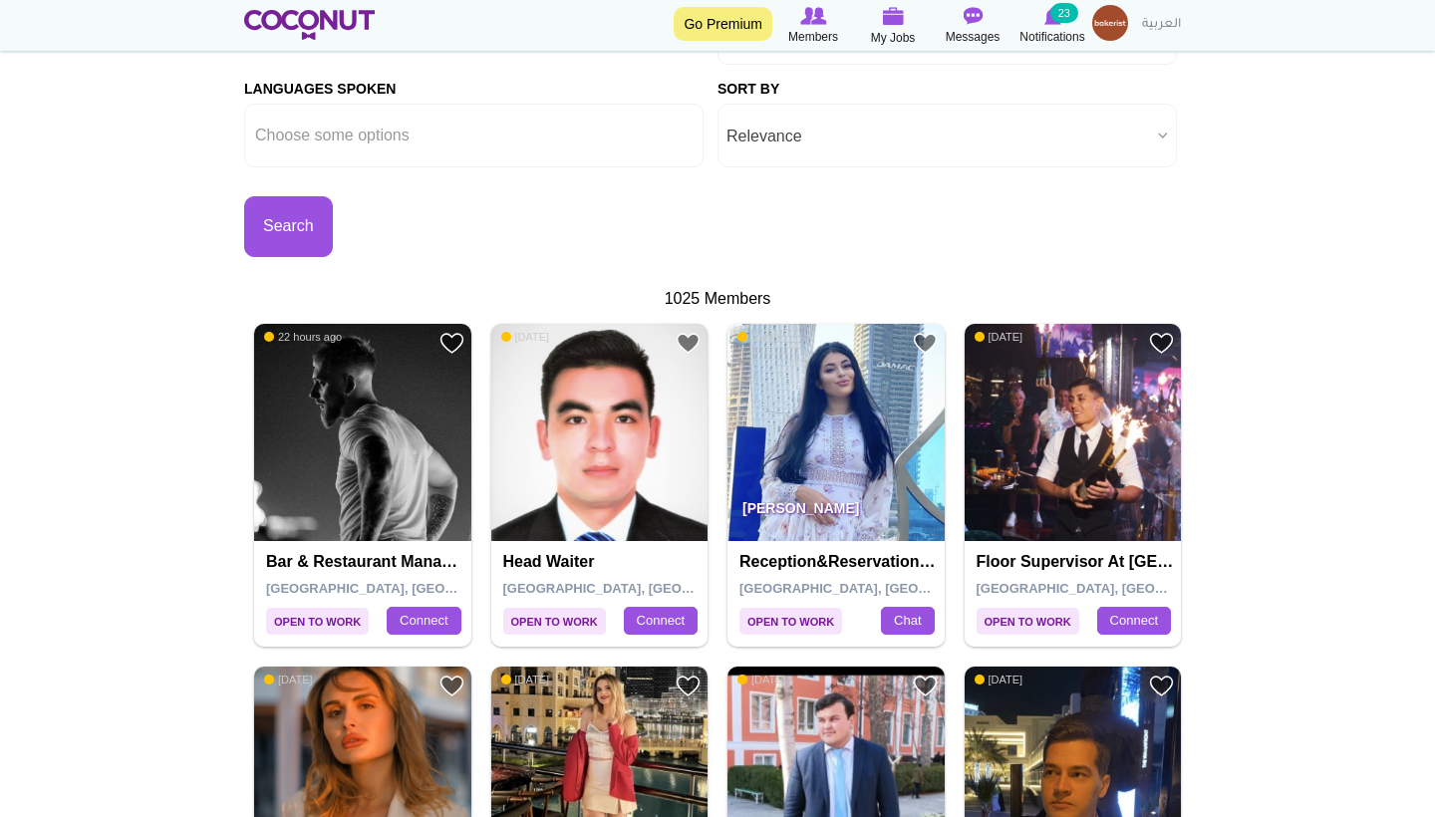
click at [491, 541] on div "Head Waiter [GEOGRAPHIC_DATA], [GEOGRAPHIC_DATA] Connect" at bounding box center [599, 594] width 217 height 106
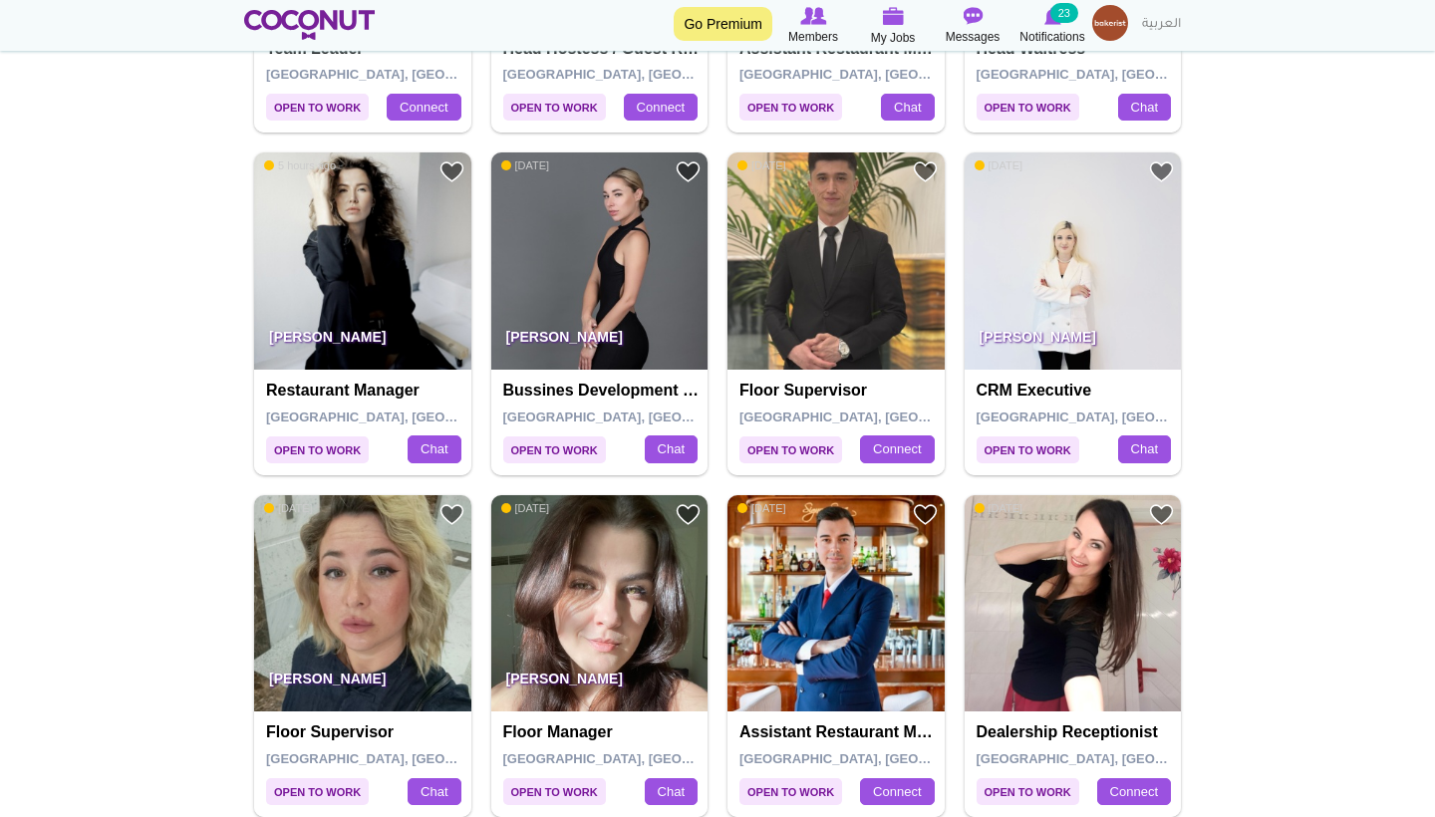
scroll to position [2360, 0]
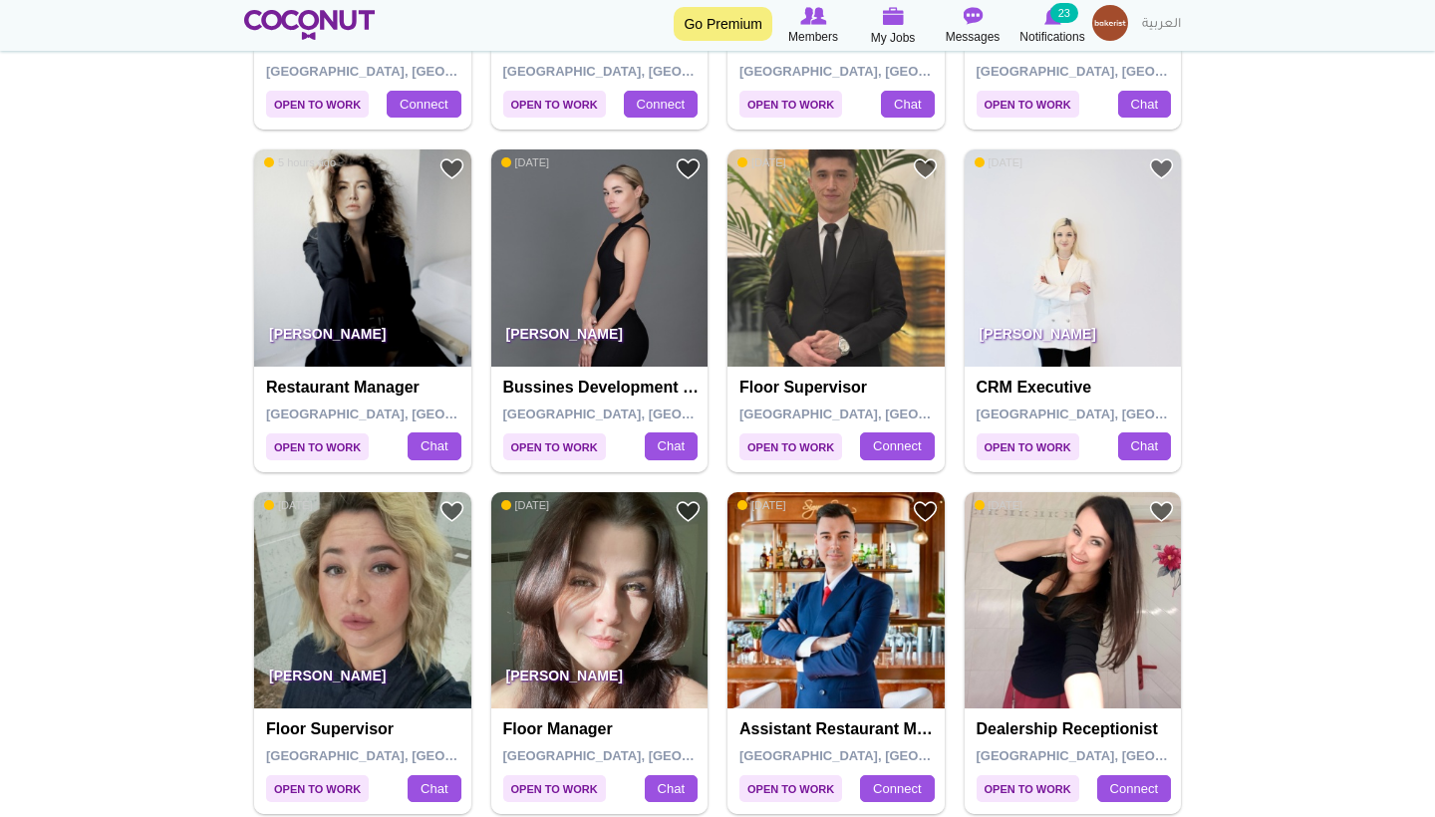
click at [1071, 231] on img at bounding box center [1073, 257] width 217 height 217
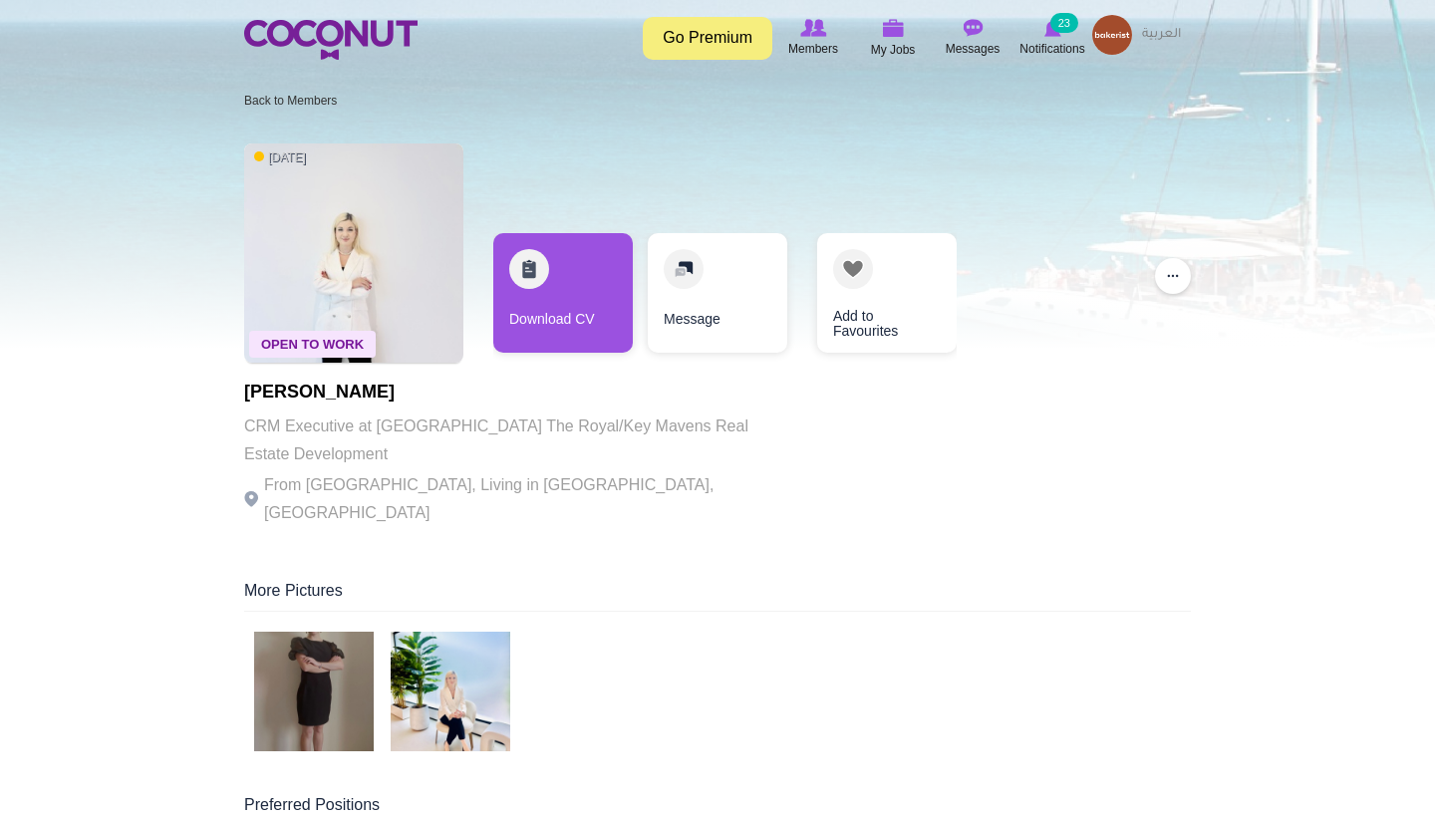
click at [587, 354] on div "Download CV" at bounding box center [563, 298] width 140 height 130
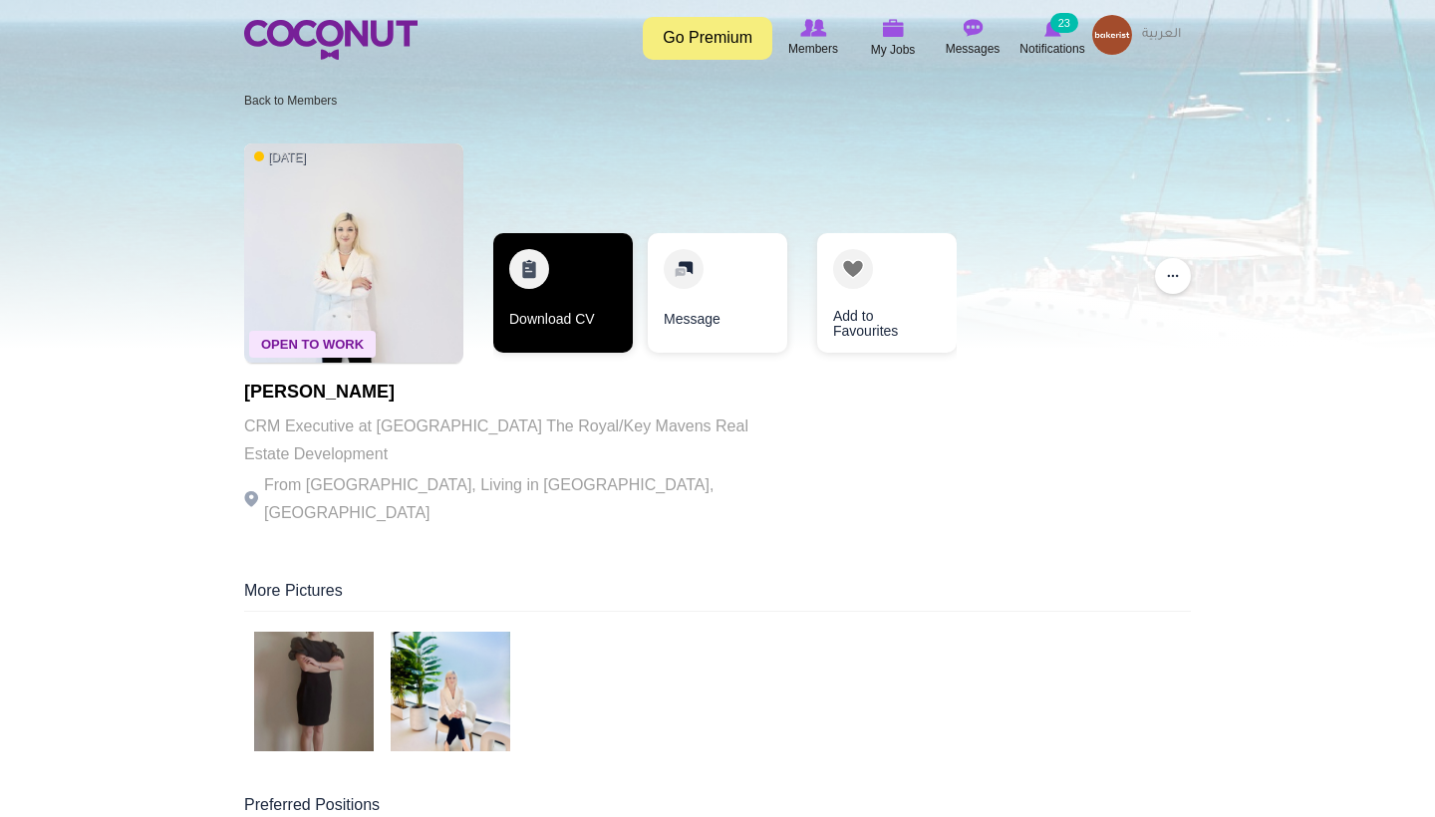
click at [586, 325] on link "Download CV" at bounding box center [563, 293] width 140 height 120
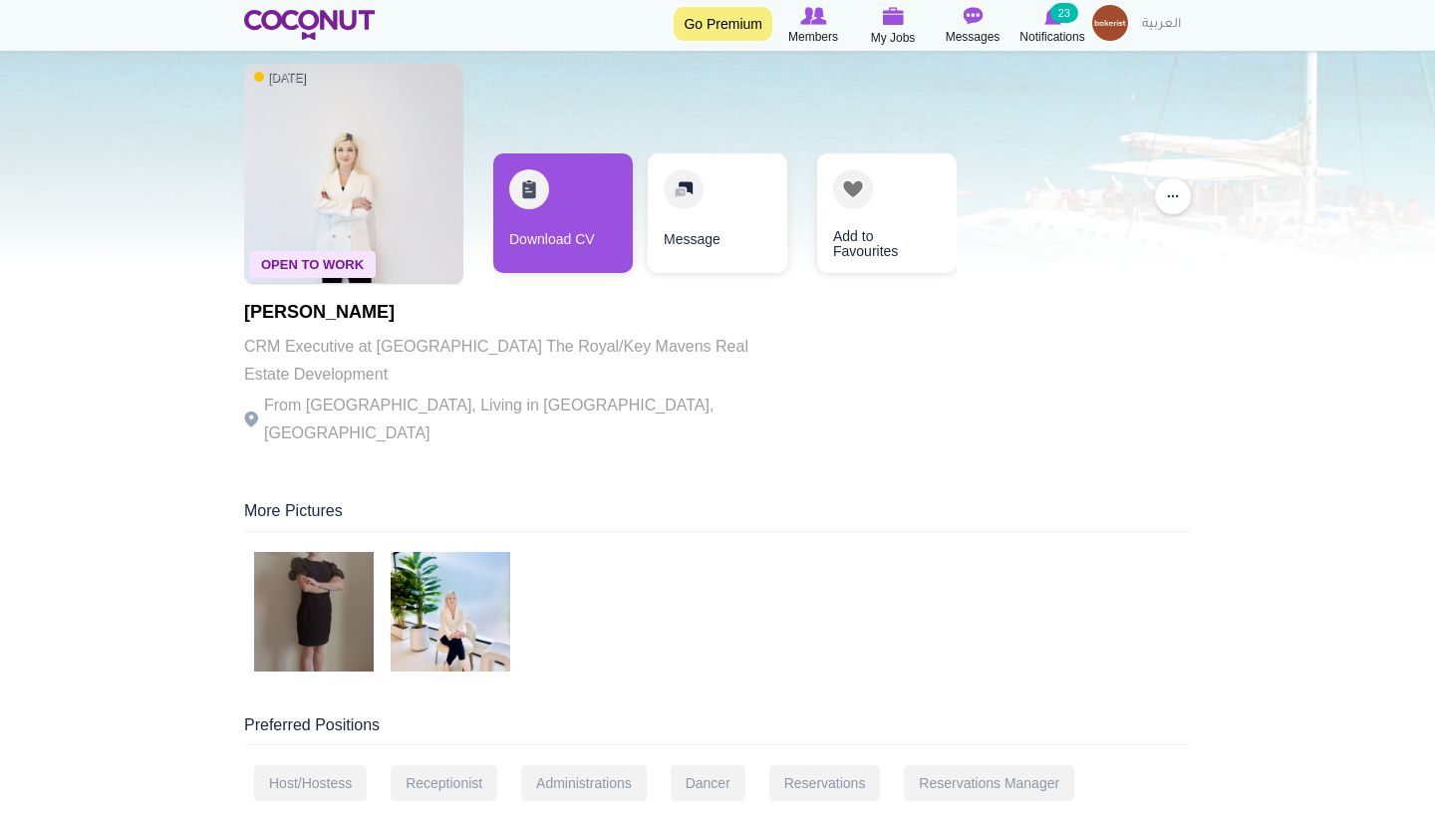
scroll to position [82, 0]
click at [287, 574] on img at bounding box center [314, 610] width 120 height 120
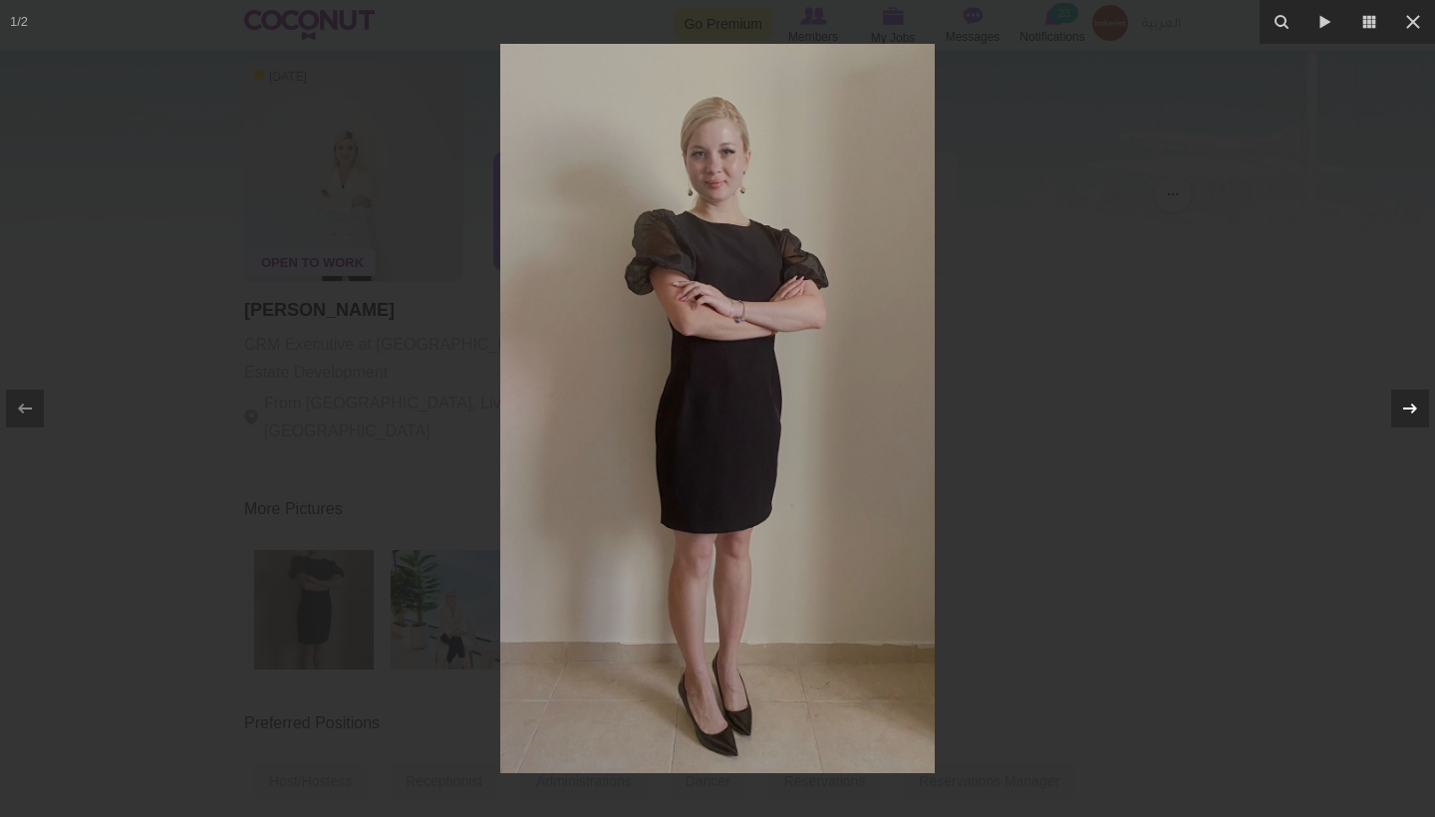
click at [1400, 408] on icon at bounding box center [1410, 409] width 24 height 24
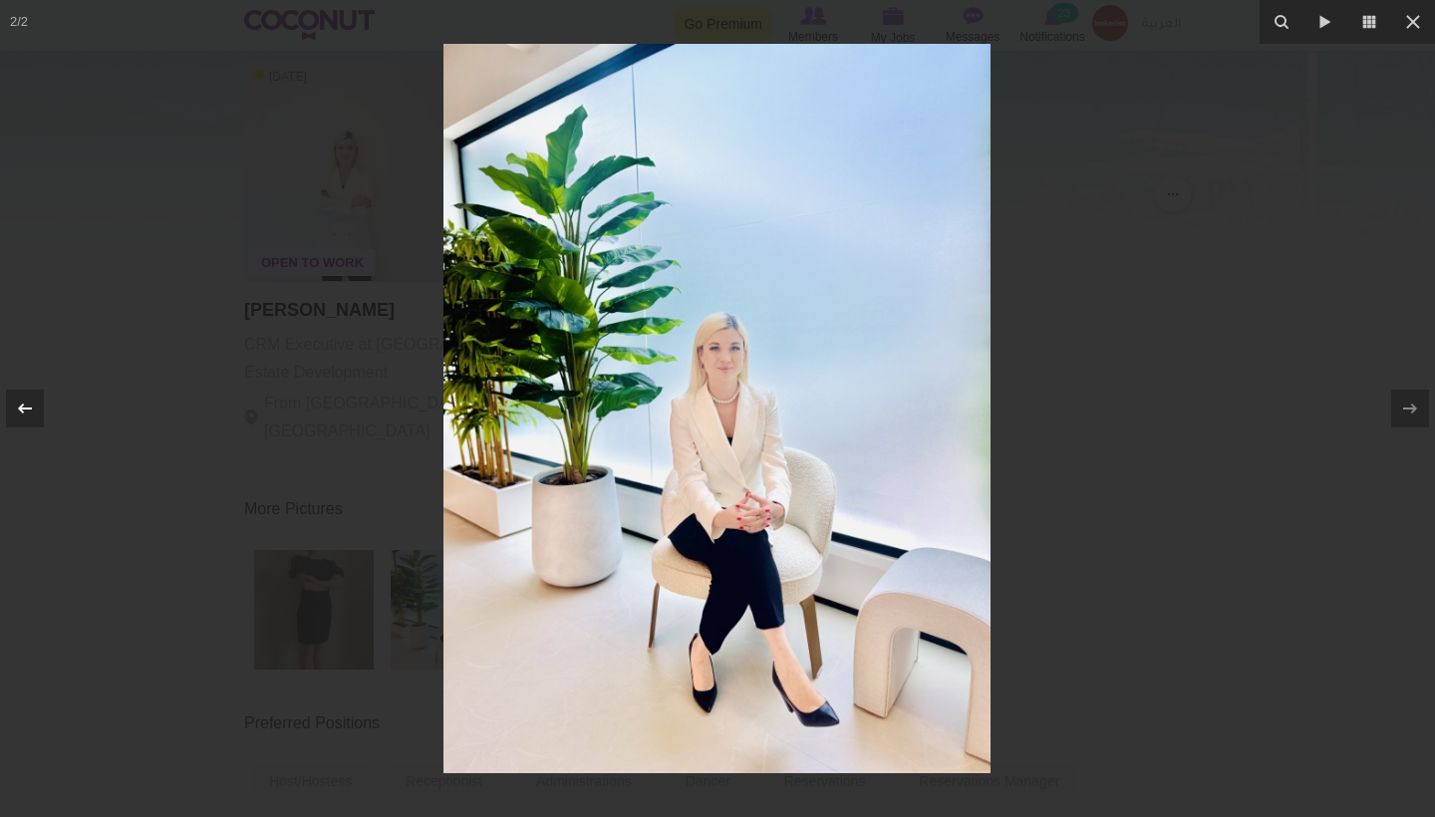
click at [24, 409] on icon at bounding box center [25, 409] width 14 height 10
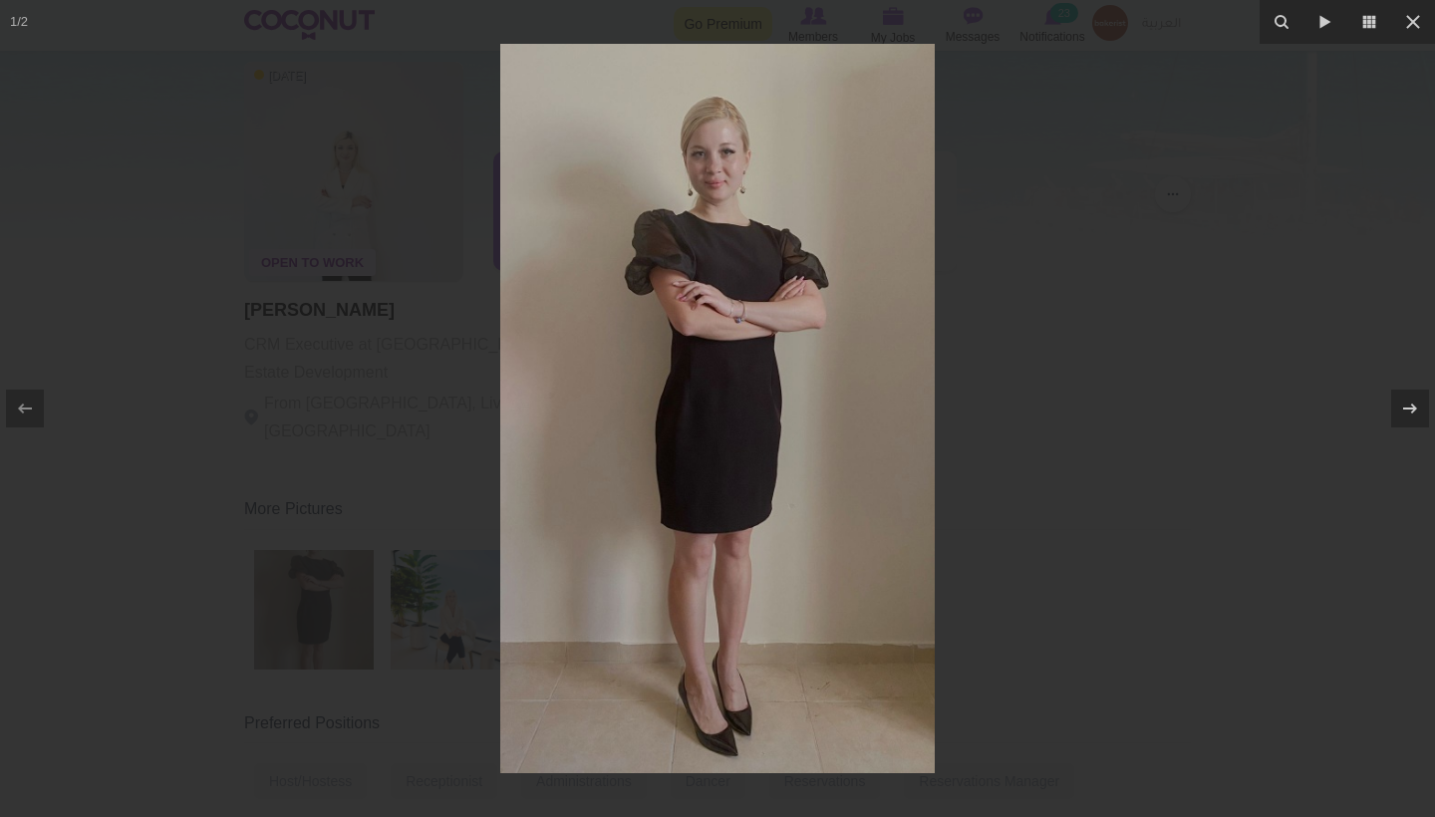
click at [786, 356] on img at bounding box center [717, 408] width 434 height 729
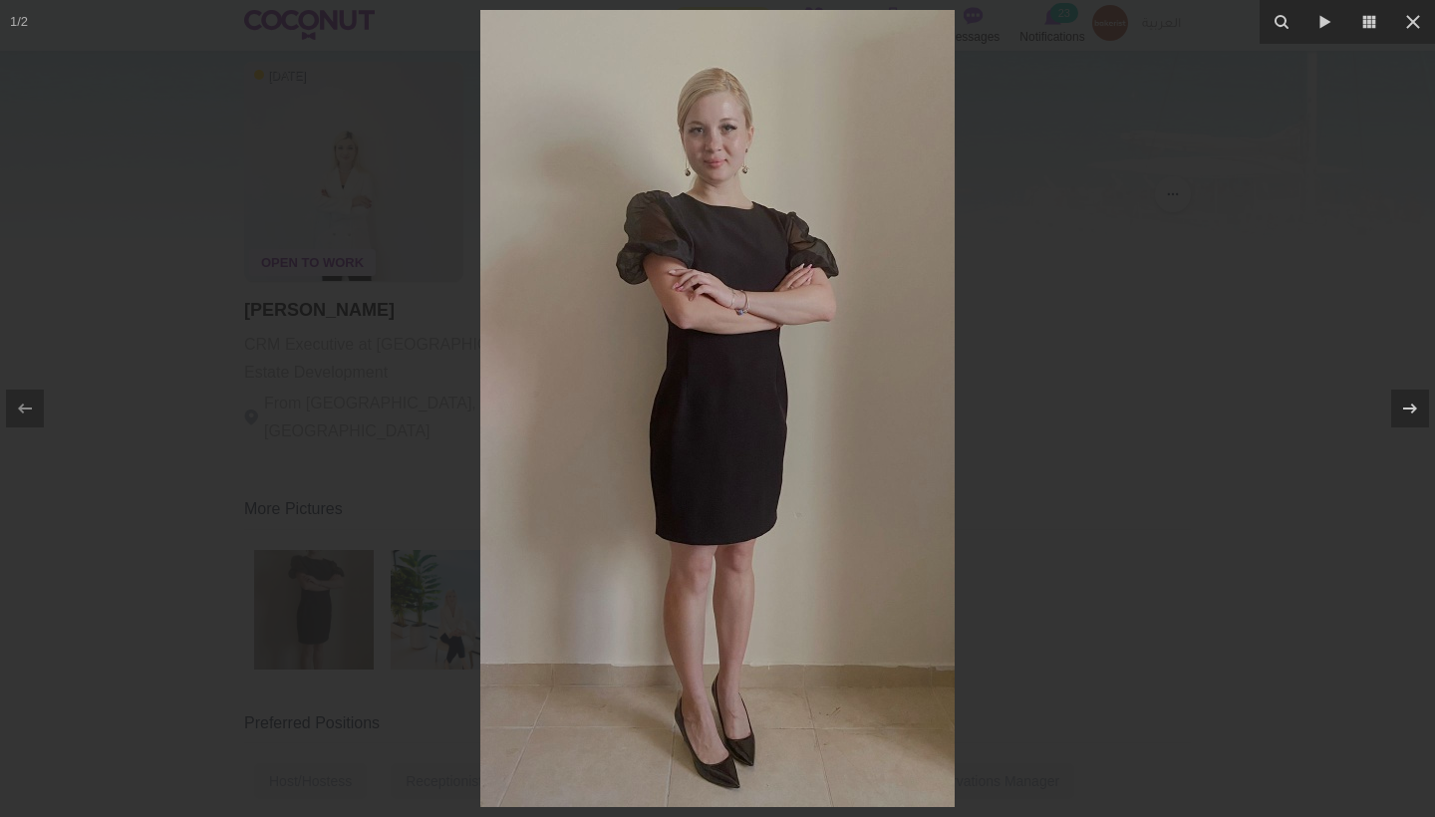
click at [1022, 354] on div at bounding box center [717, 408] width 1435 height 817
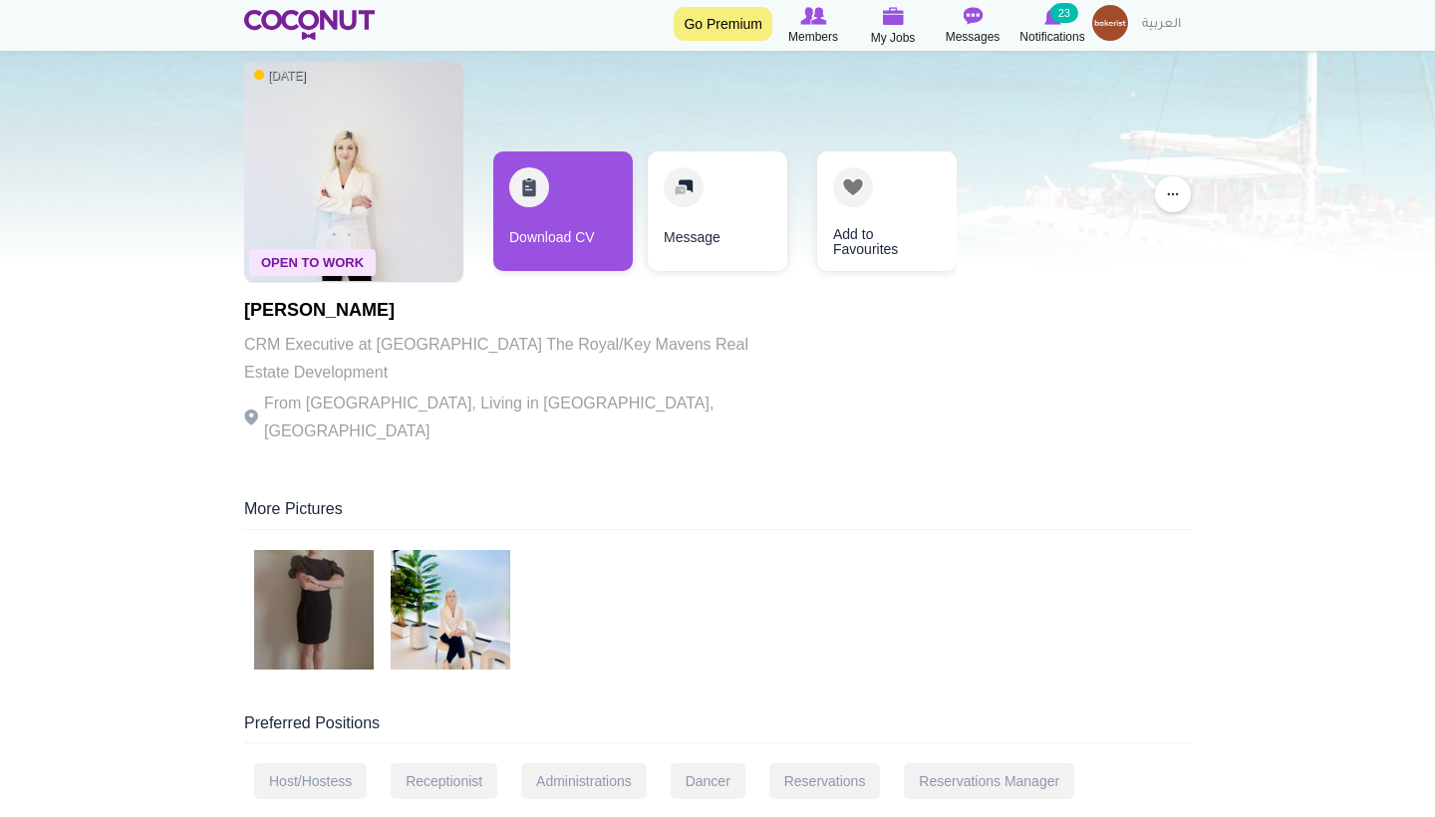
click at [349, 573] on img at bounding box center [314, 610] width 120 height 120
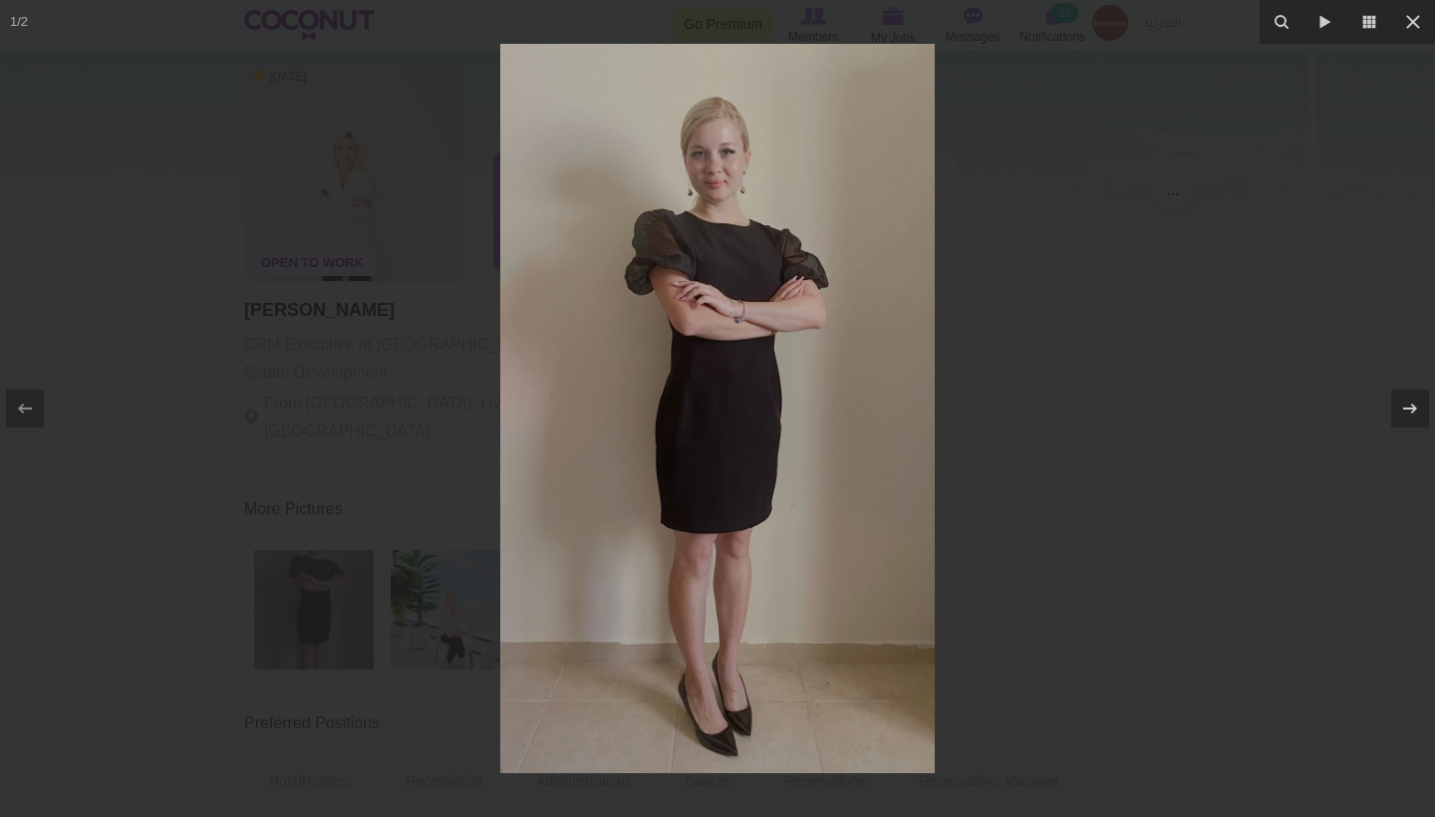
click at [784, 172] on img at bounding box center [717, 408] width 434 height 729
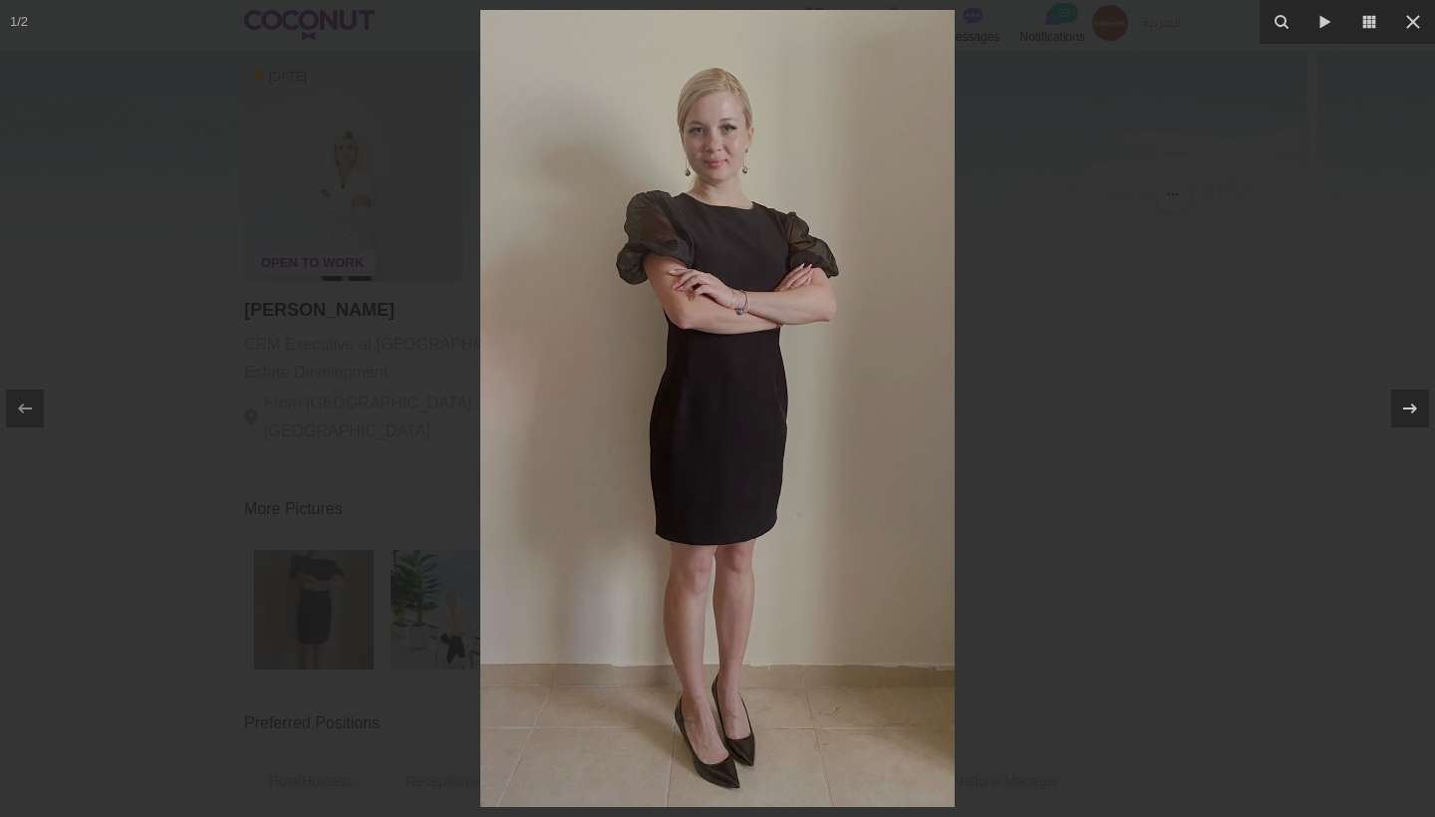
click at [1271, 382] on div at bounding box center [717, 408] width 1435 height 817
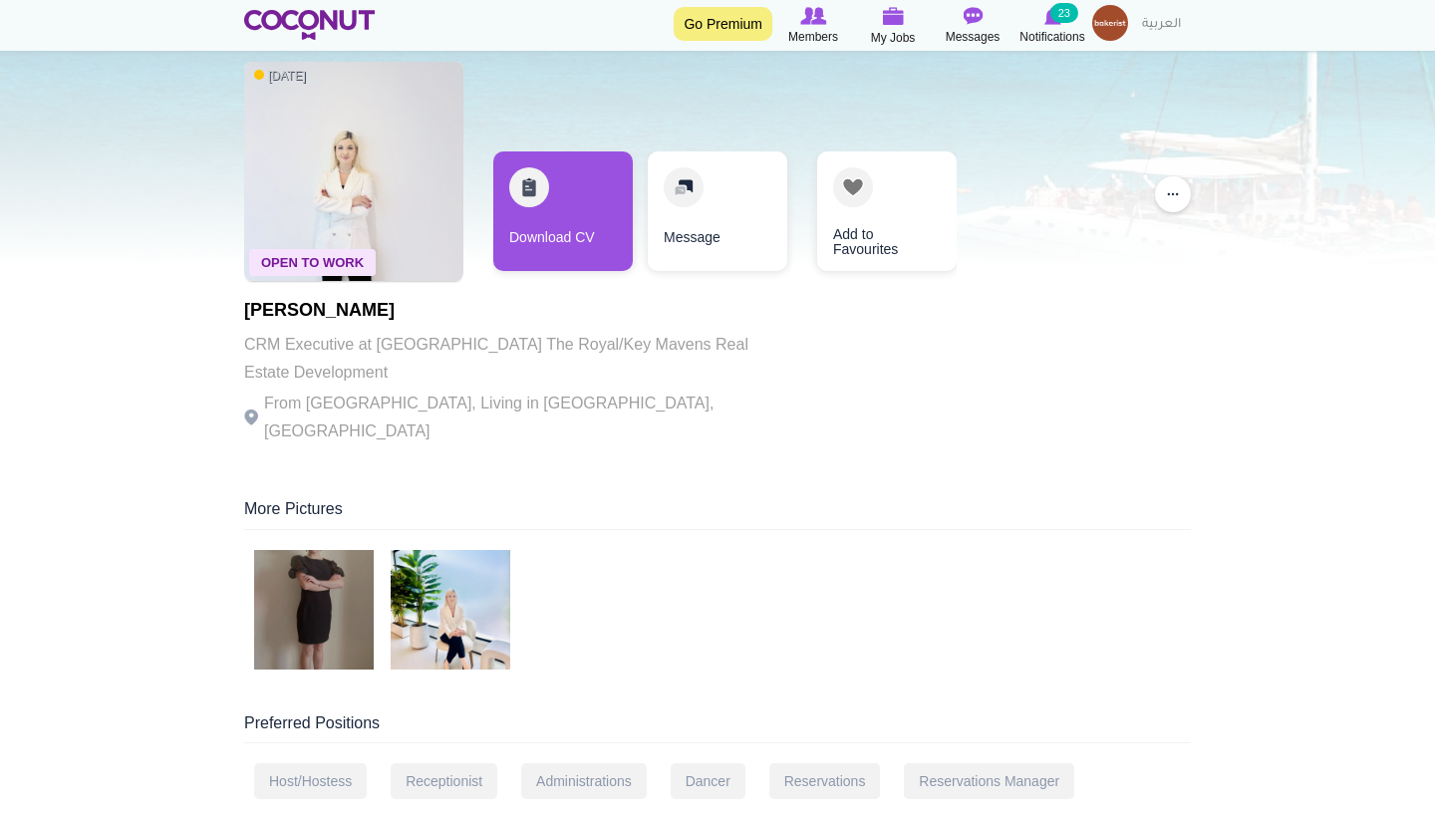
click at [412, 555] on img at bounding box center [451, 610] width 120 height 120
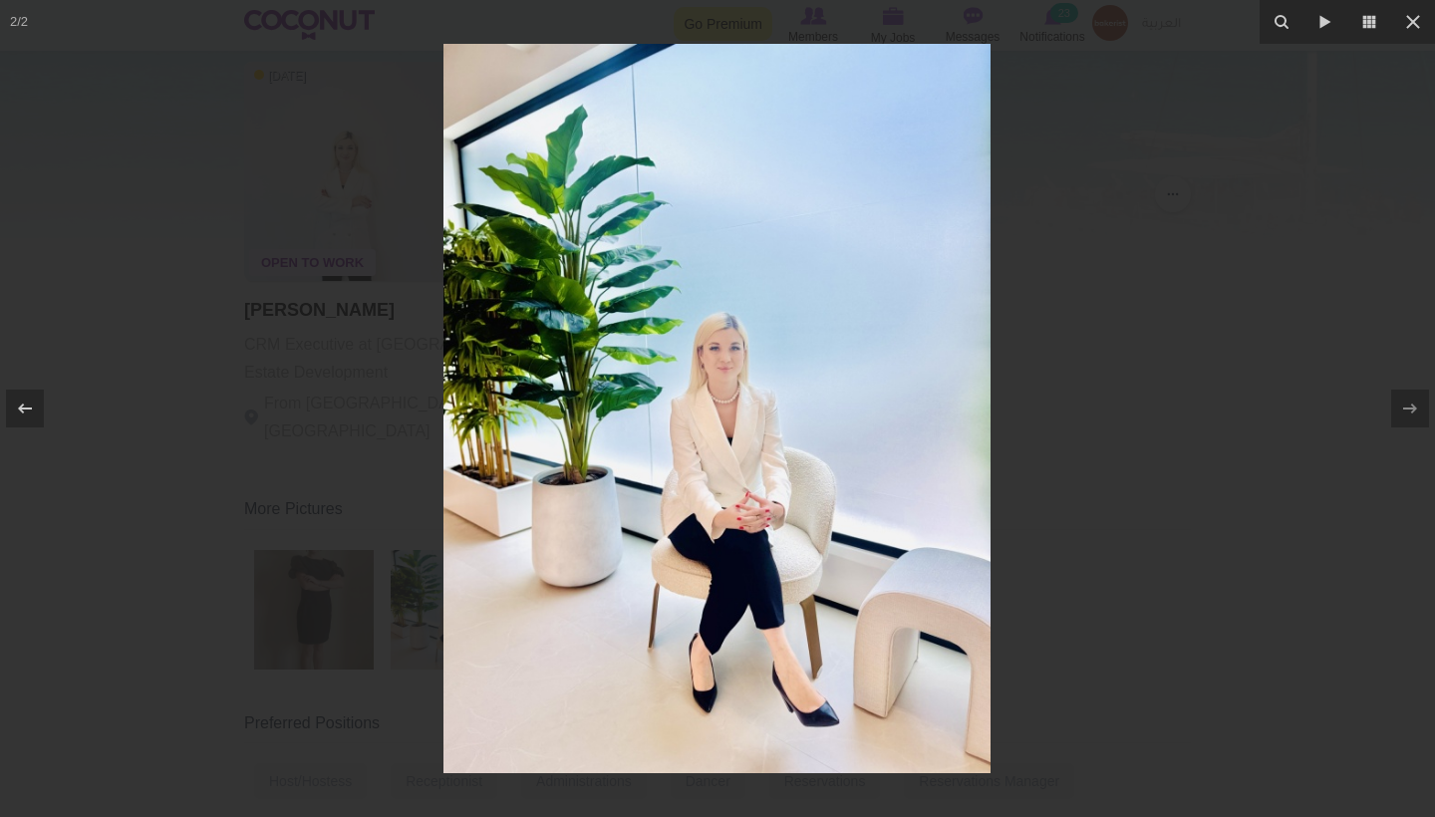
click at [1161, 293] on div at bounding box center [717, 408] width 1435 height 817
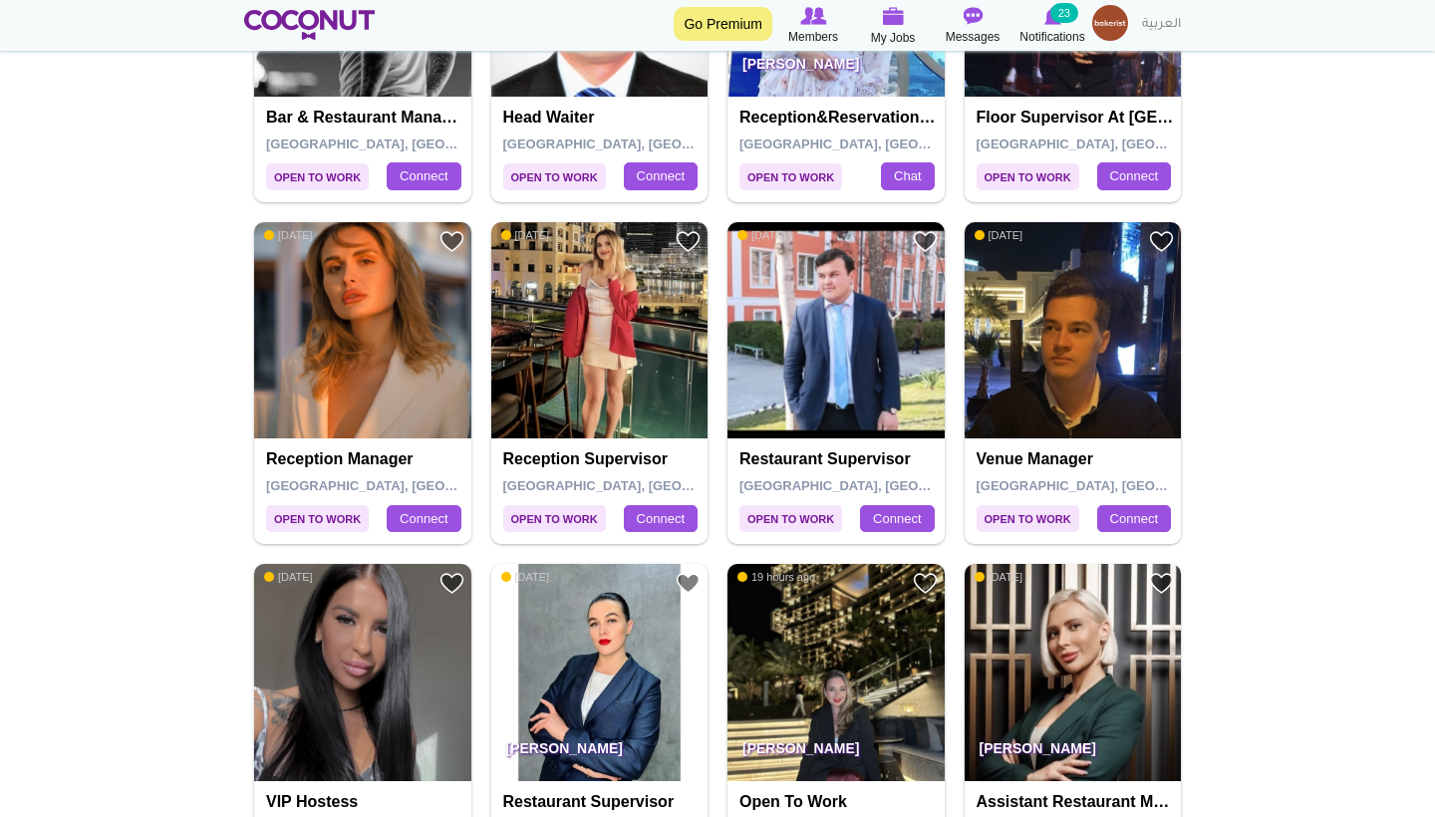
scroll to position [928, 0]
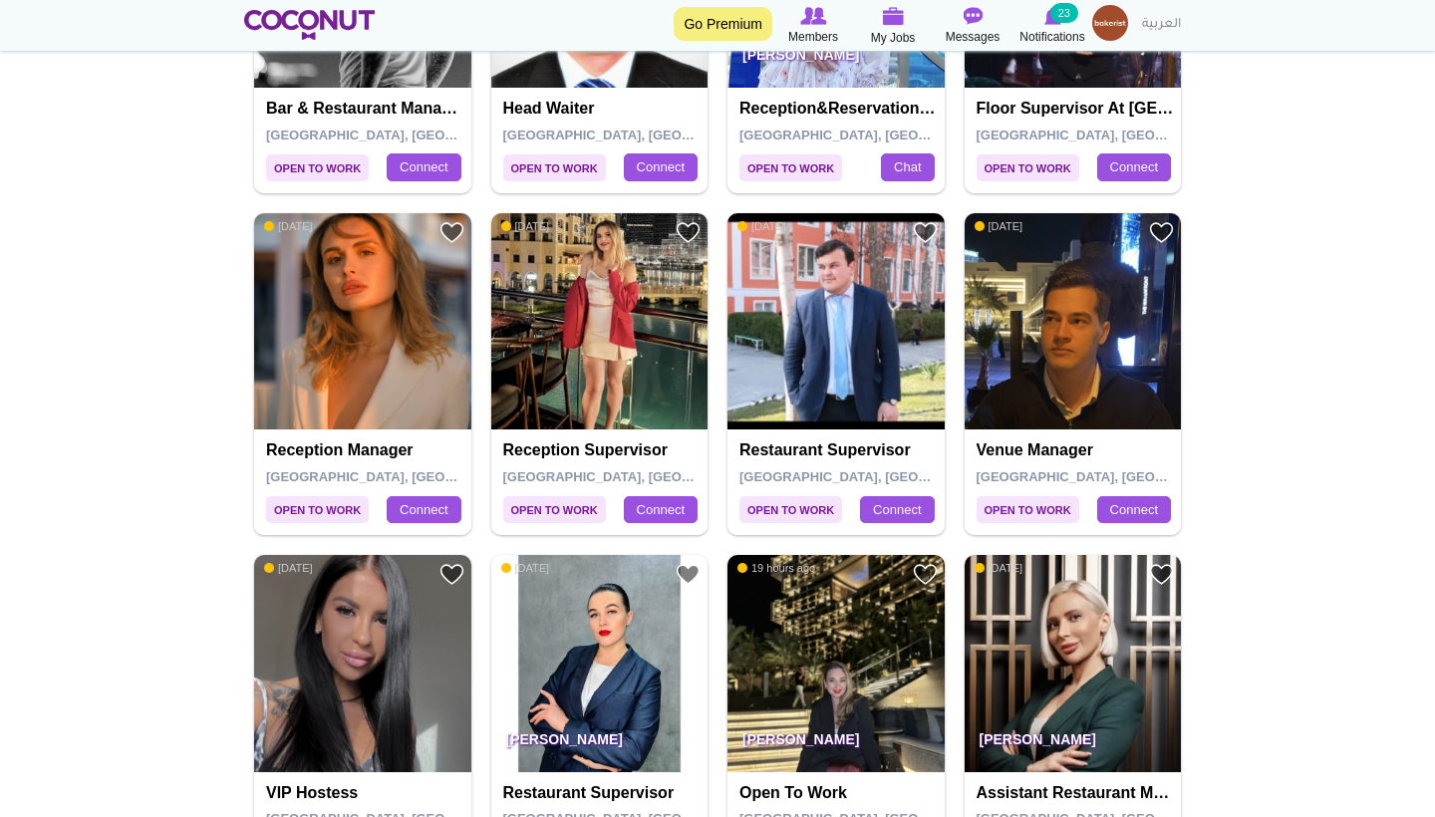
click at [304, 327] on img at bounding box center [362, 321] width 217 height 217
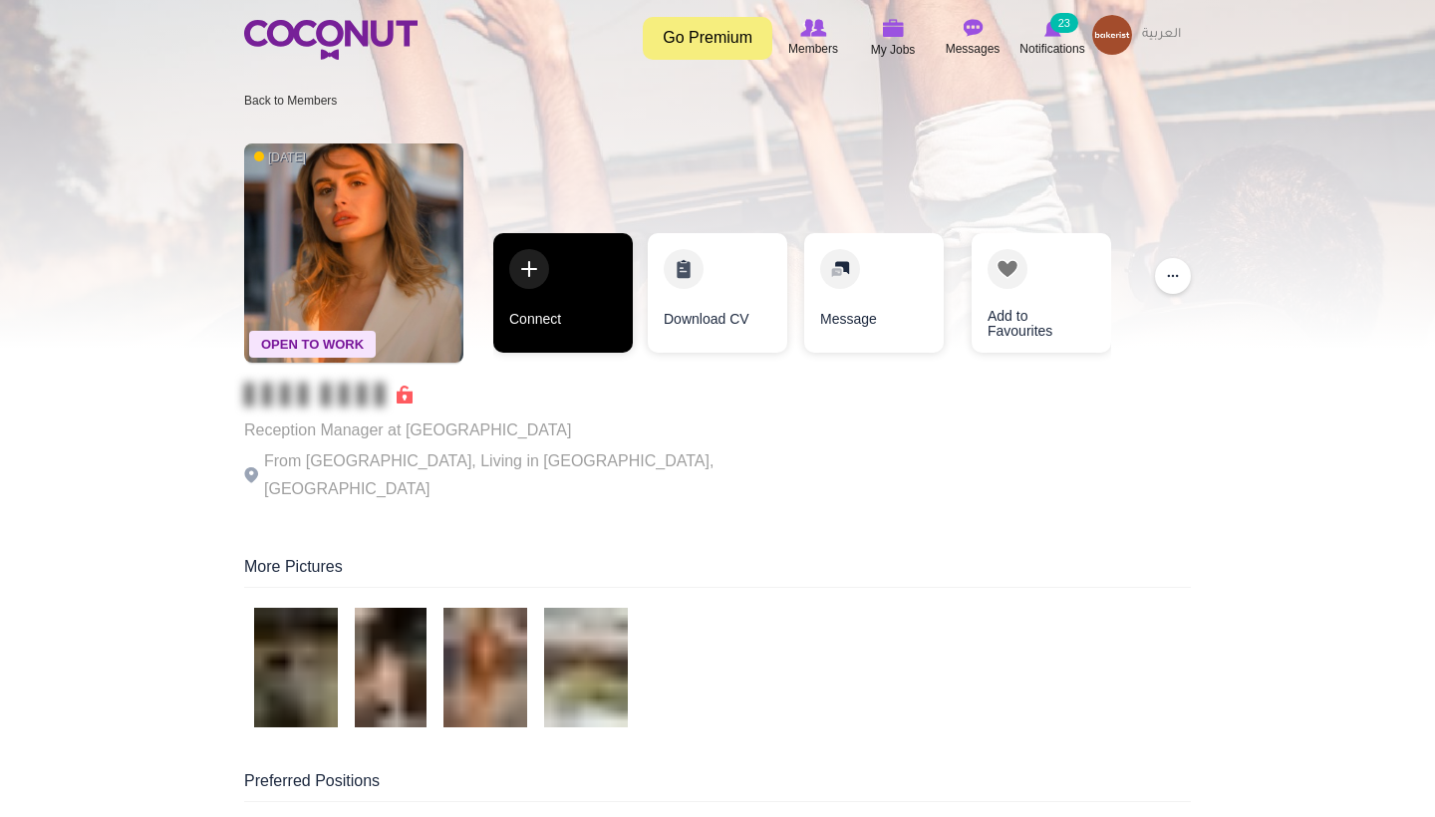
click at [603, 309] on link "Connect" at bounding box center [563, 293] width 140 height 120
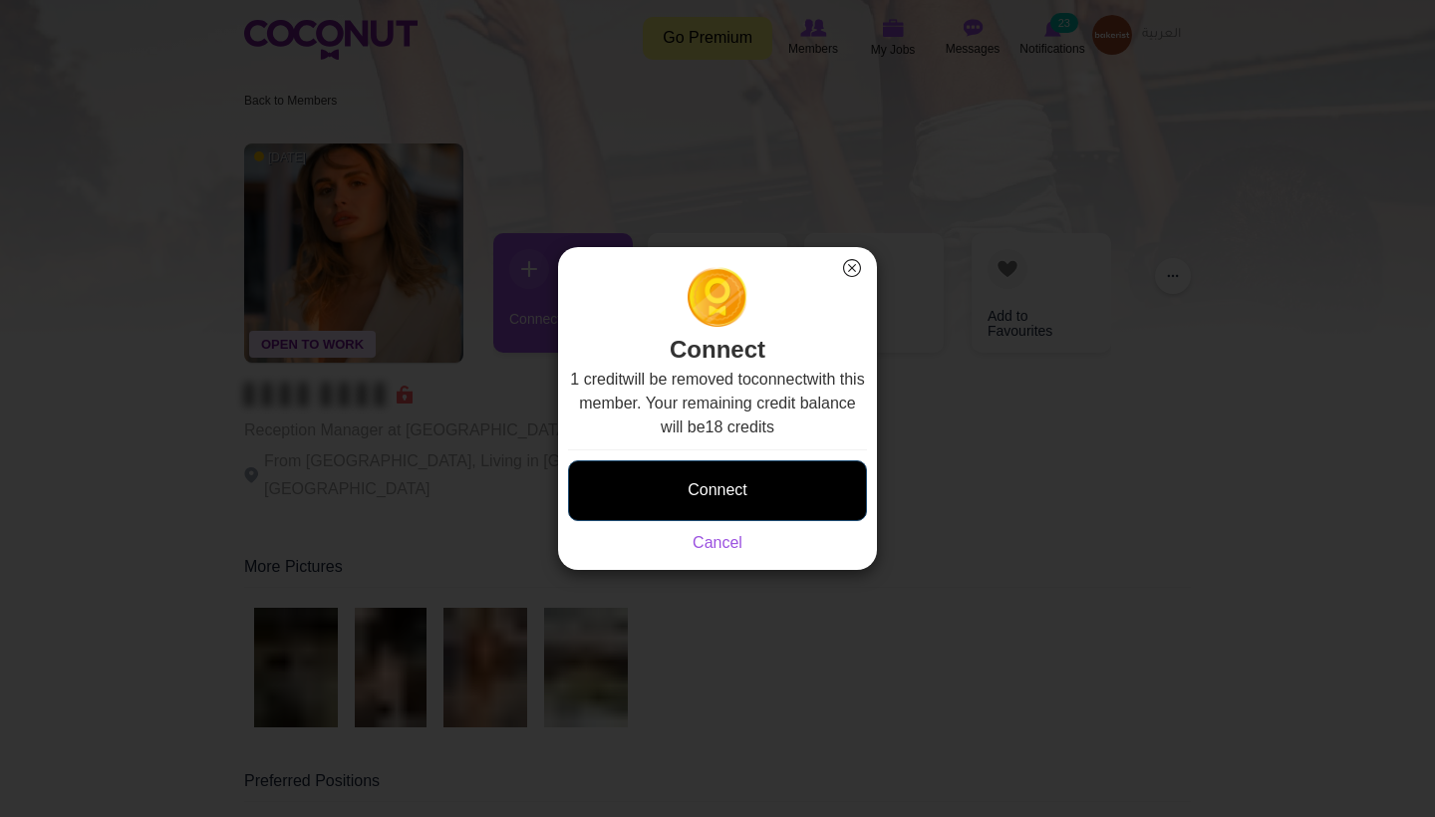
click at [729, 488] on button "Connect" at bounding box center [717, 490] width 299 height 61
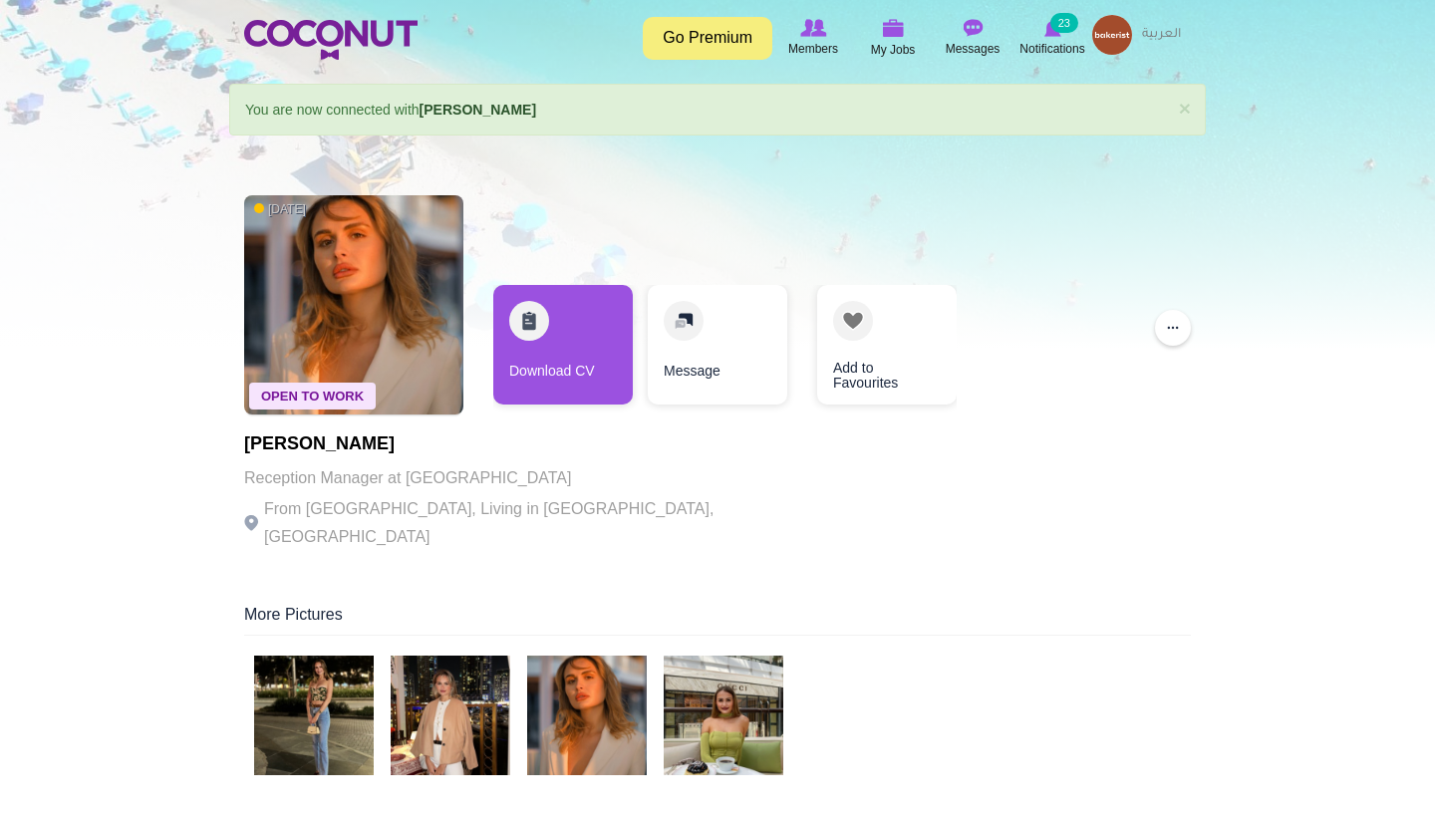
click at [357, 676] on img at bounding box center [314, 716] width 120 height 120
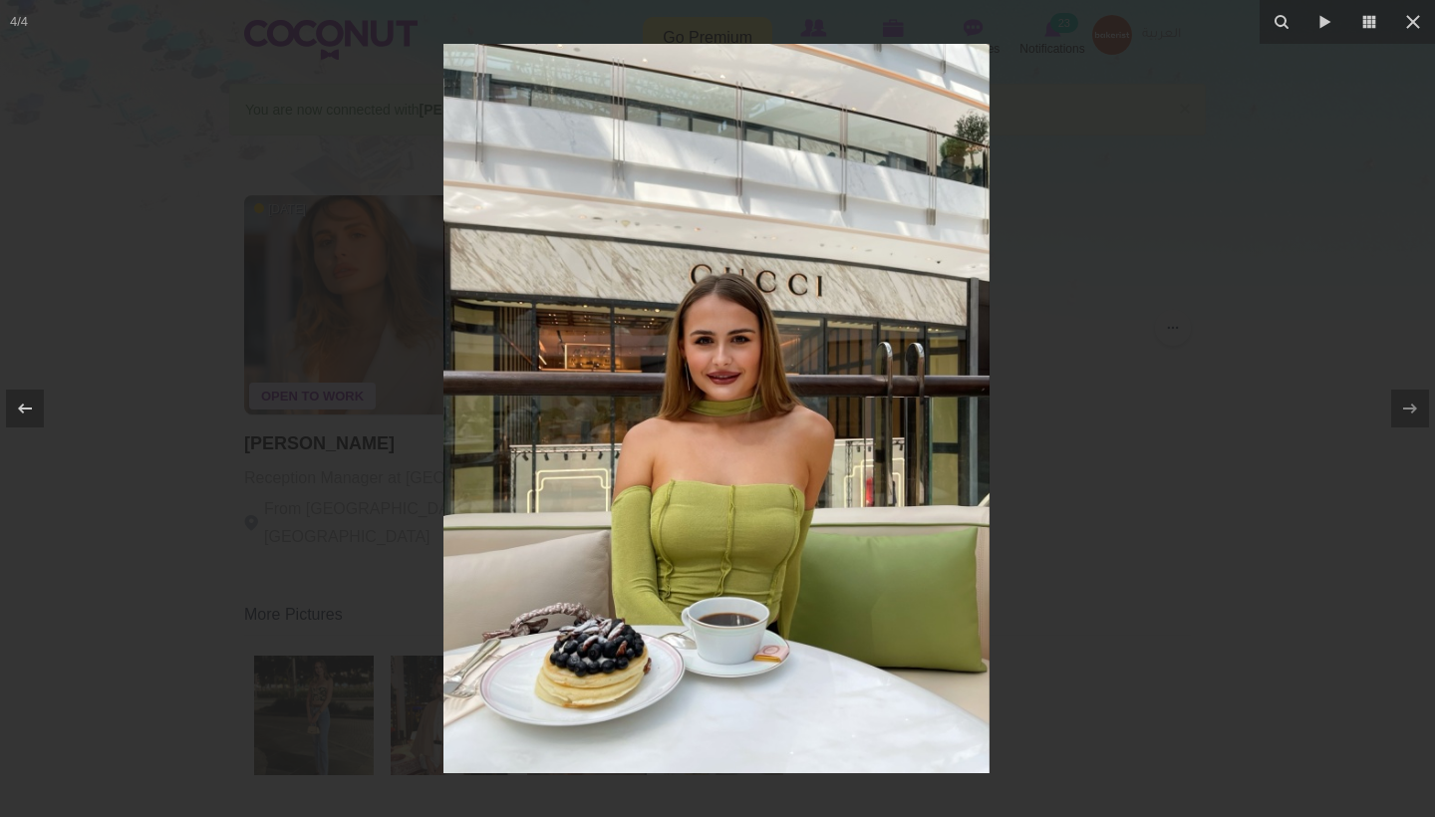
click at [1265, 521] on div at bounding box center [717, 408] width 1435 height 817
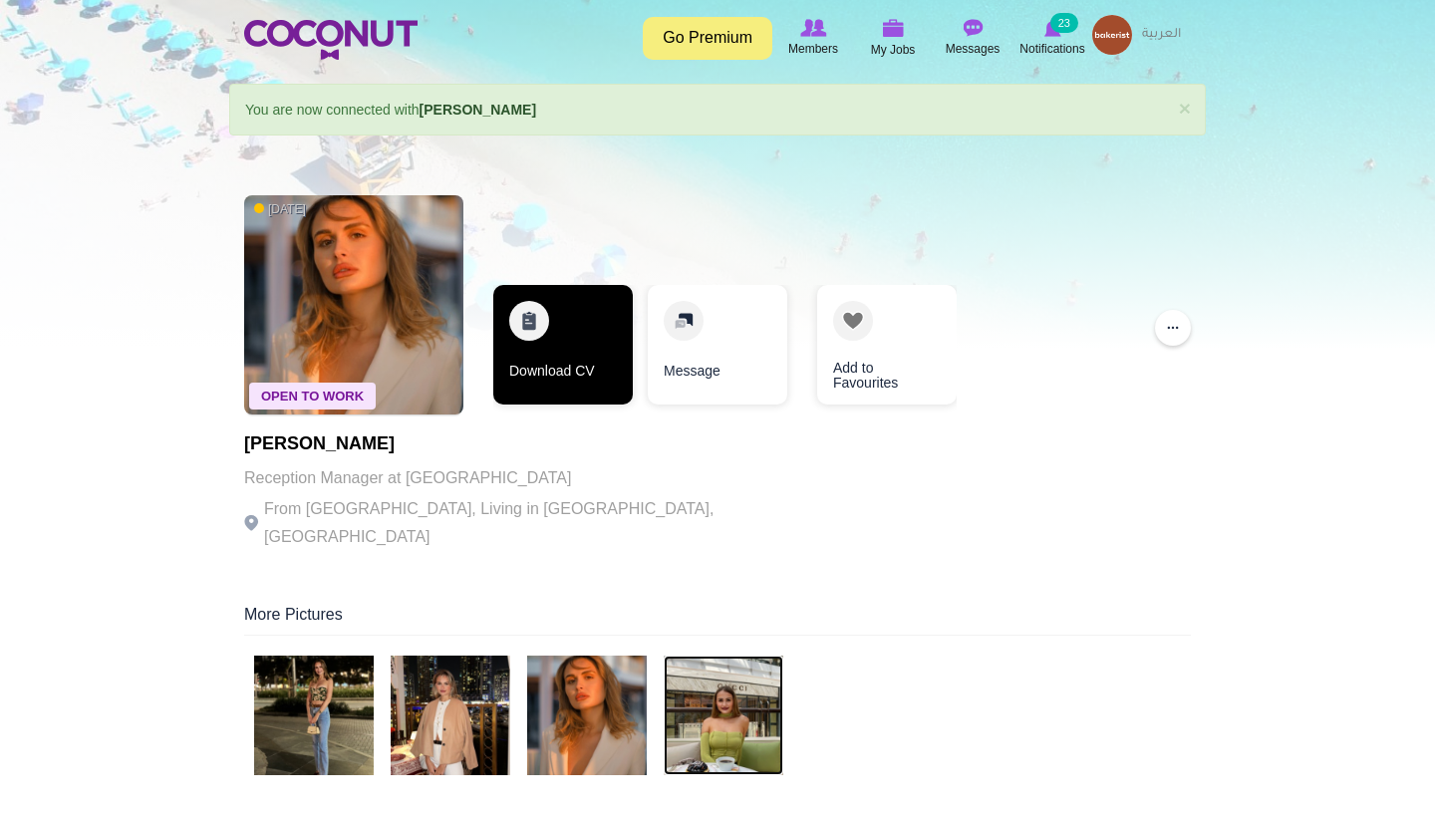
click at [609, 363] on link "Download CV" at bounding box center [563, 345] width 140 height 120
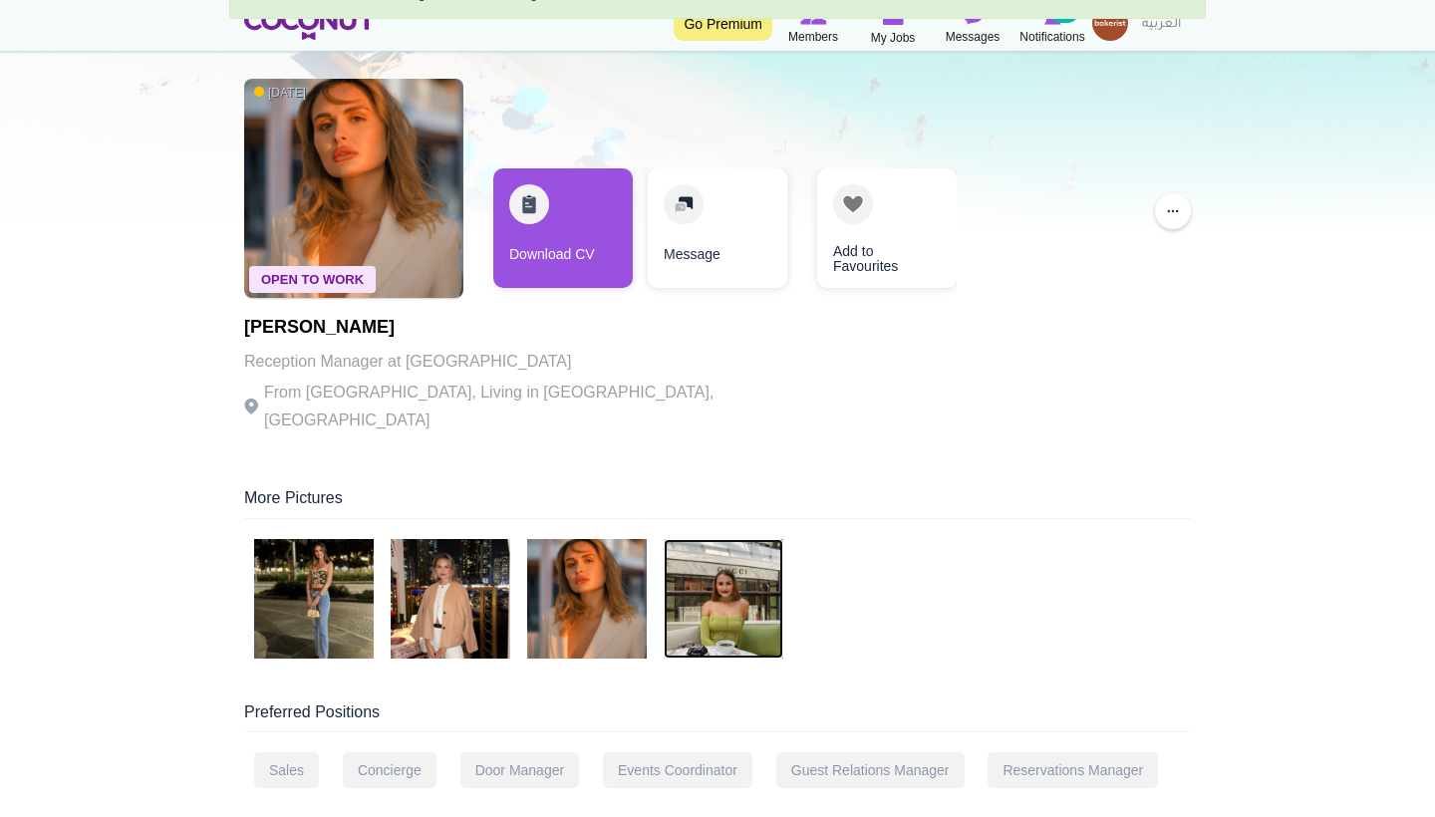
scroll to position [118, 0]
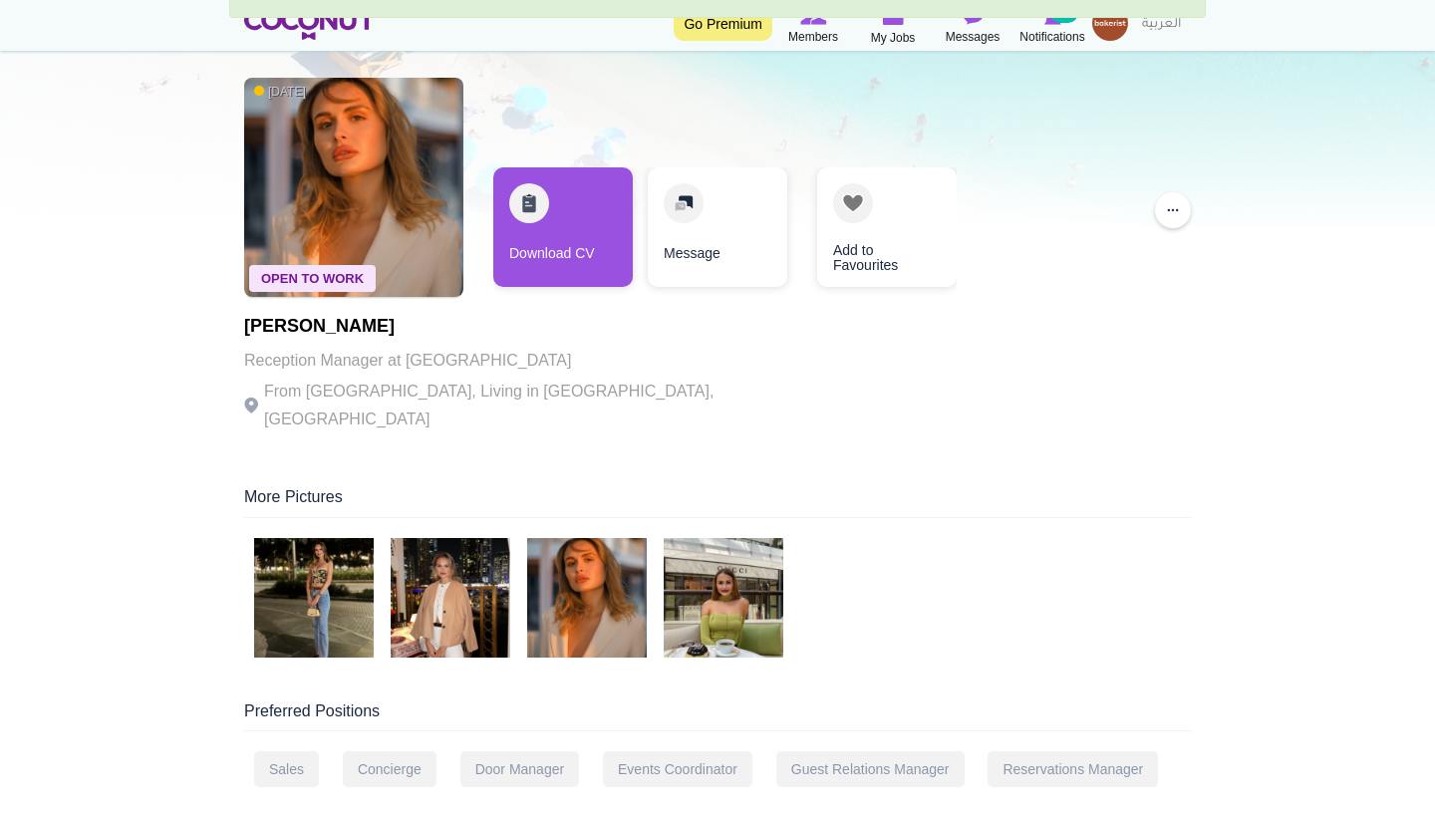
click at [705, 596] on img at bounding box center [724, 598] width 120 height 120
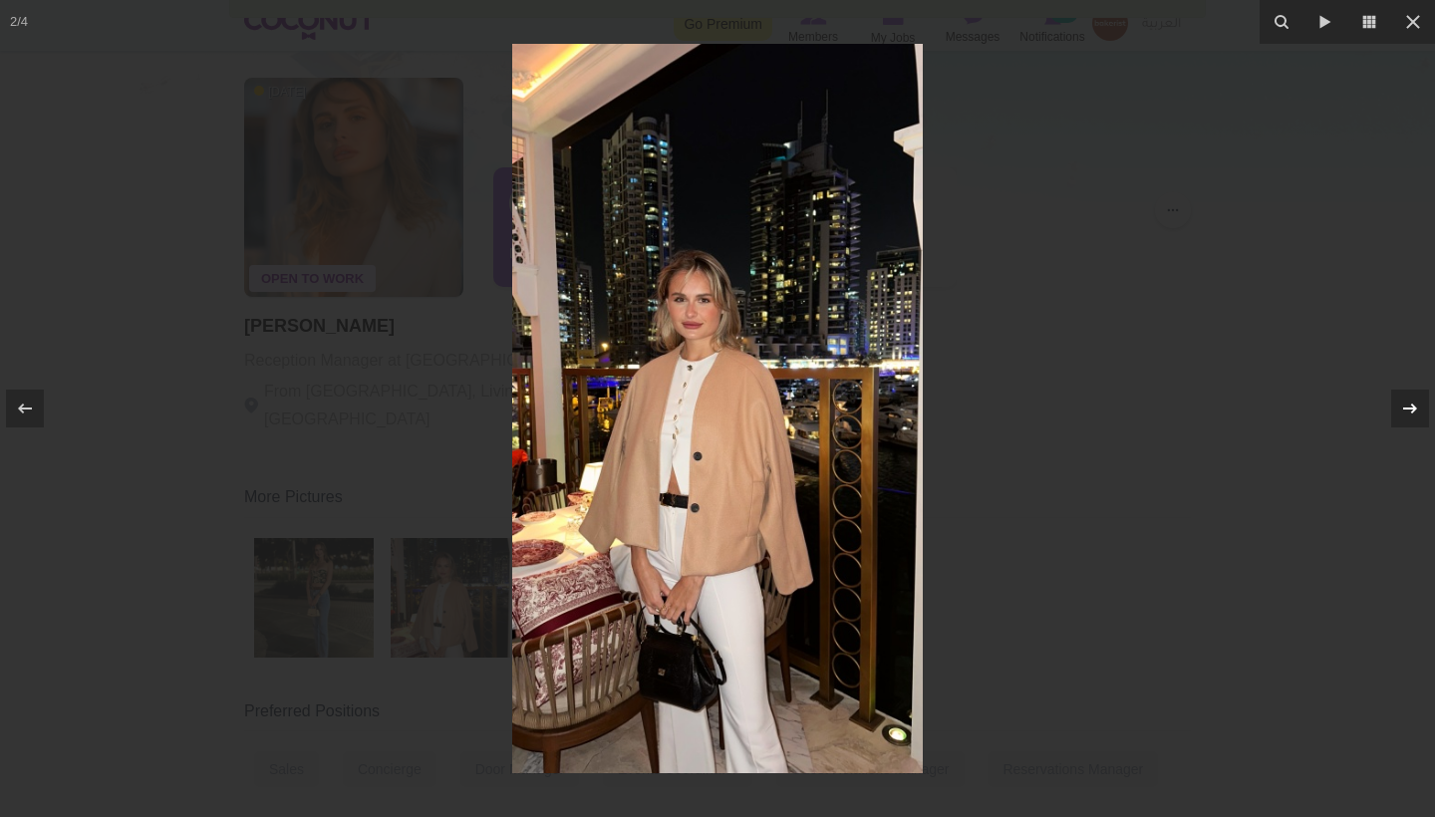
click at [1381, 377] on button at bounding box center [1400, 409] width 70 height 100
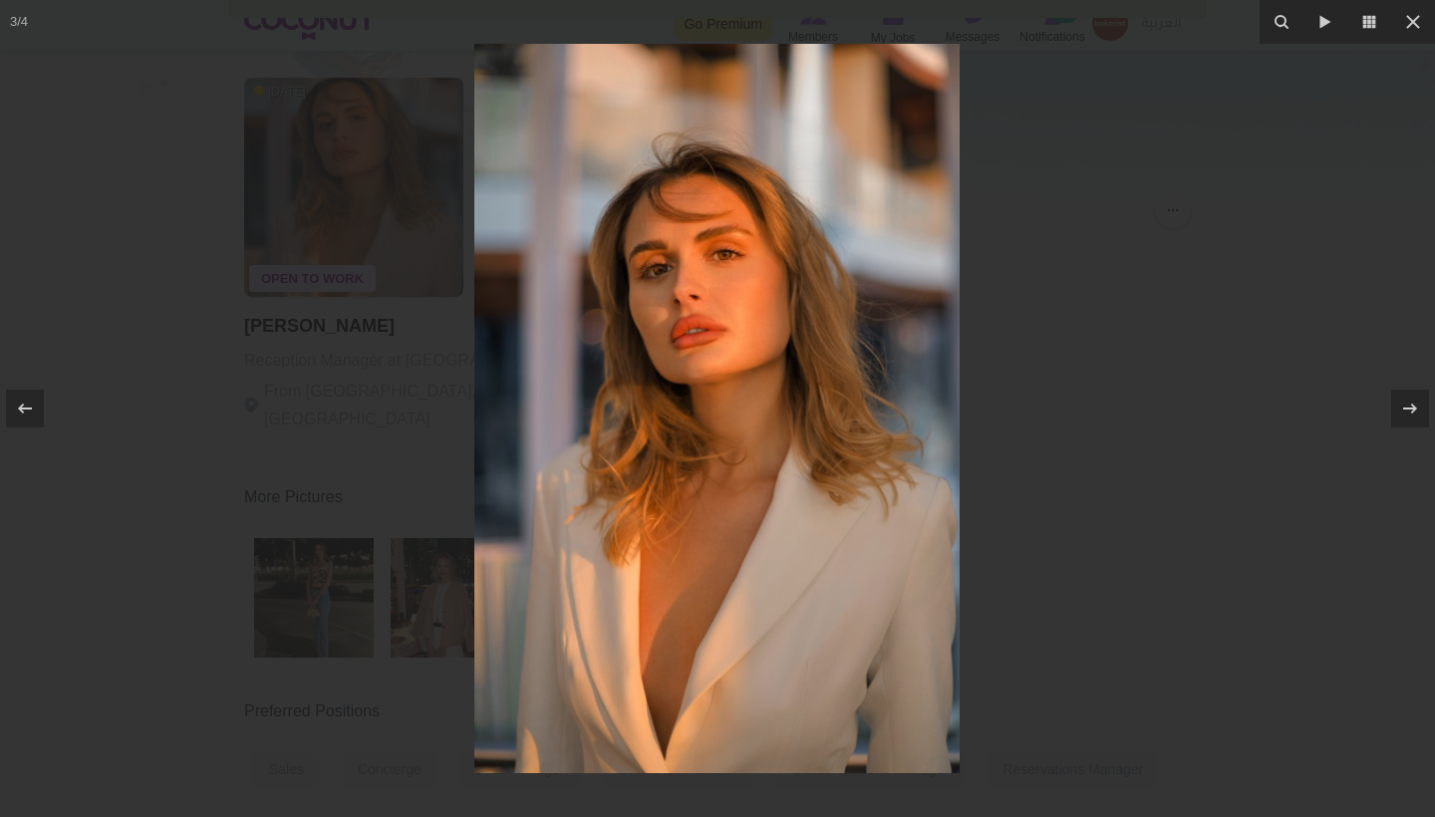
click at [1145, 226] on div at bounding box center [717, 408] width 1435 height 817
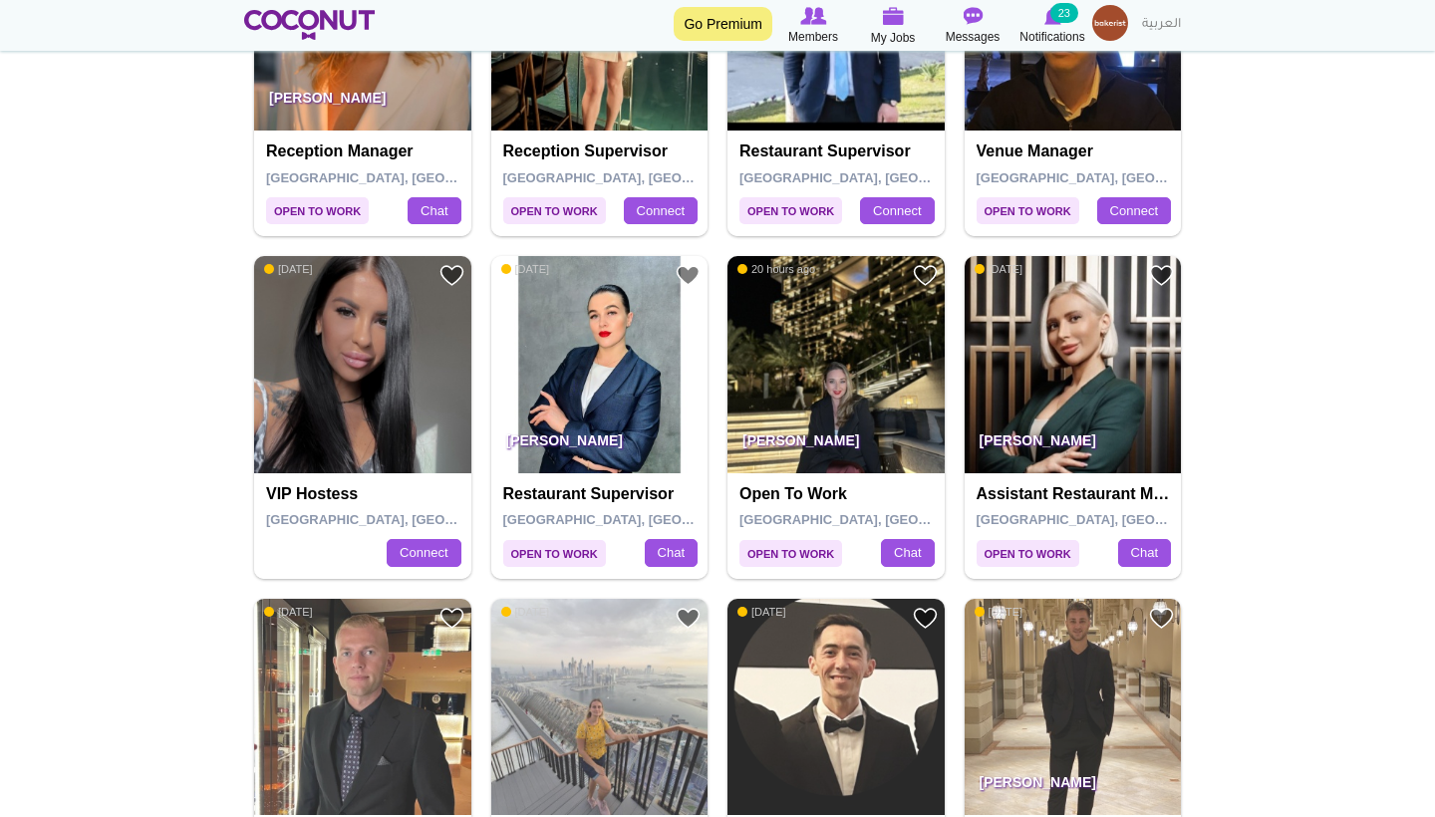
scroll to position [1229, 0]
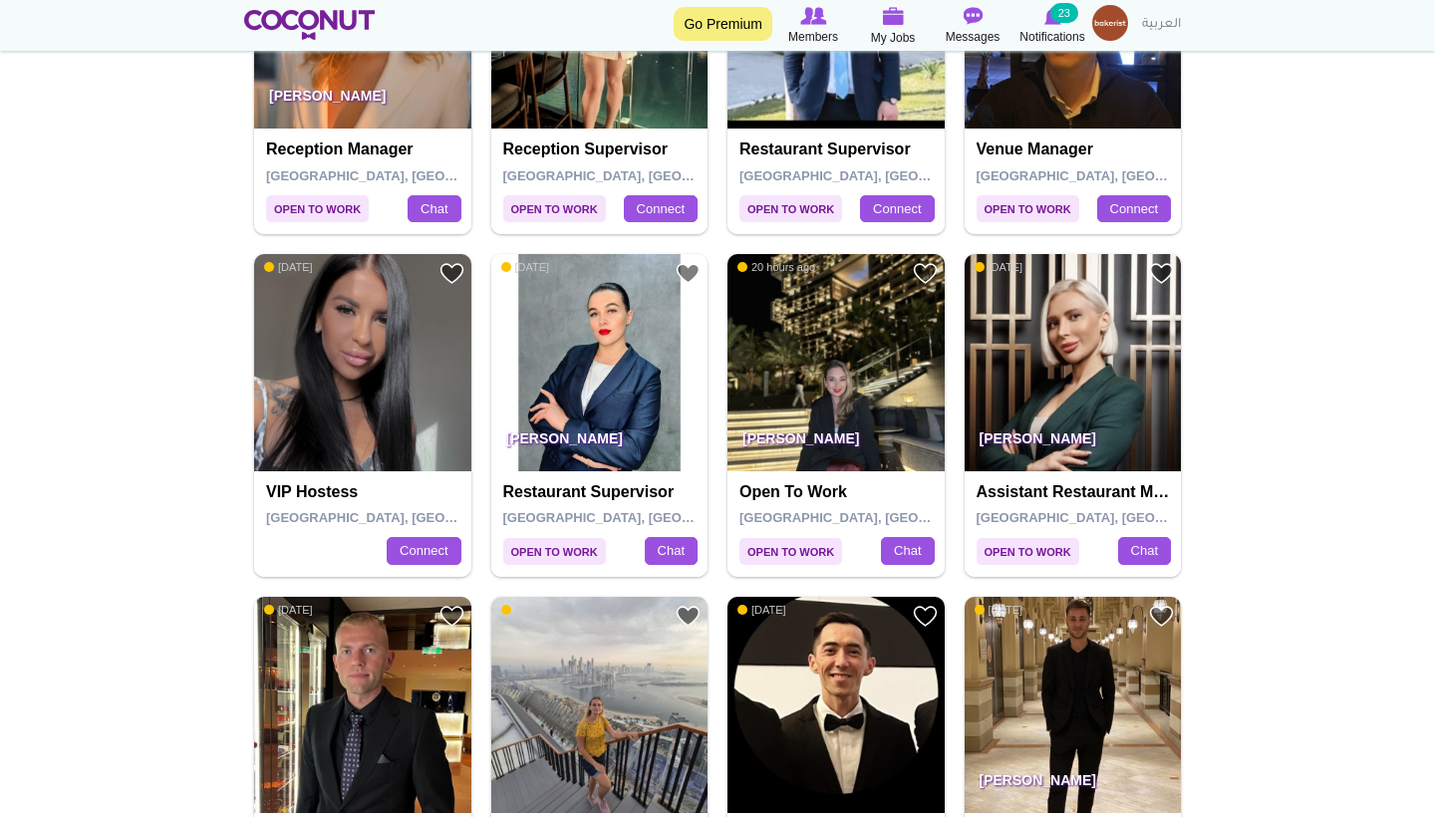
click at [877, 417] on p "Elena Riabets" at bounding box center [835, 444] width 217 height 56
click at [780, 483] on h4 "Open to work" at bounding box center [838, 492] width 198 height 18
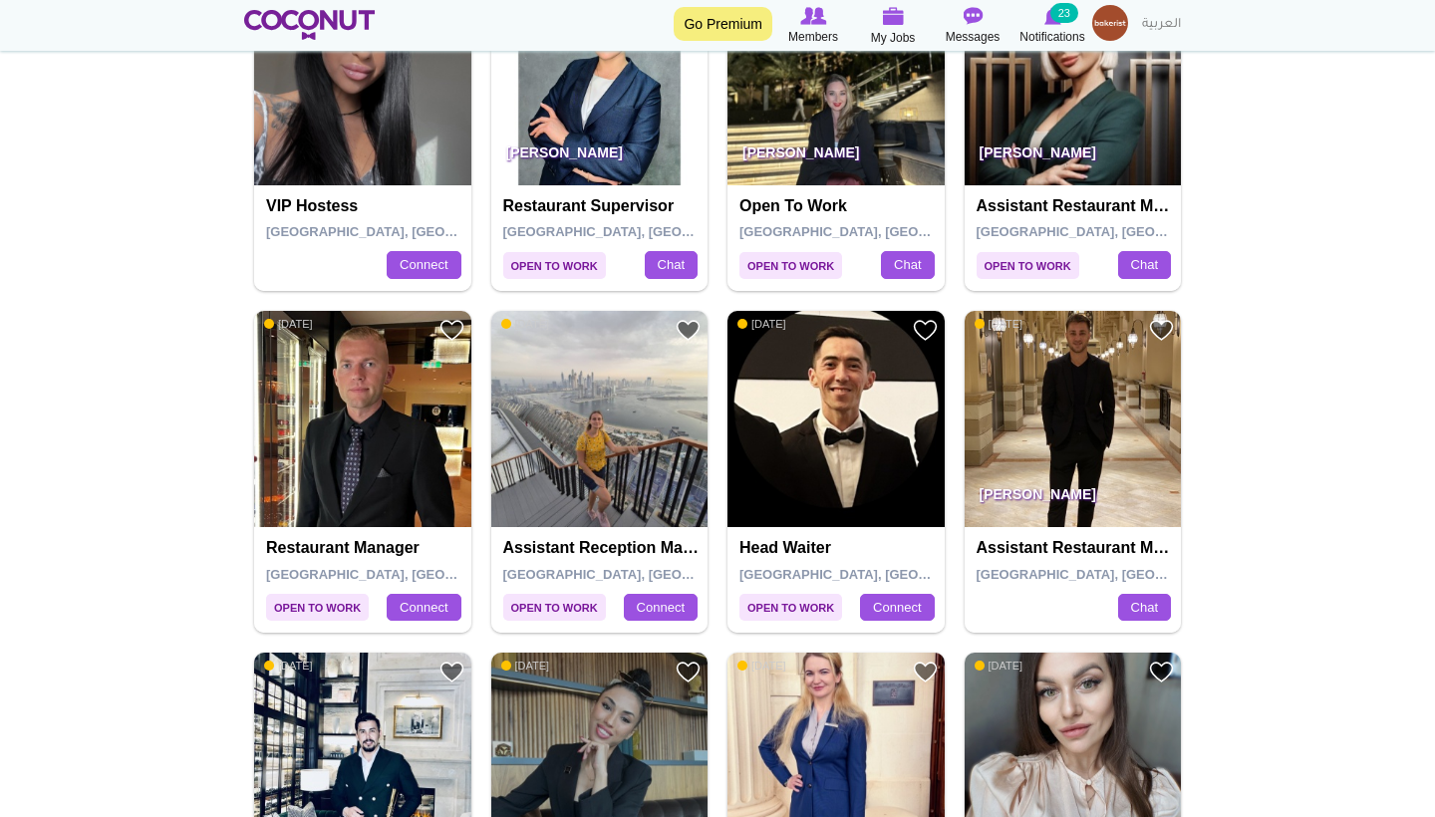
scroll to position [1516, 0]
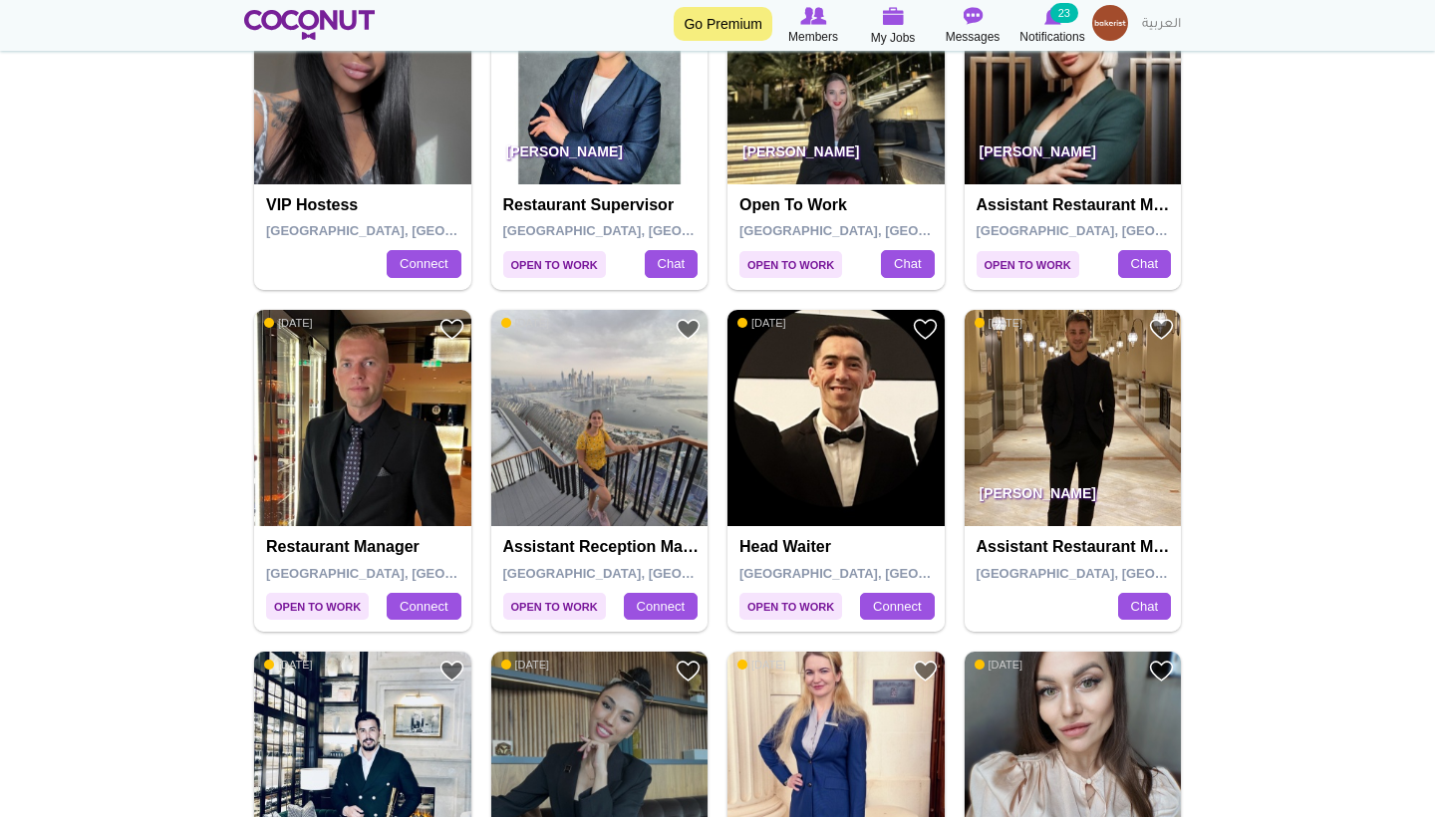
click at [564, 354] on img at bounding box center [599, 418] width 217 height 217
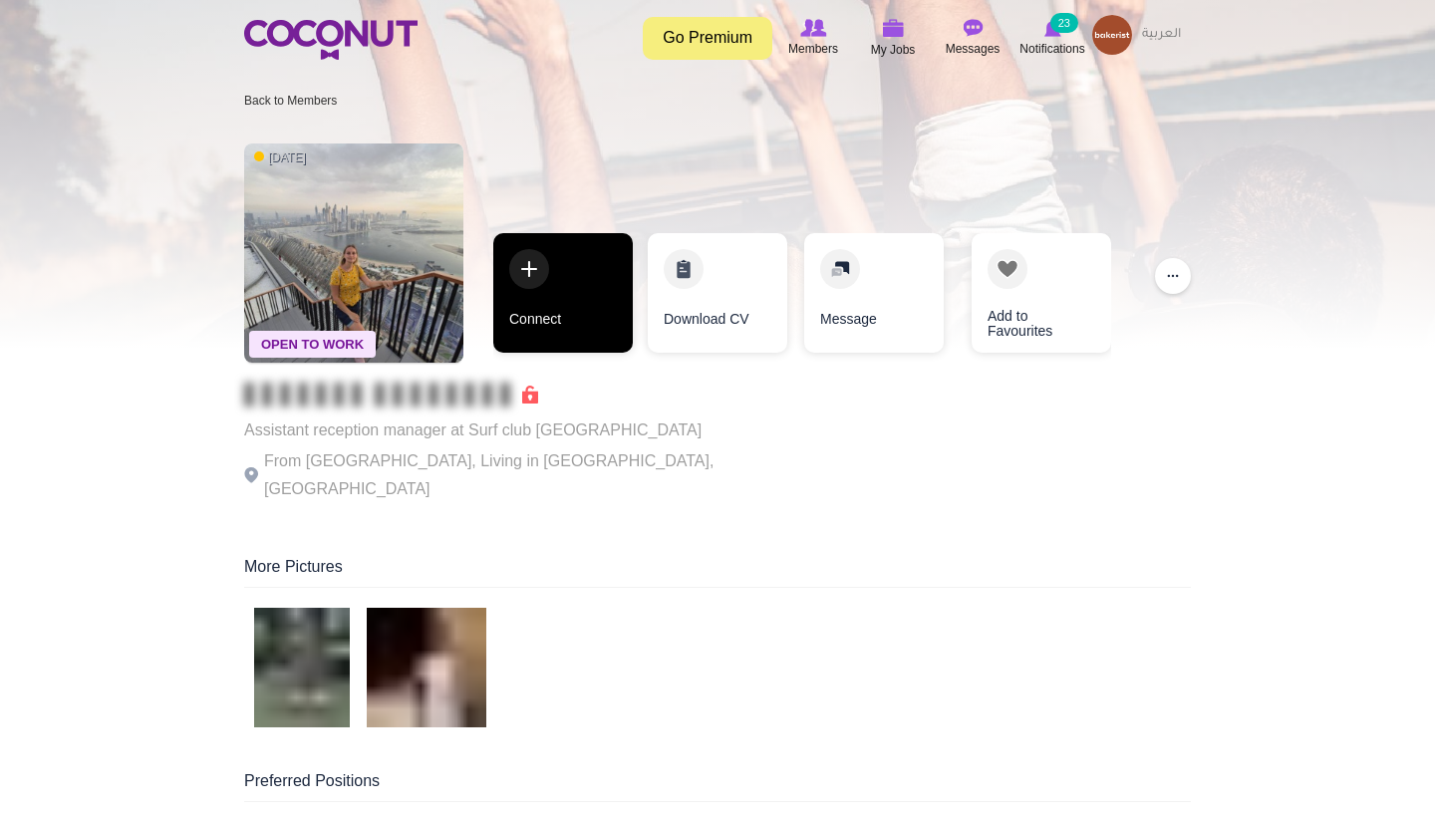
click at [598, 313] on link "Connect" at bounding box center [563, 293] width 140 height 120
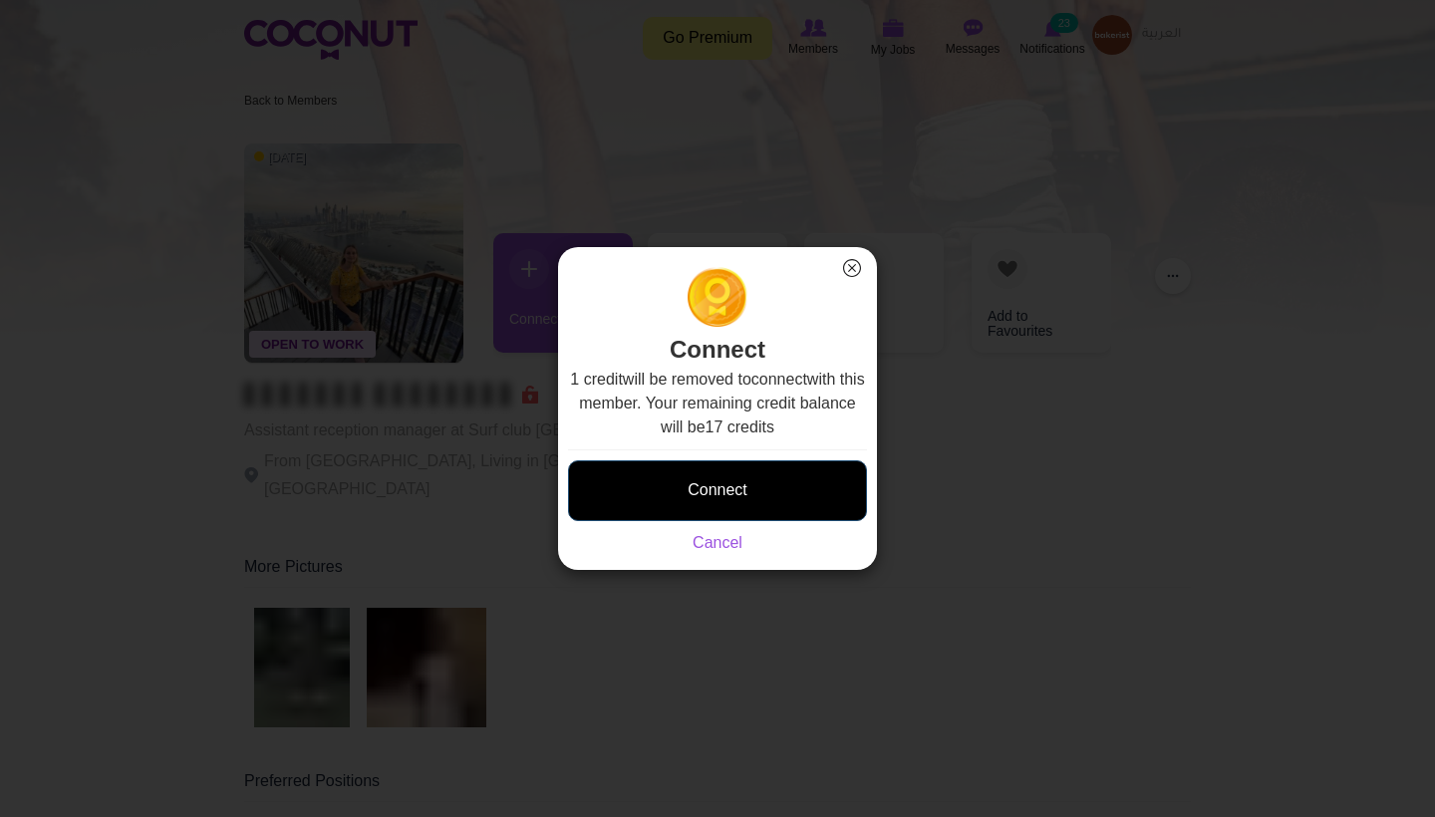
click at [668, 477] on button "Connect" at bounding box center [717, 490] width 299 height 61
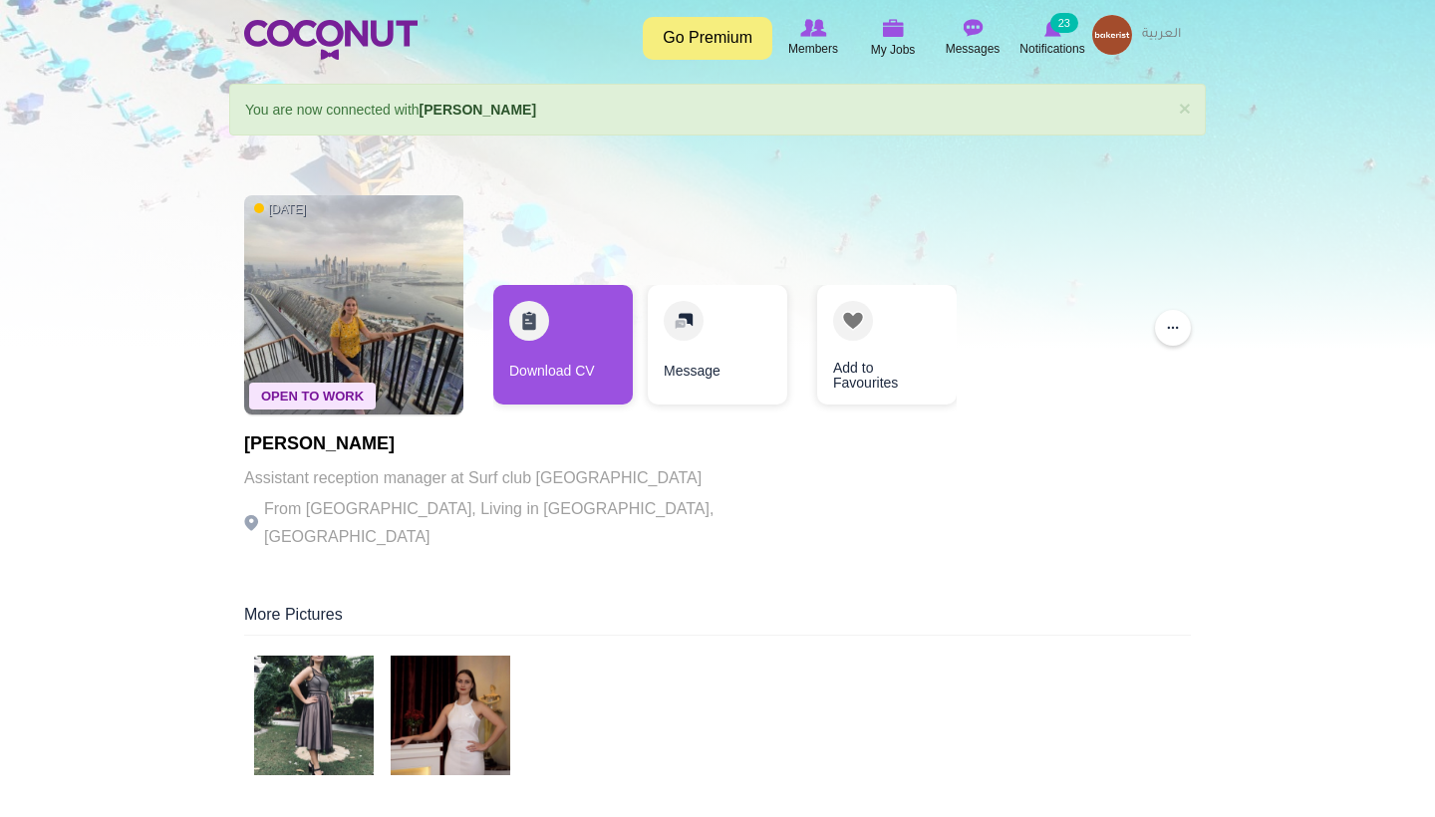
click at [469, 705] on img at bounding box center [451, 716] width 120 height 120
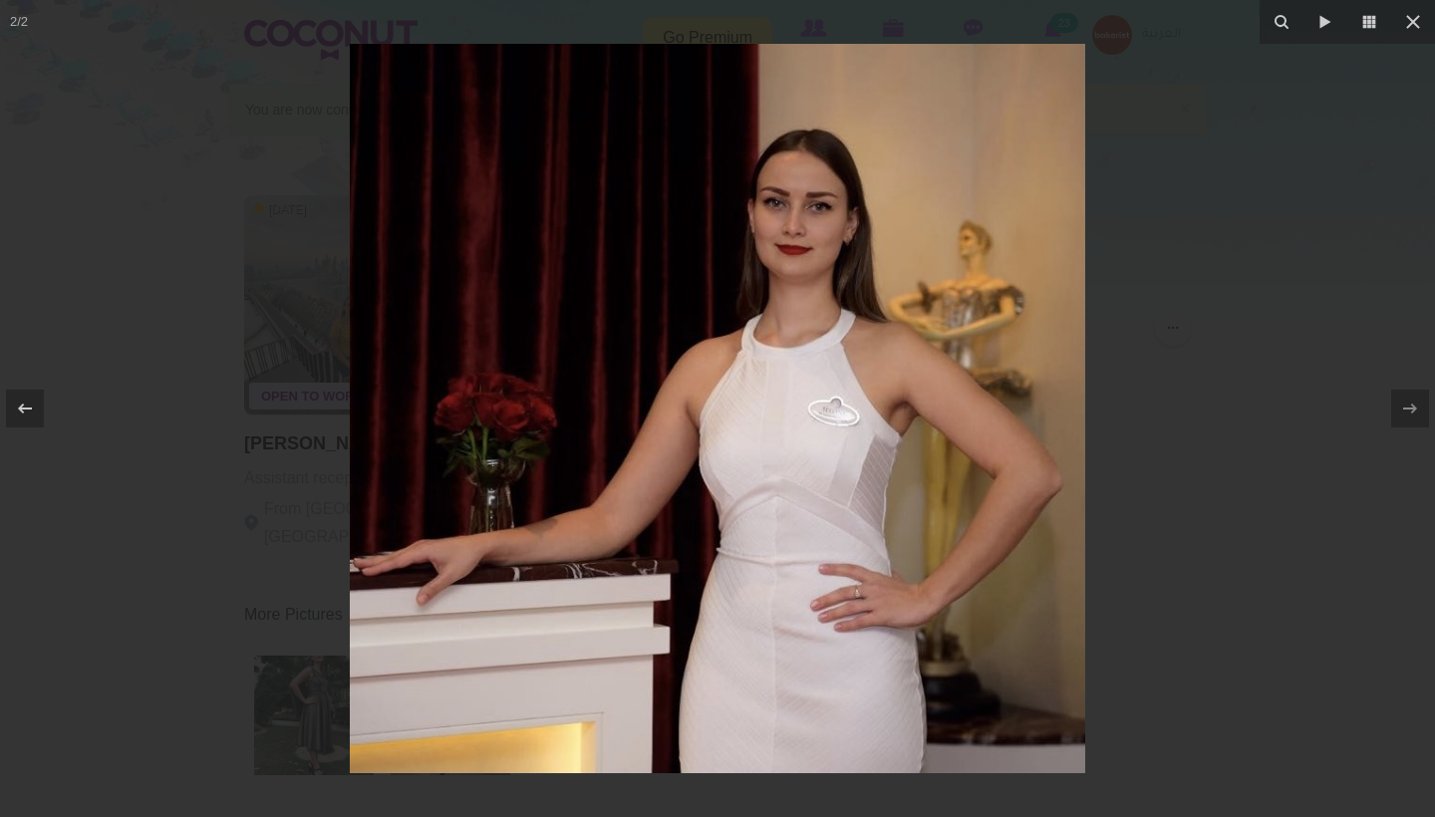
click at [1219, 488] on div at bounding box center [717, 408] width 1435 height 817
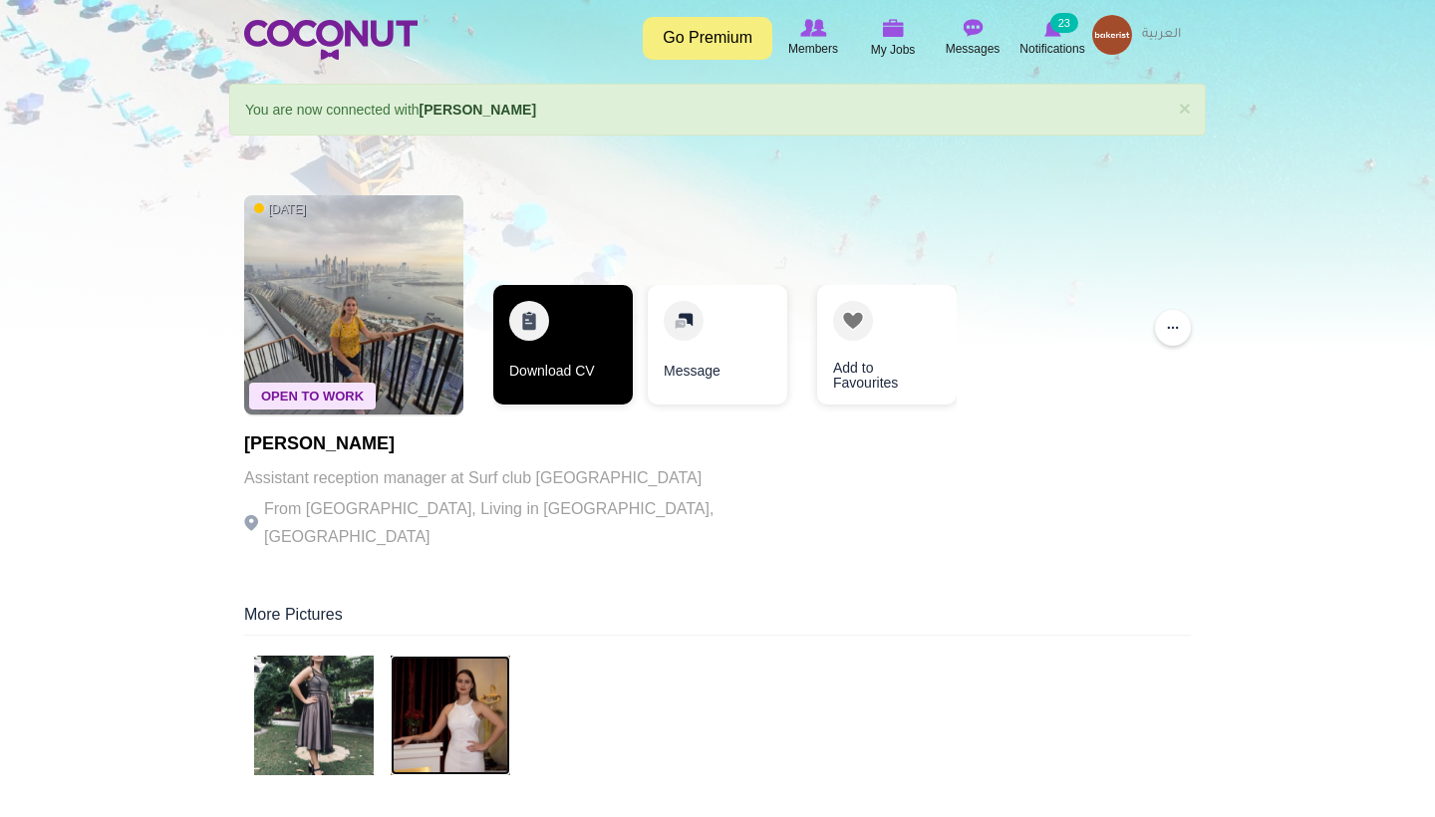
click at [609, 364] on link "Download CV" at bounding box center [563, 345] width 140 height 120
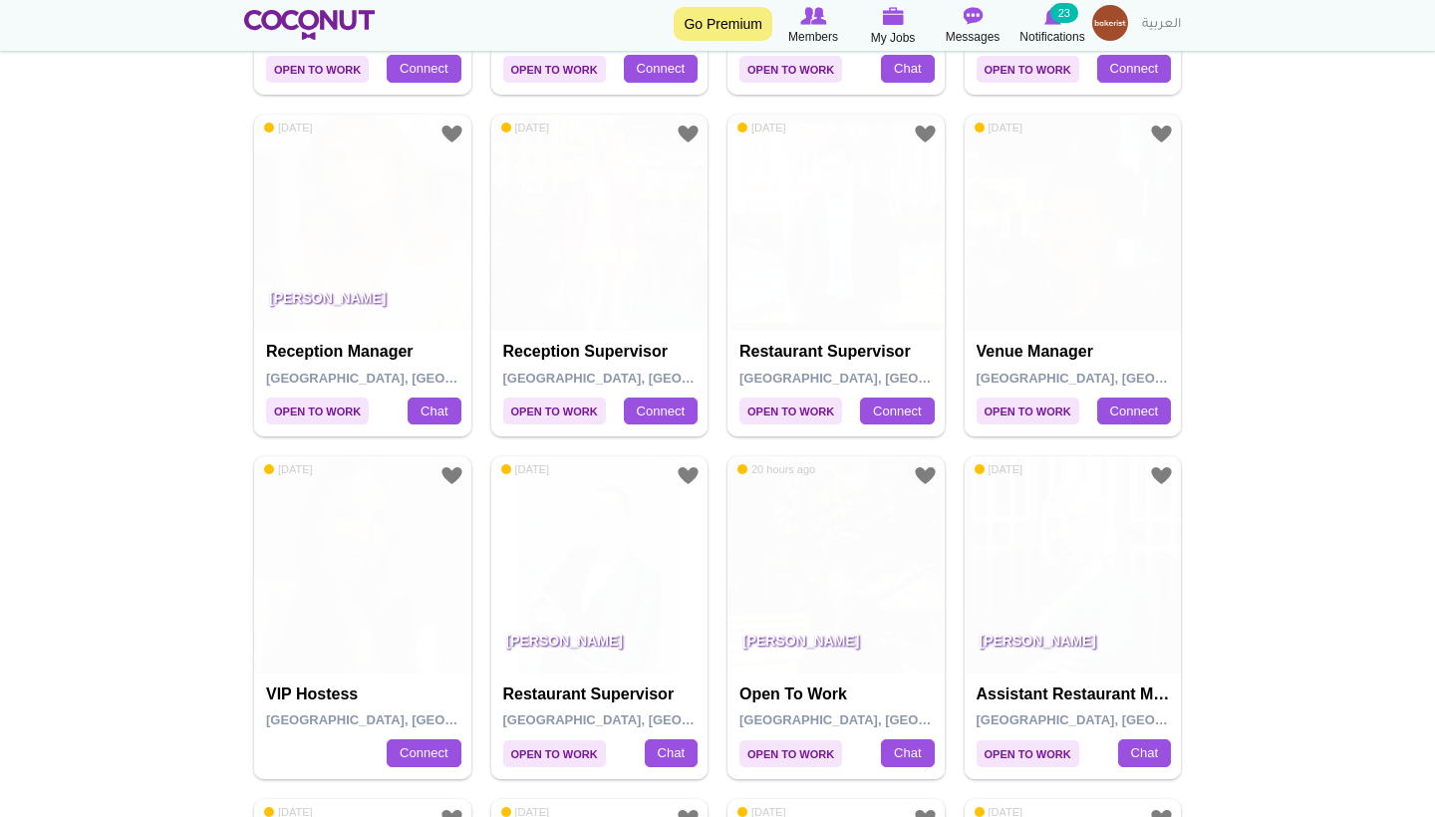
scroll to position [1057, 0]
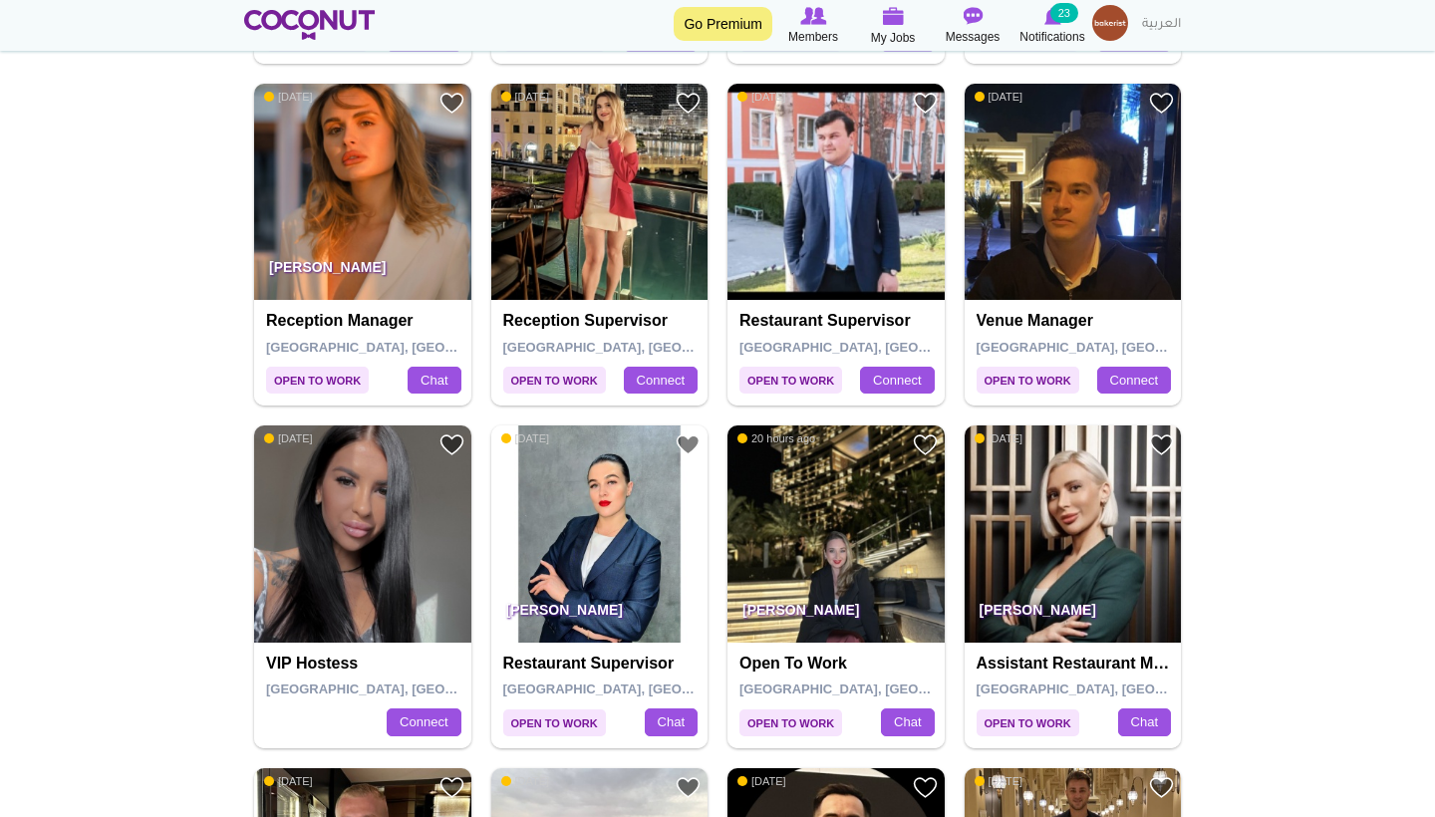
click at [409, 562] on img at bounding box center [362, 534] width 217 height 217
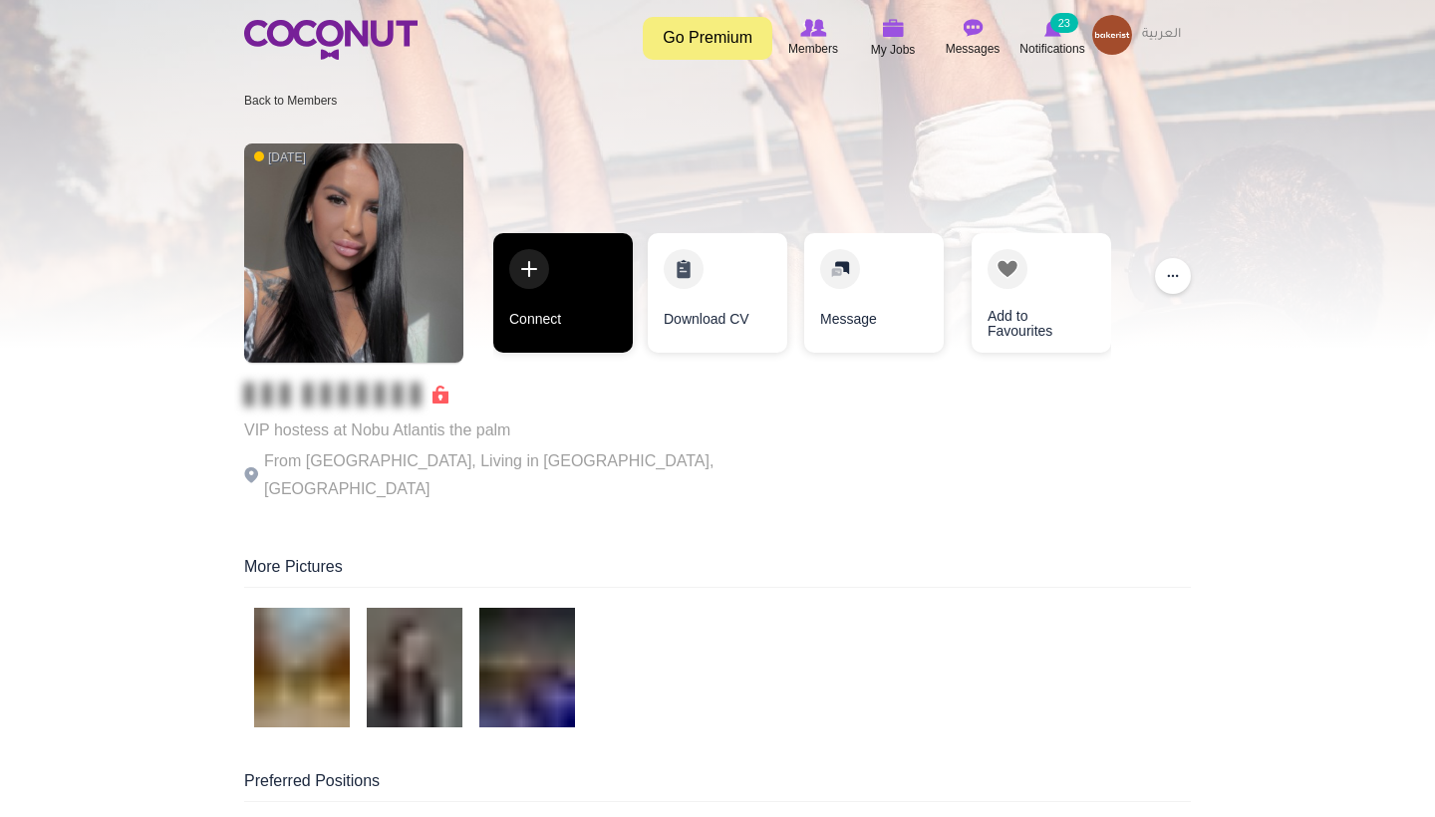
click at [604, 308] on link "Connect" at bounding box center [563, 293] width 140 height 120
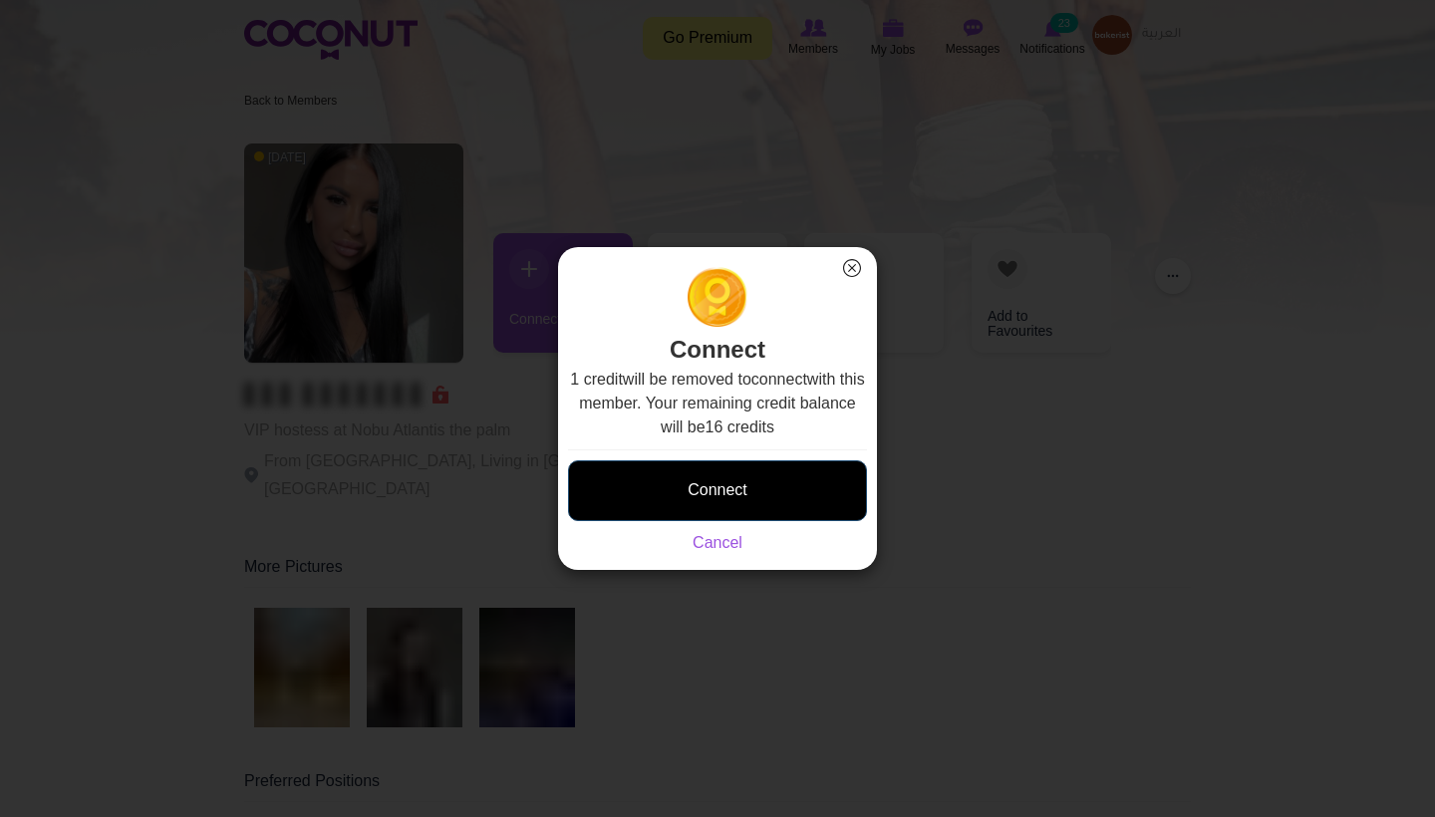
click at [700, 482] on button "Connect" at bounding box center [717, 490] width 299 height 61
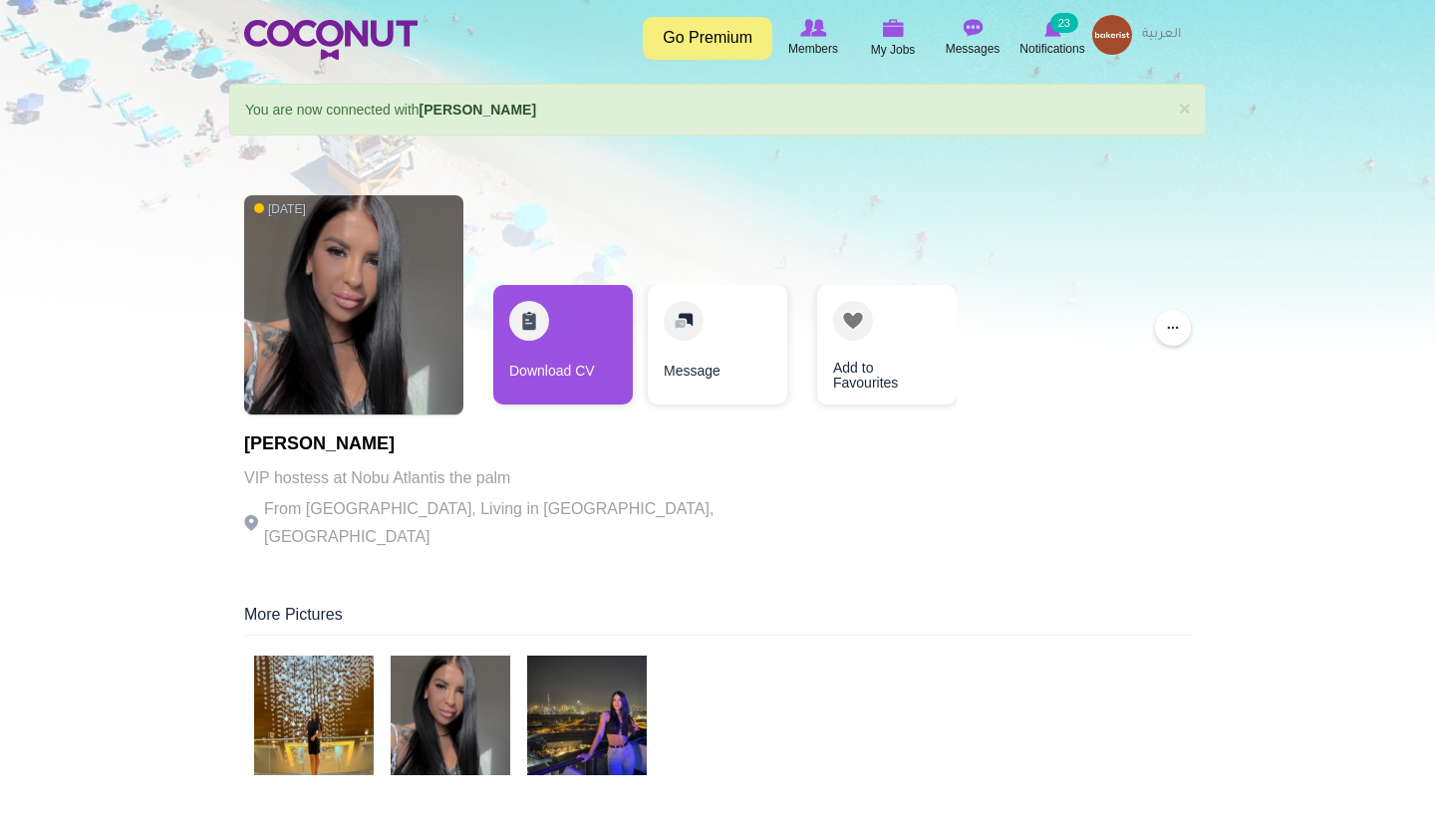
click at [638, 714] on img at bounding box center [587, 716] width 120 height 120
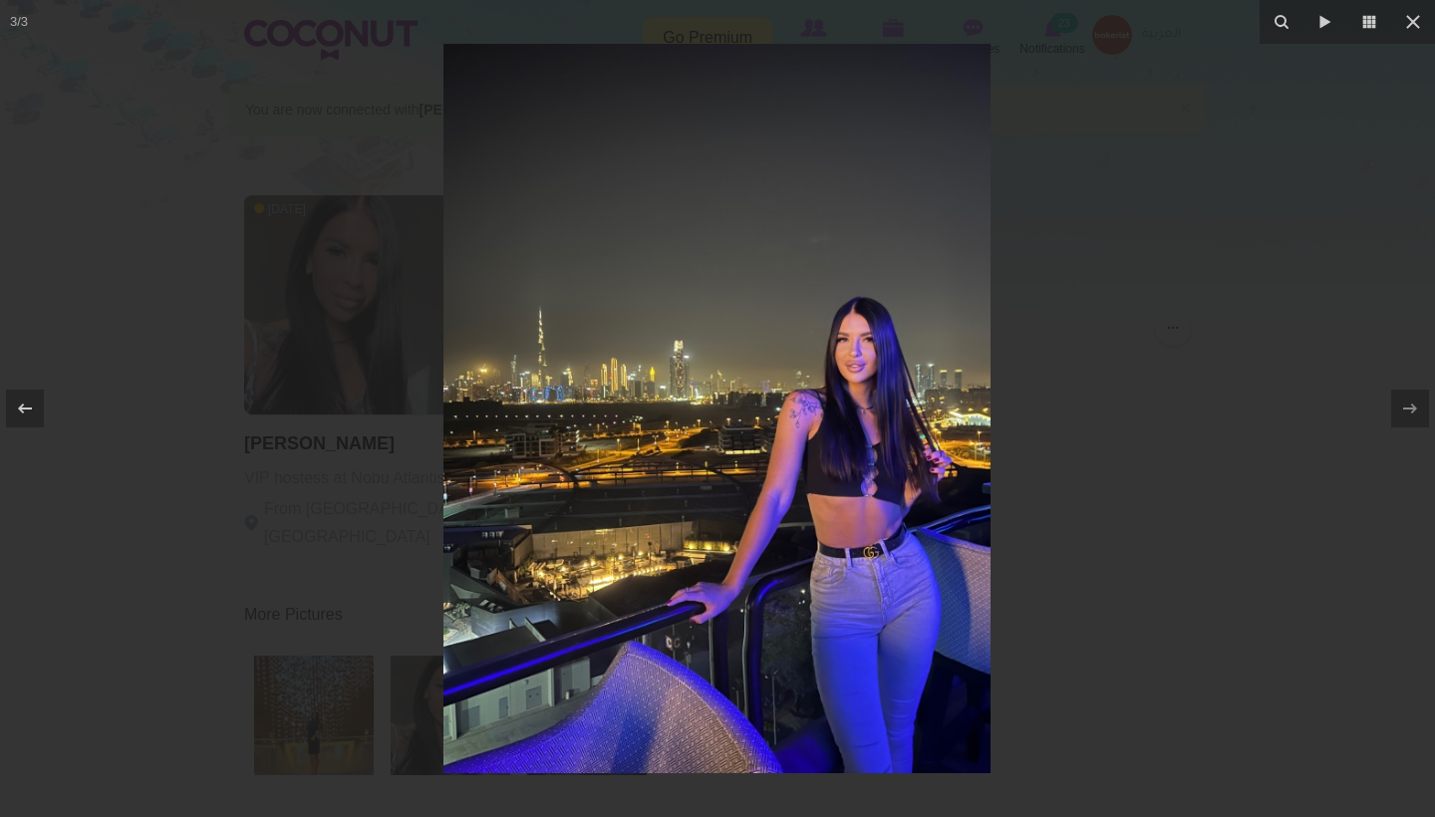
click at [1134, 612] on div at bounding box center [717, 408] width 1435 height 817
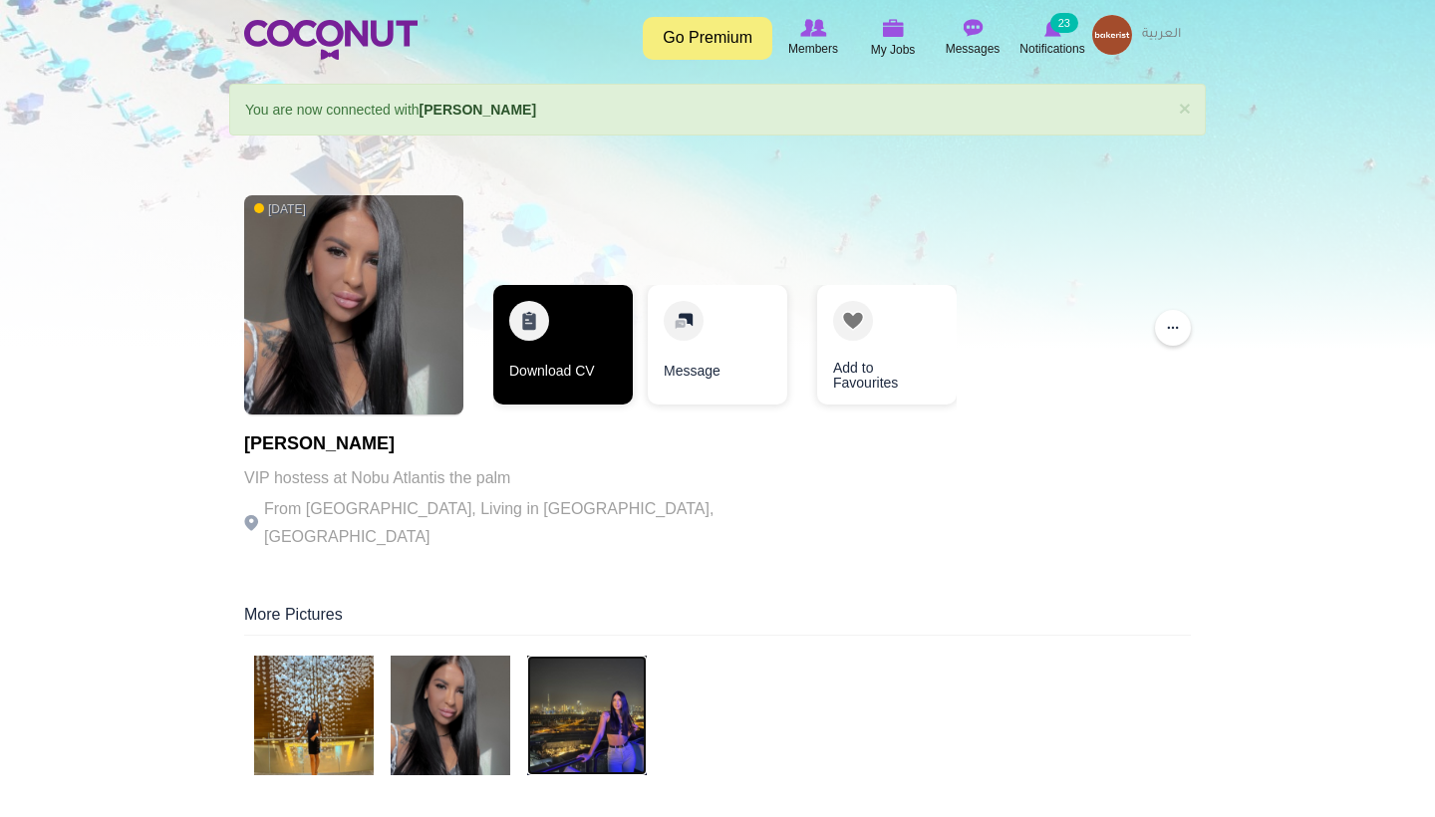
click at [603, 380] on link "Download CV" at bounding box center [563, 345] width 140 height 120
